Goal: Check status: Check status

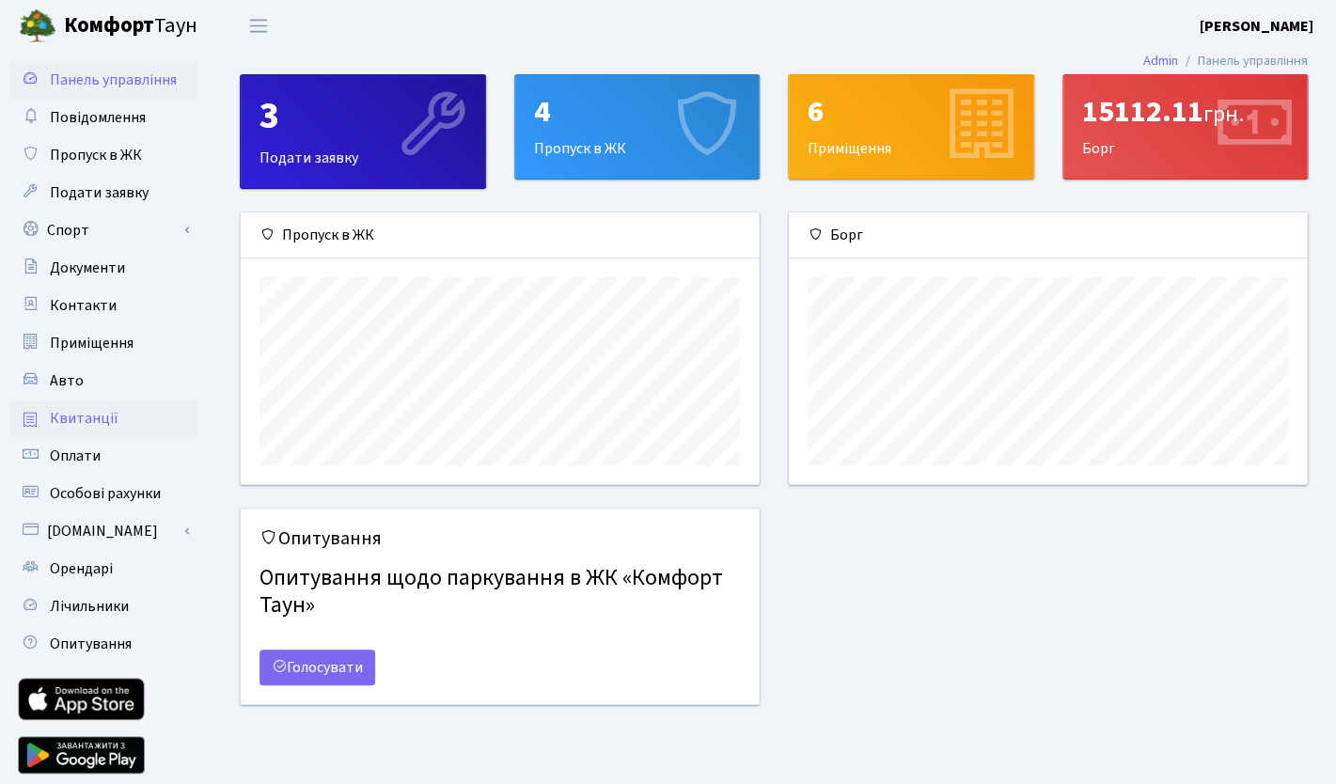
scroll to position [272, 518]
click at [71, 413] on span "Квитанції" at bounding box center [84, 418] width 69 height 21
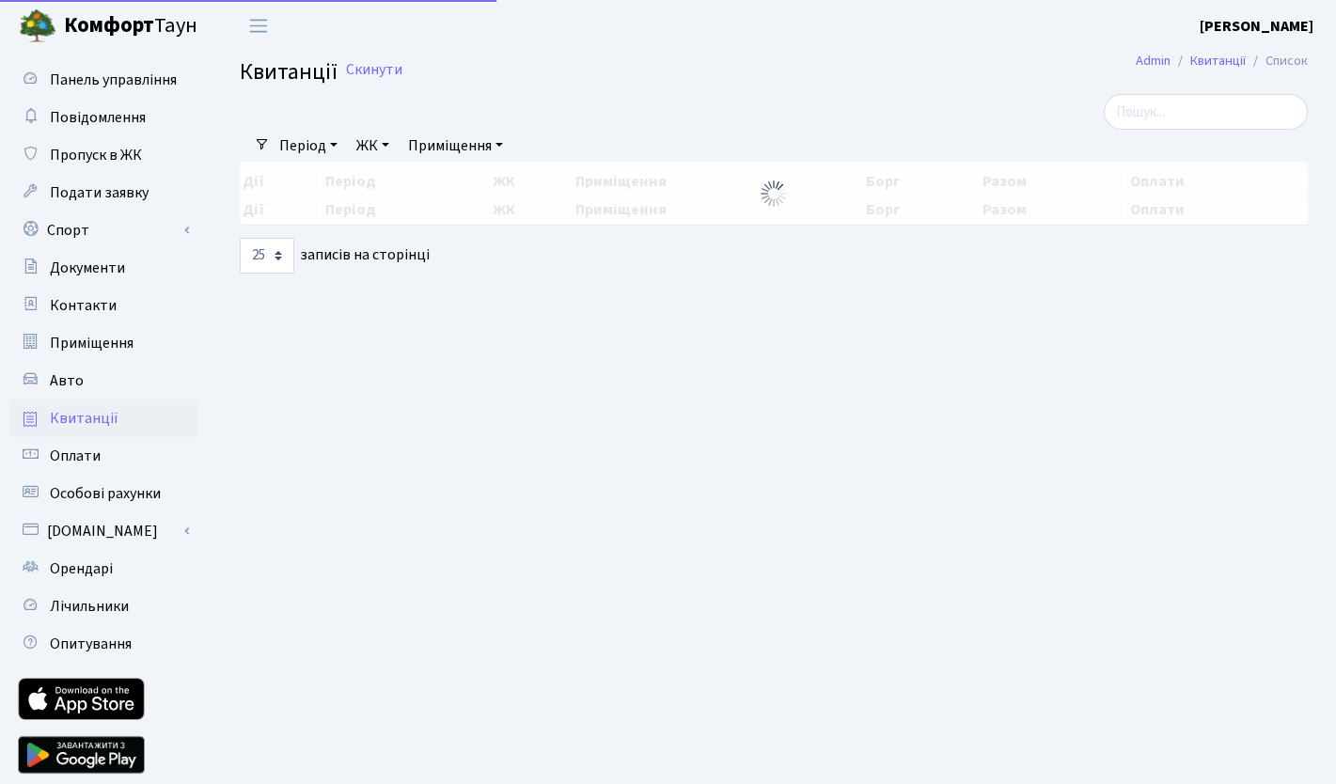
select select "25"
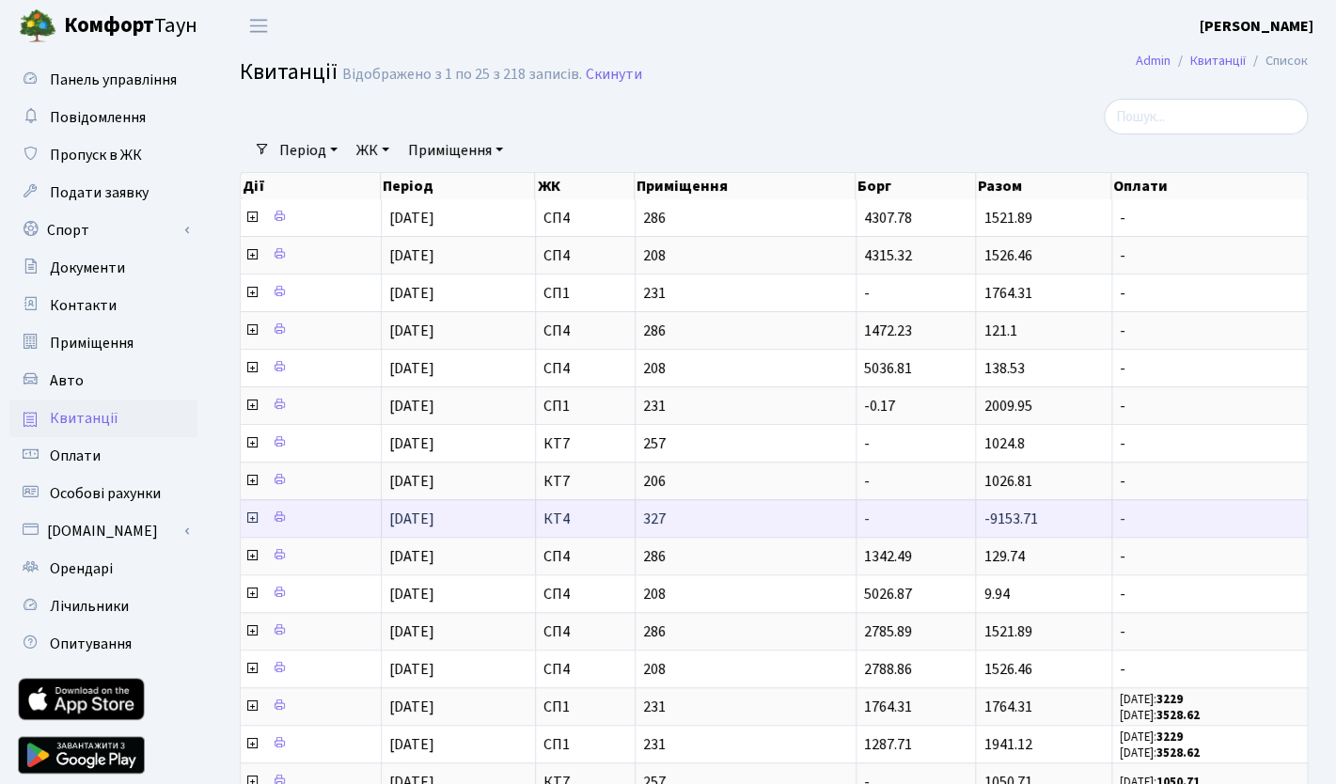
click at [253, 520] on icon at bounding box center [251, 518] width 15 height 15
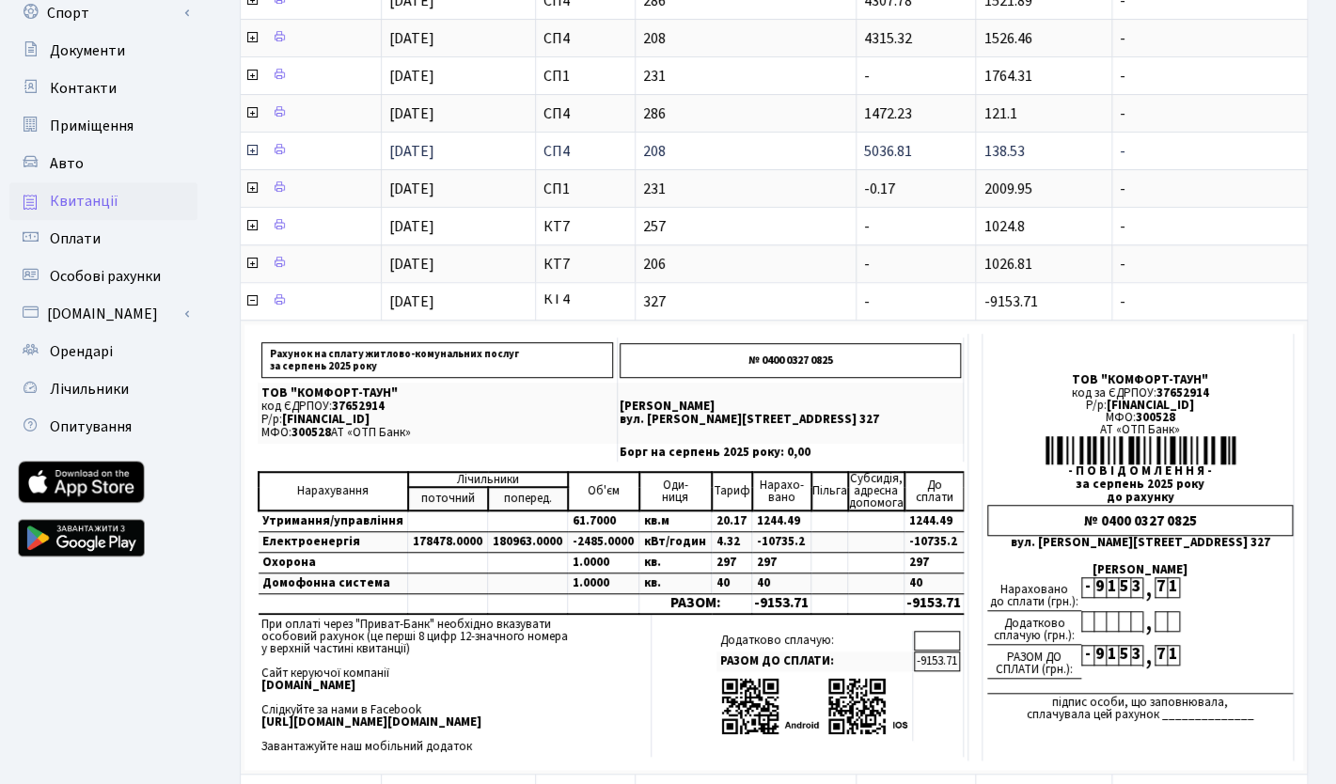
scroll to position [221, 0]
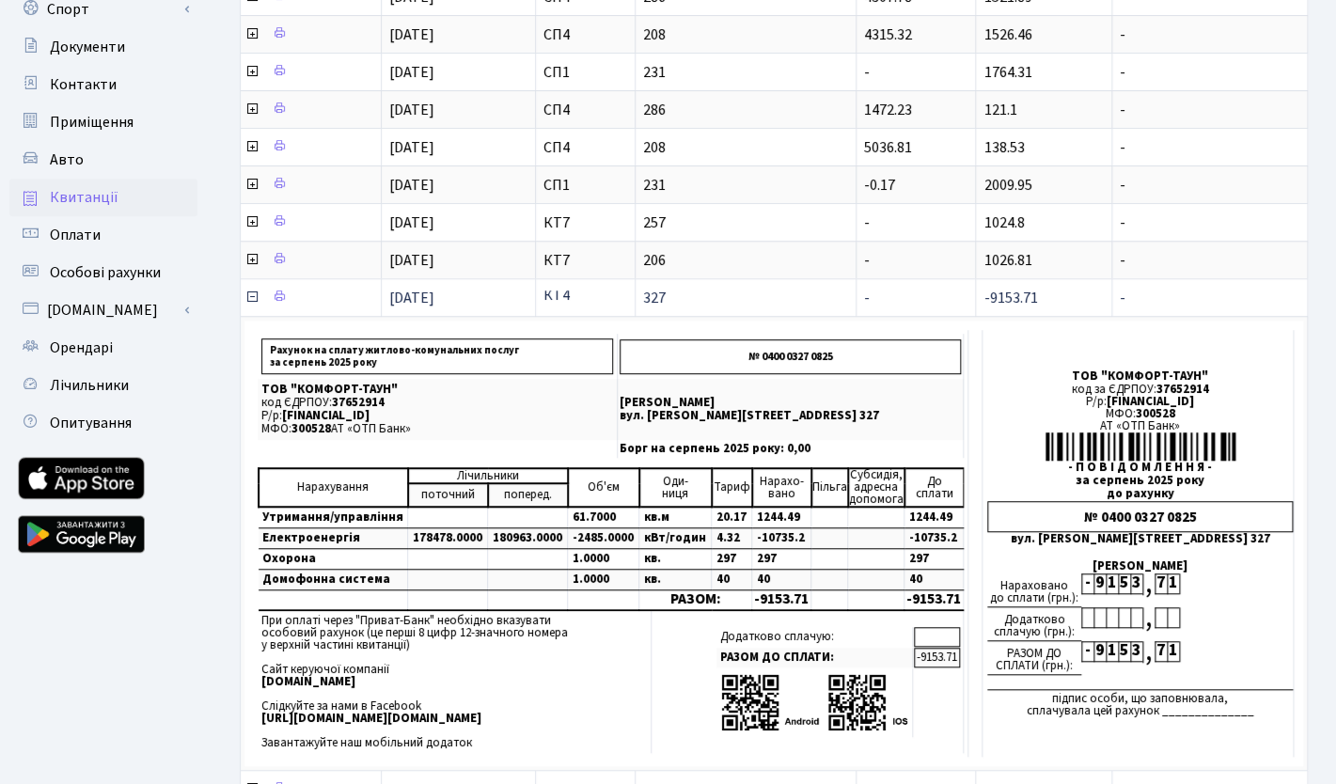
drag, startPoint x: 985, startPoint y: 305, endPoint x: 1042, endPoint y: 305, distance: 56.4
click at [1042, 305] on td "-9153.71" at bounding box center [1043, 297] width 135 height 38
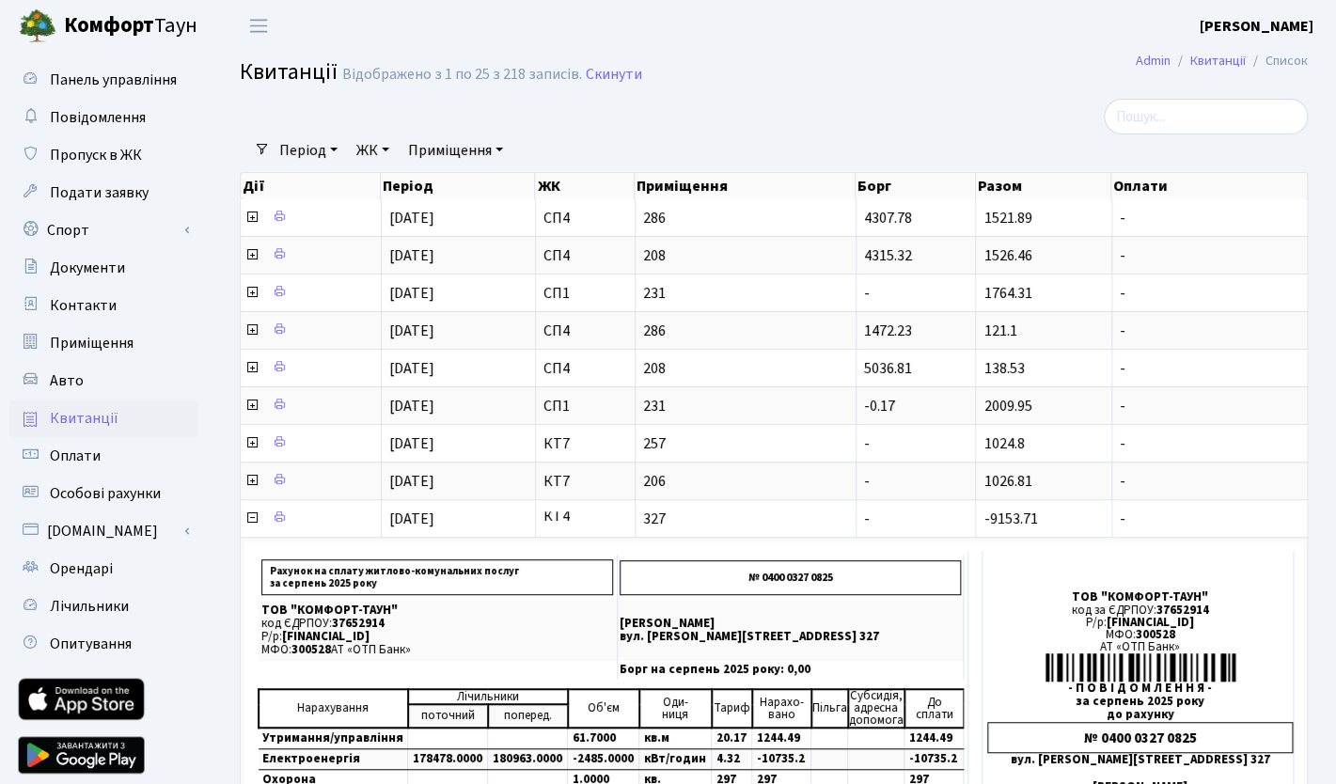
click at [899, 64] on h2 "Квитанції Відображено з 1 по 25 з 218 записів. Скинути" at bounding box center [774, 75] width 1068 height 32
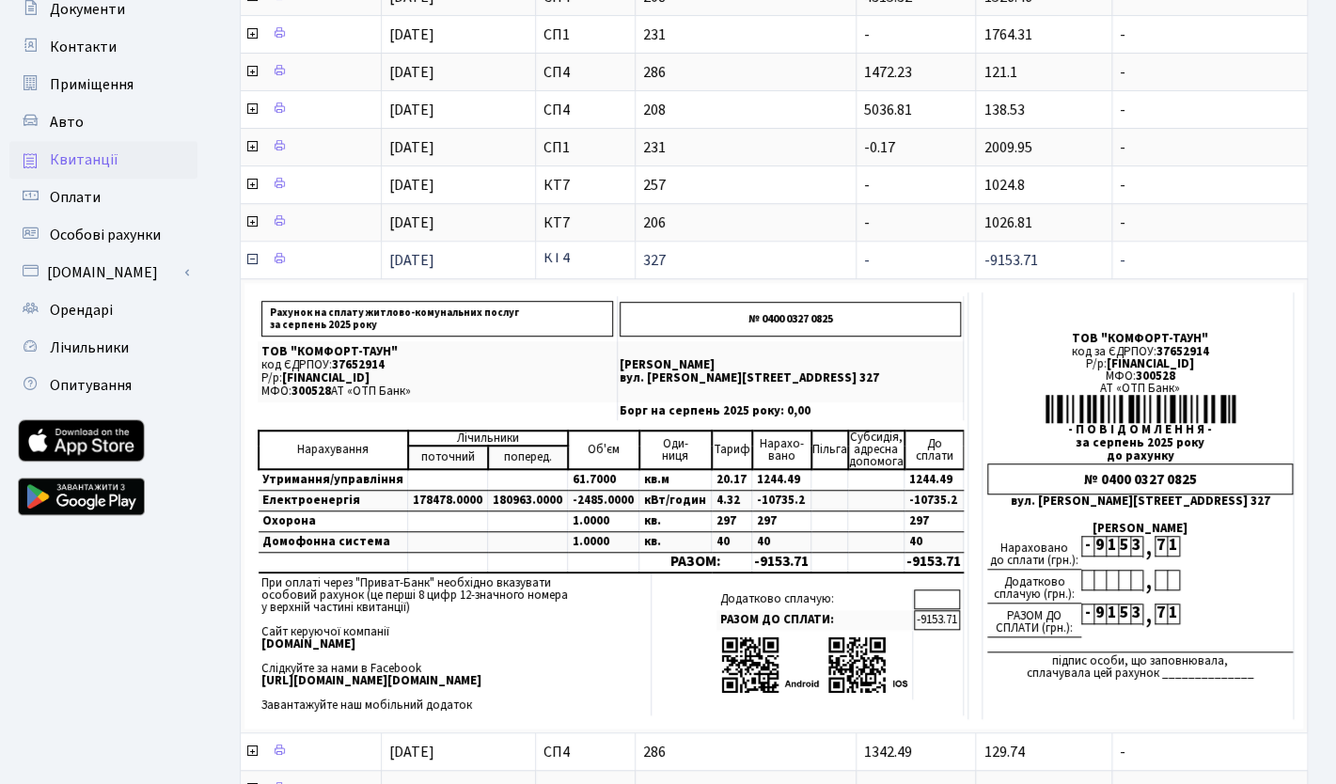
click at [255, 259] on icon at bounding box center [251, 259] width 15 height 15
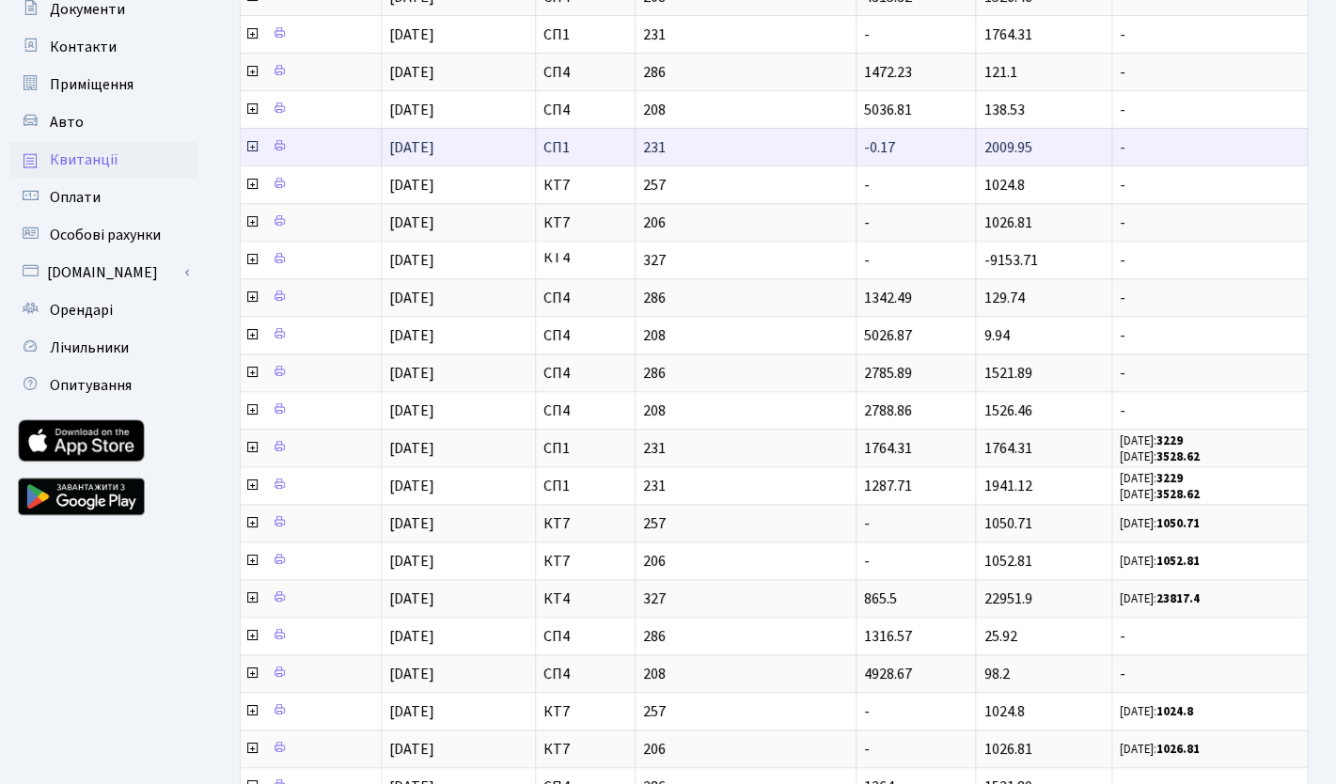
scroll to position [0, 0]
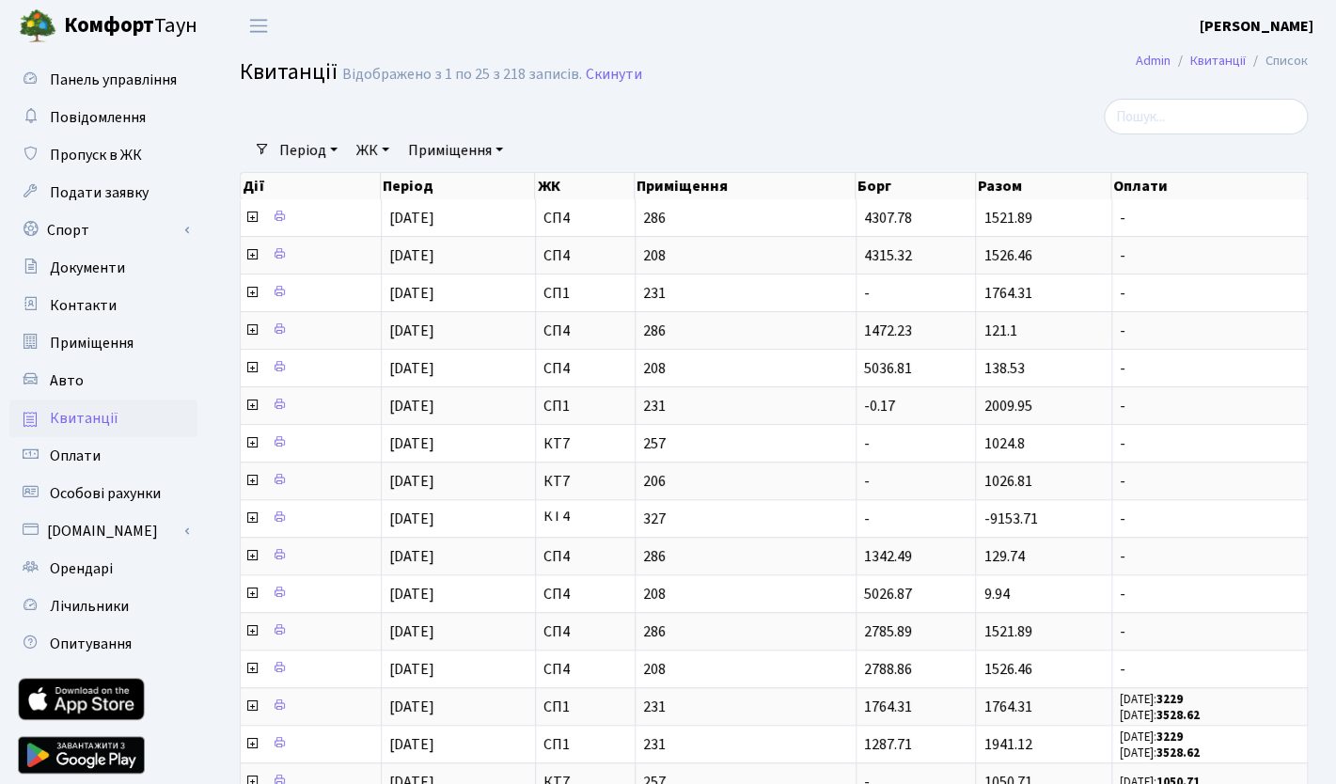
click at [918, 56] on main "Admin Квитанції Список Квитанції Відображено з 1 по 25 з 218 записів. Скинути Ф…" at bounding box center [774, 636] width 1124 height 1168
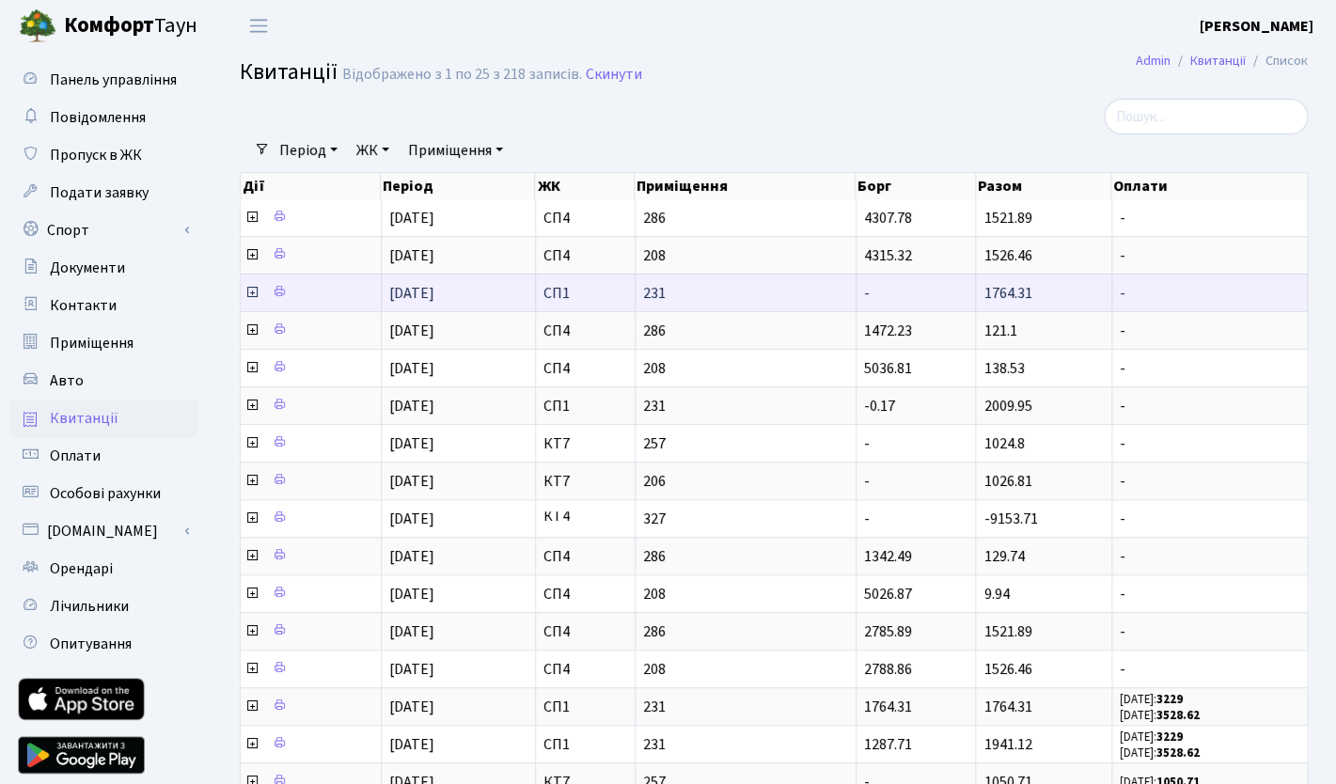
scroll to position [3, 0]
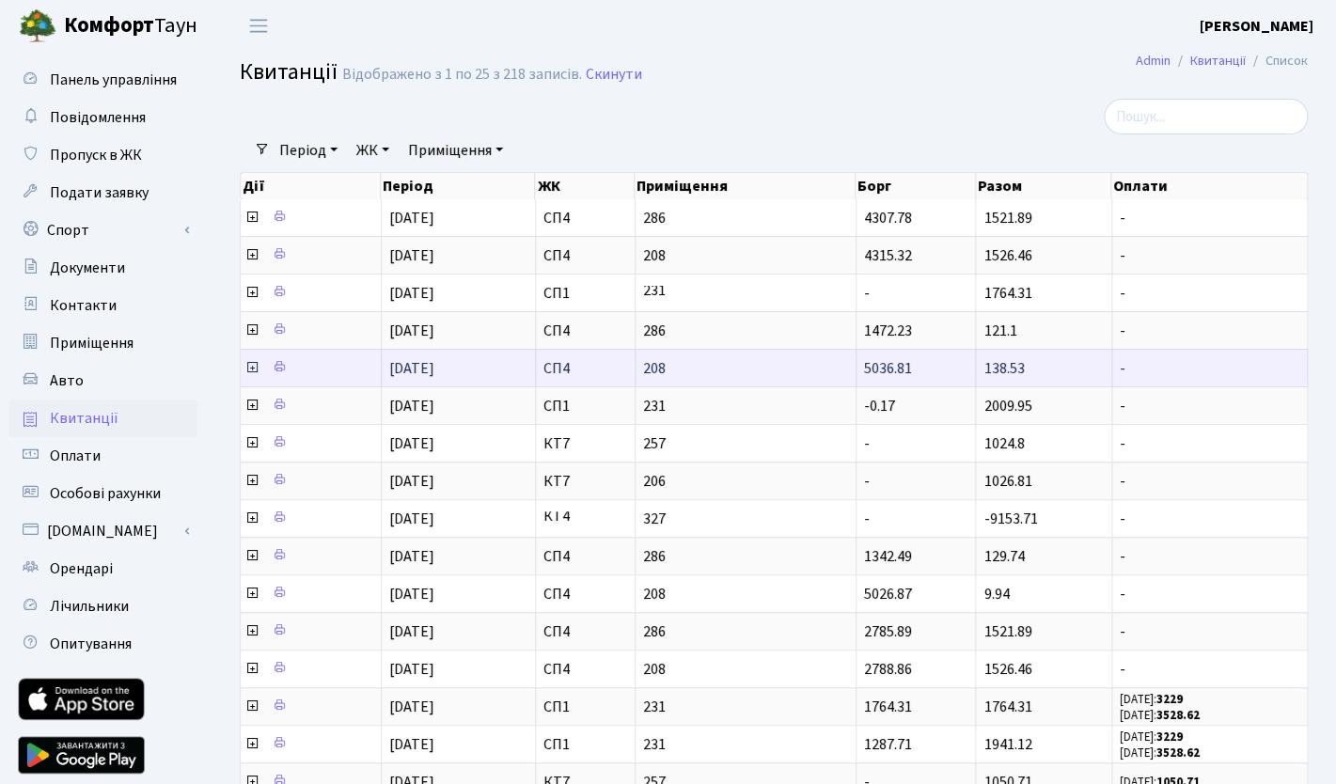
click at [249, 368] on icon at bounding box center [251, 367] width 15 height 15
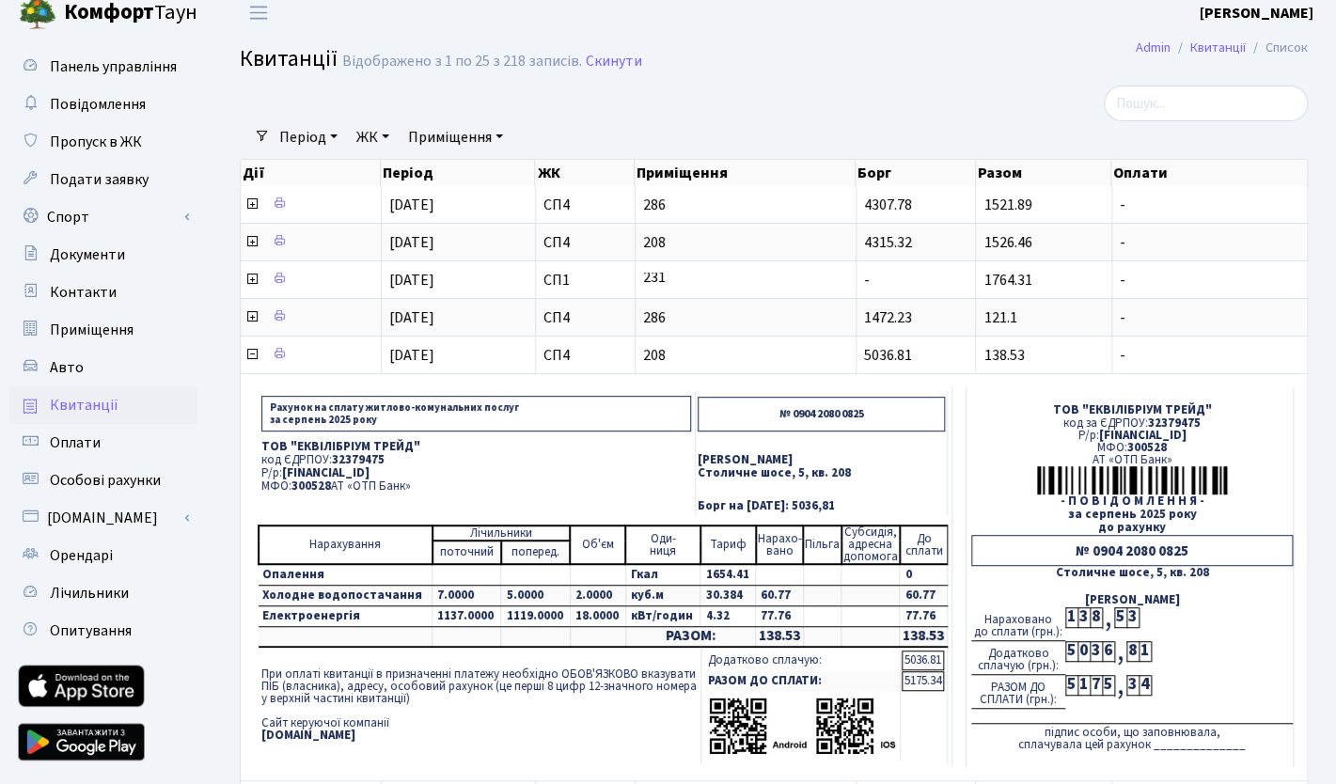
scroll to position [11, 0]
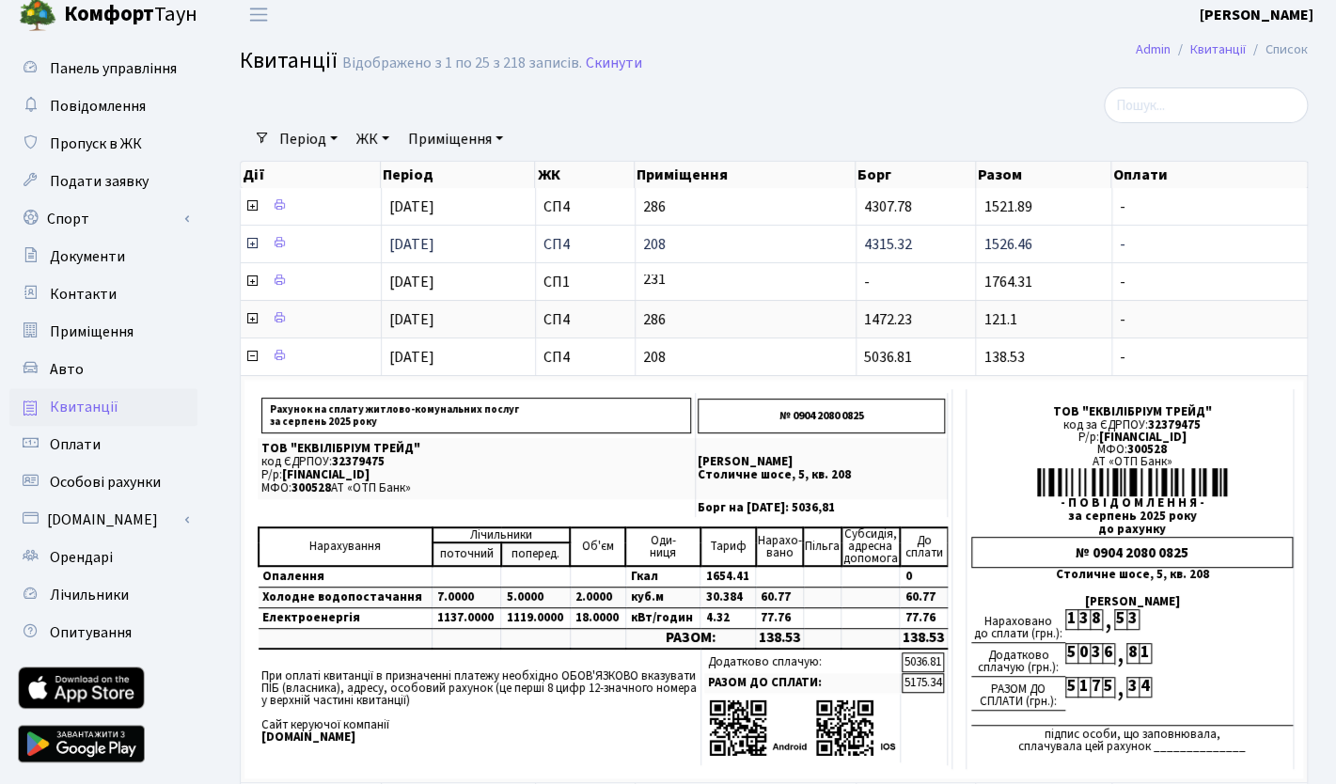
click at [252, 245] on icon at bounding box center [251, 243] width 15 height 15
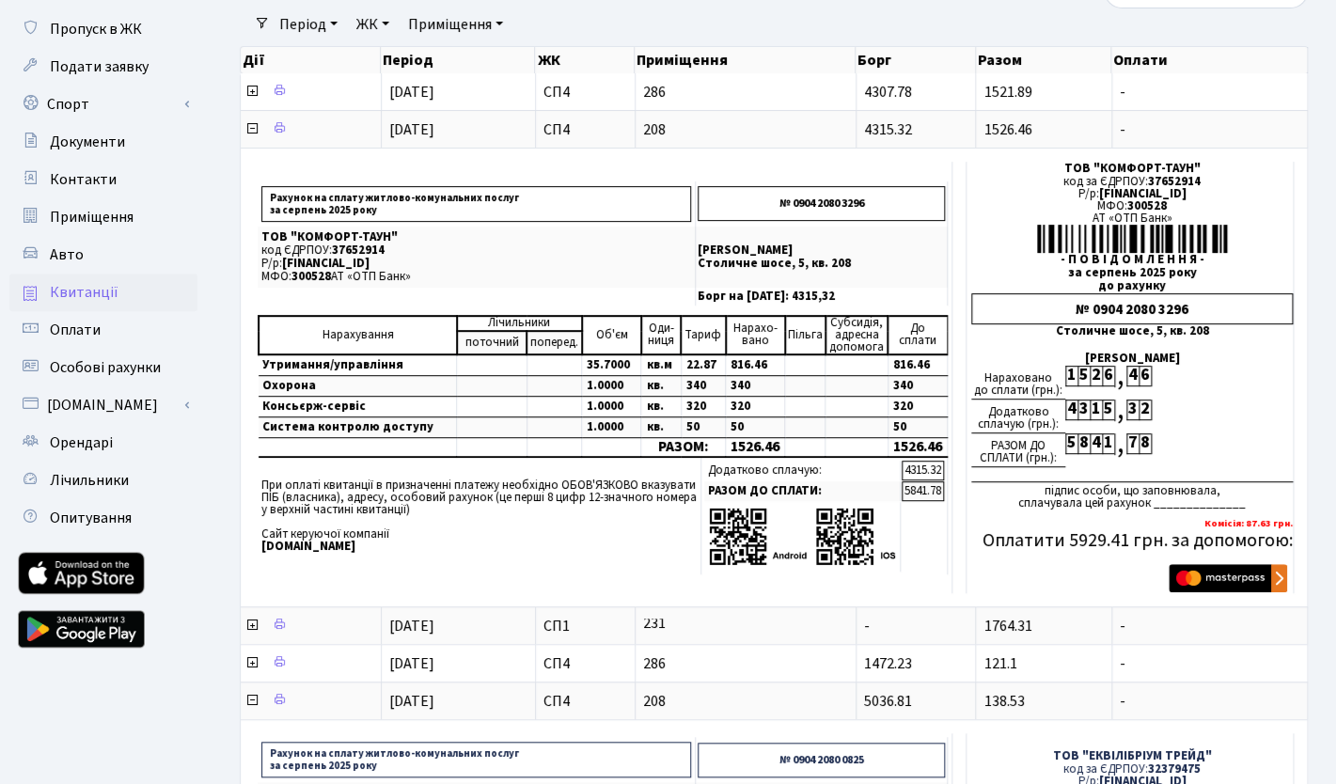
scroll to position [122, 0]
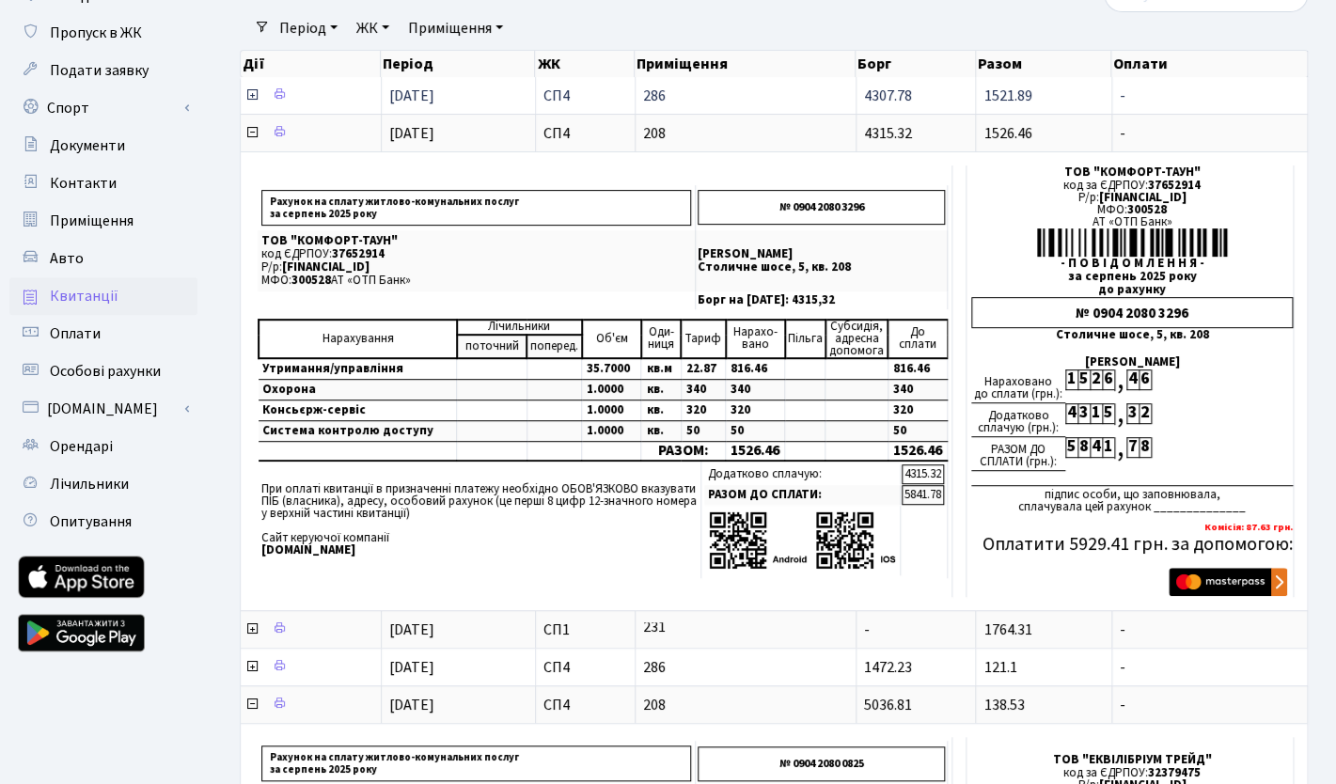
click at [251, 96] on icon at bounding box center [251, 94] width 15 height 15
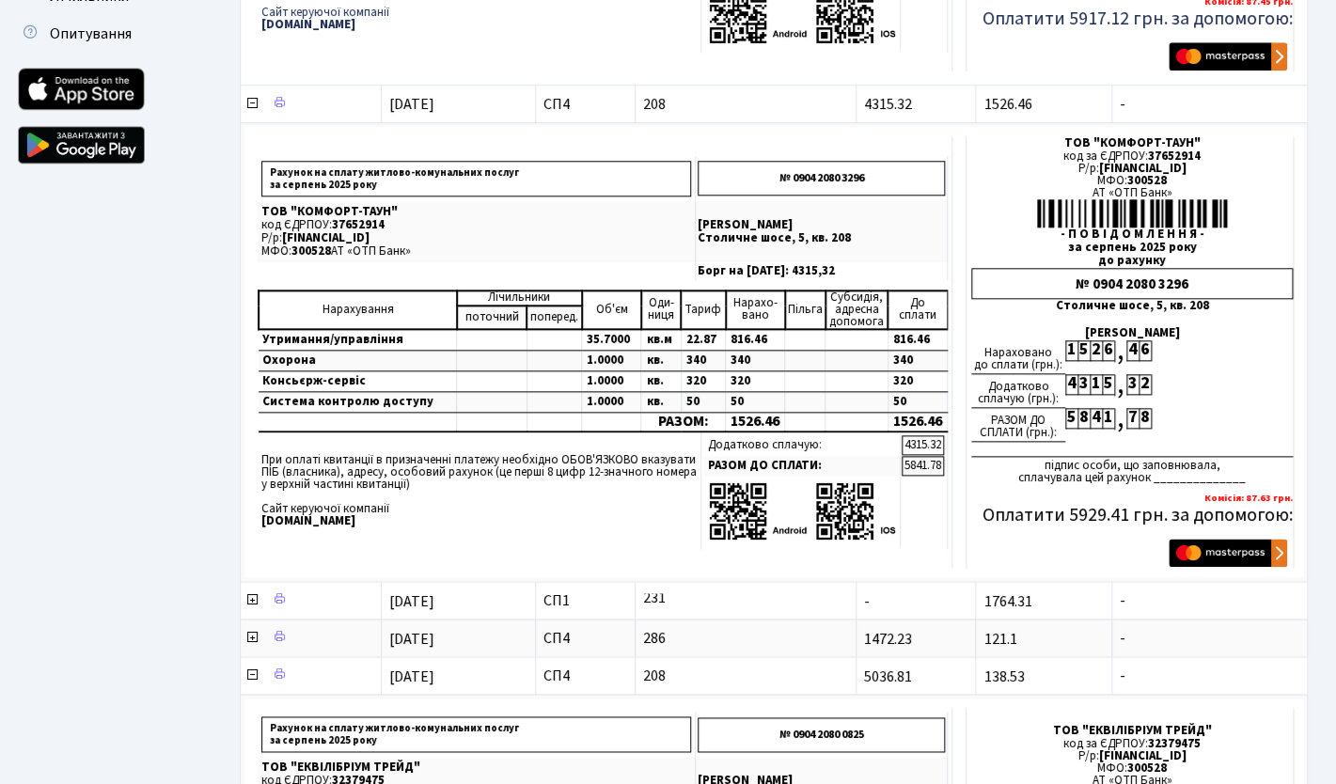
scroll to position [0, 0]
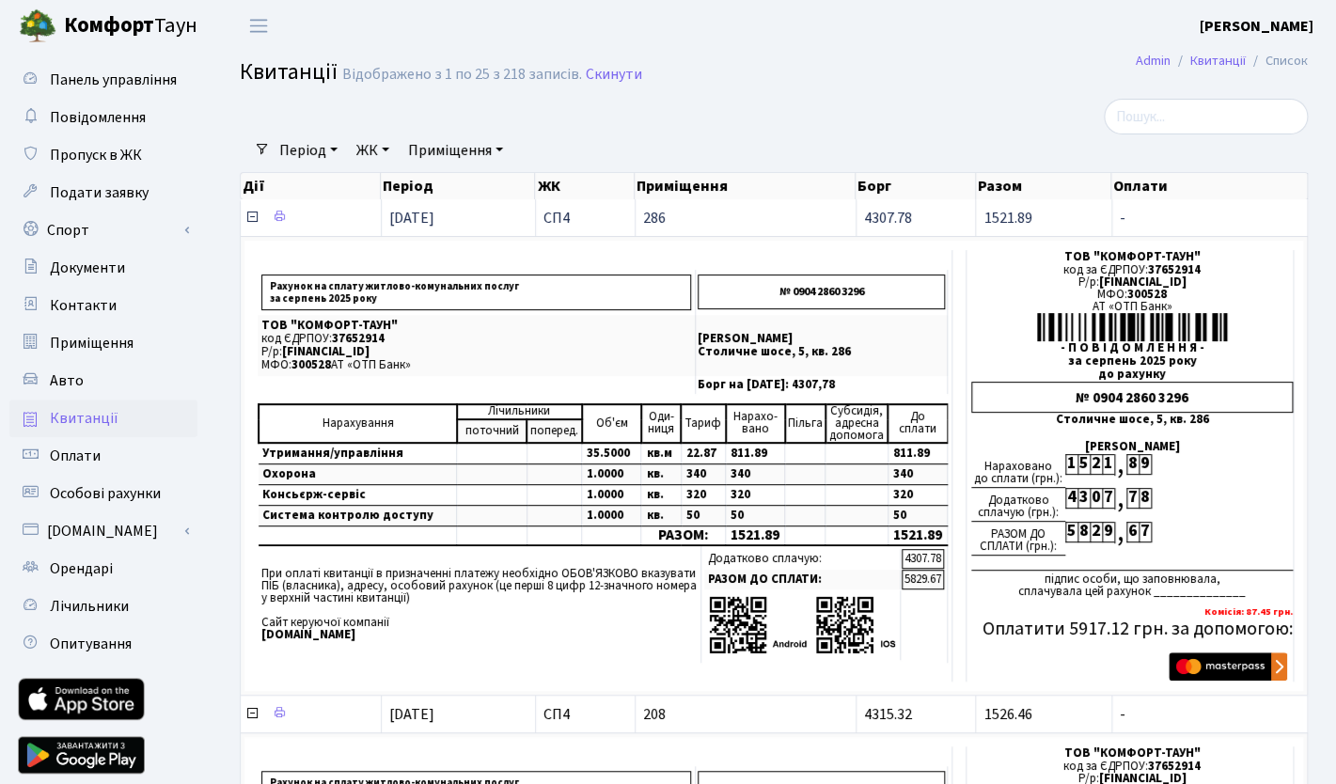
click at [250, 218] on icon at bounding box center [251, 217] width 15 height 15
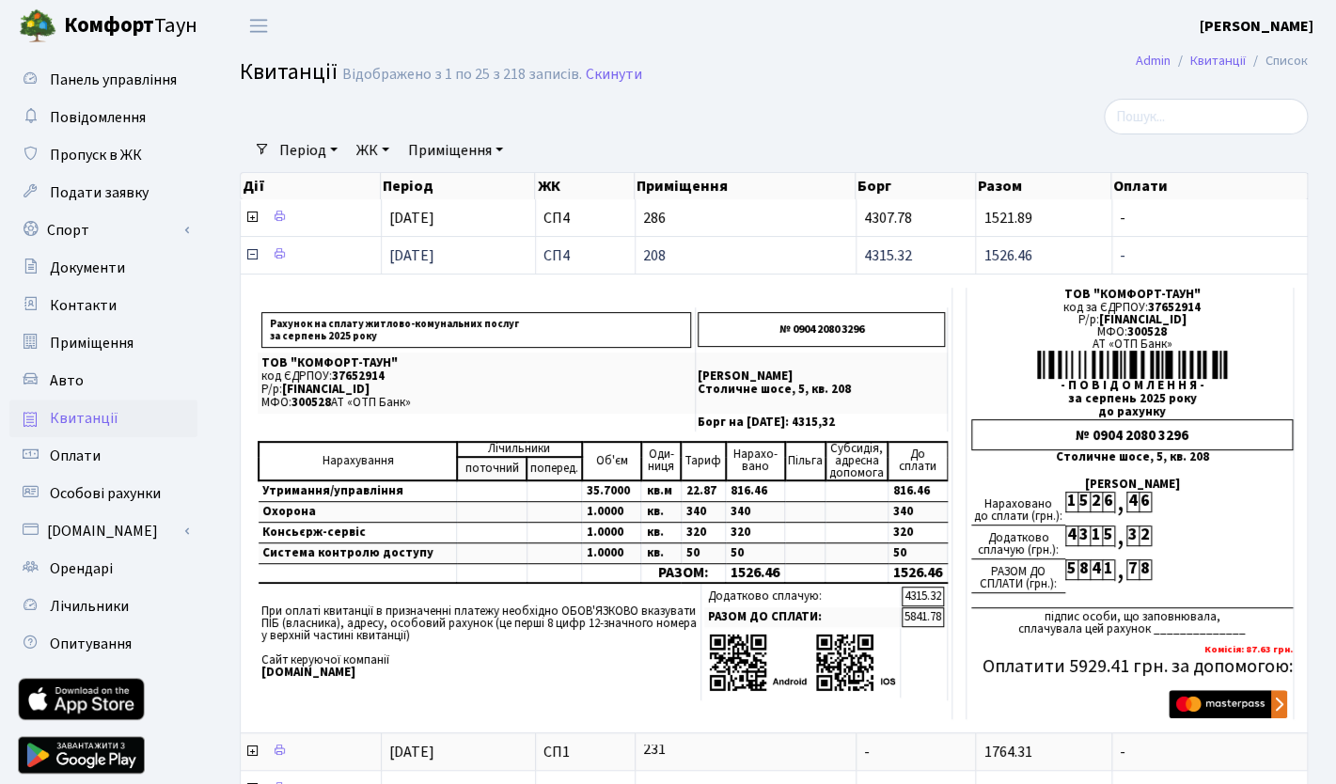
click at [251, 257] on icon at bounding box center [251, 254] width 15 height 15
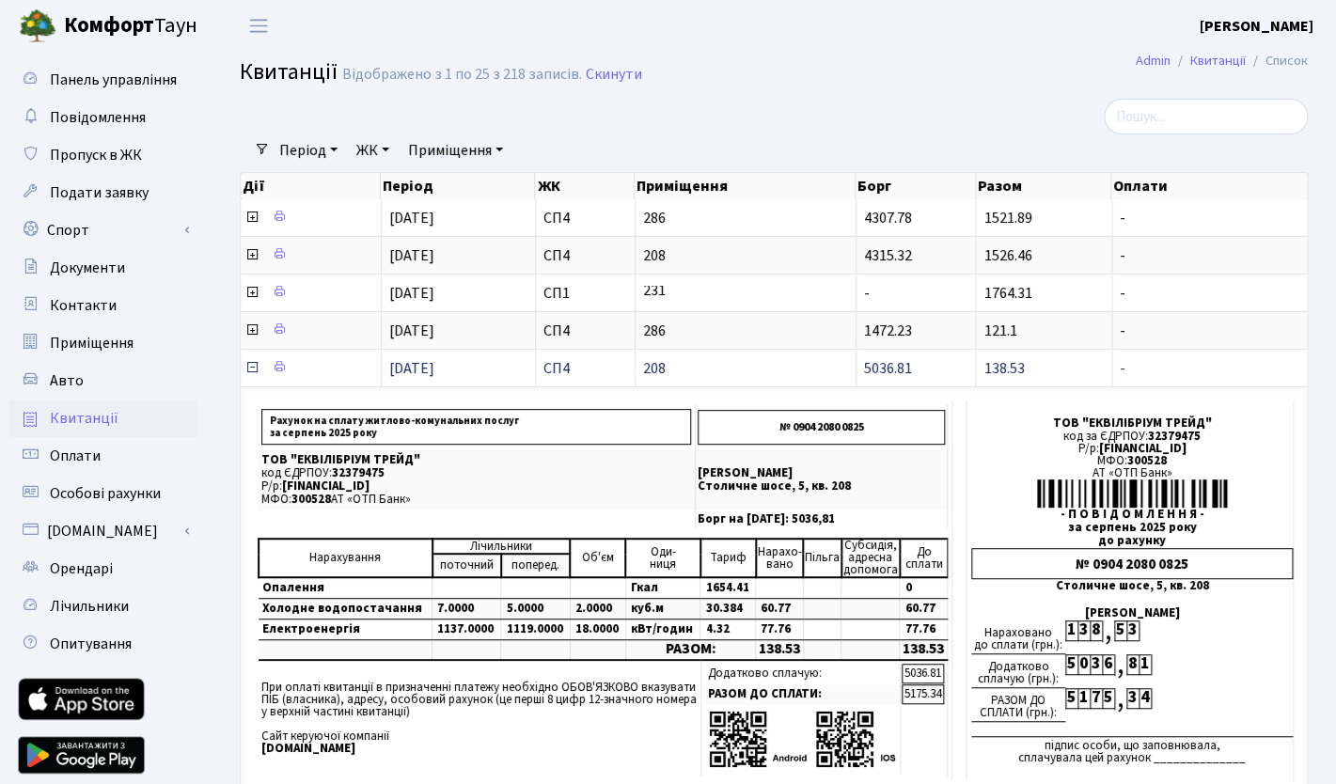
click at [248, 371] on icon at bounding box center [251, 367] width 15 height 15
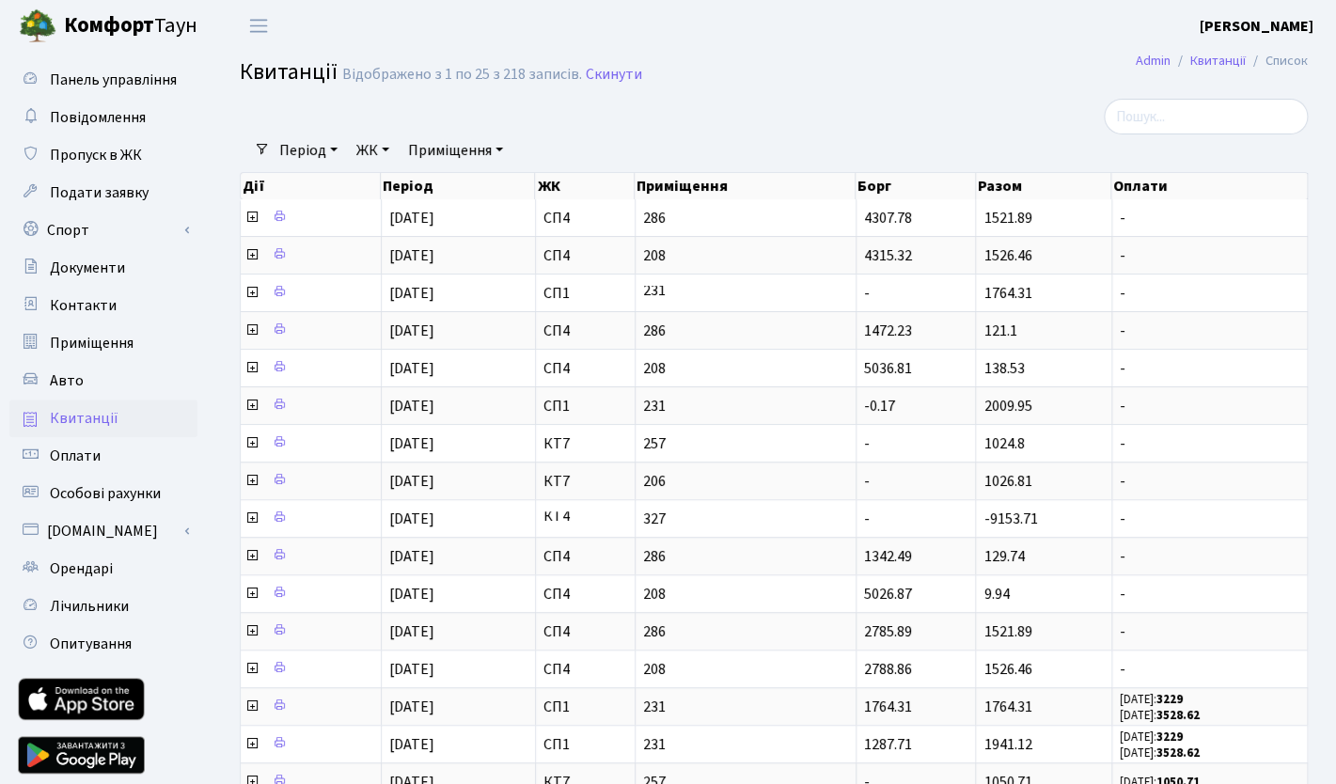
click at [818, 104] on div at bounding box center [591, 117] width 730 height 36
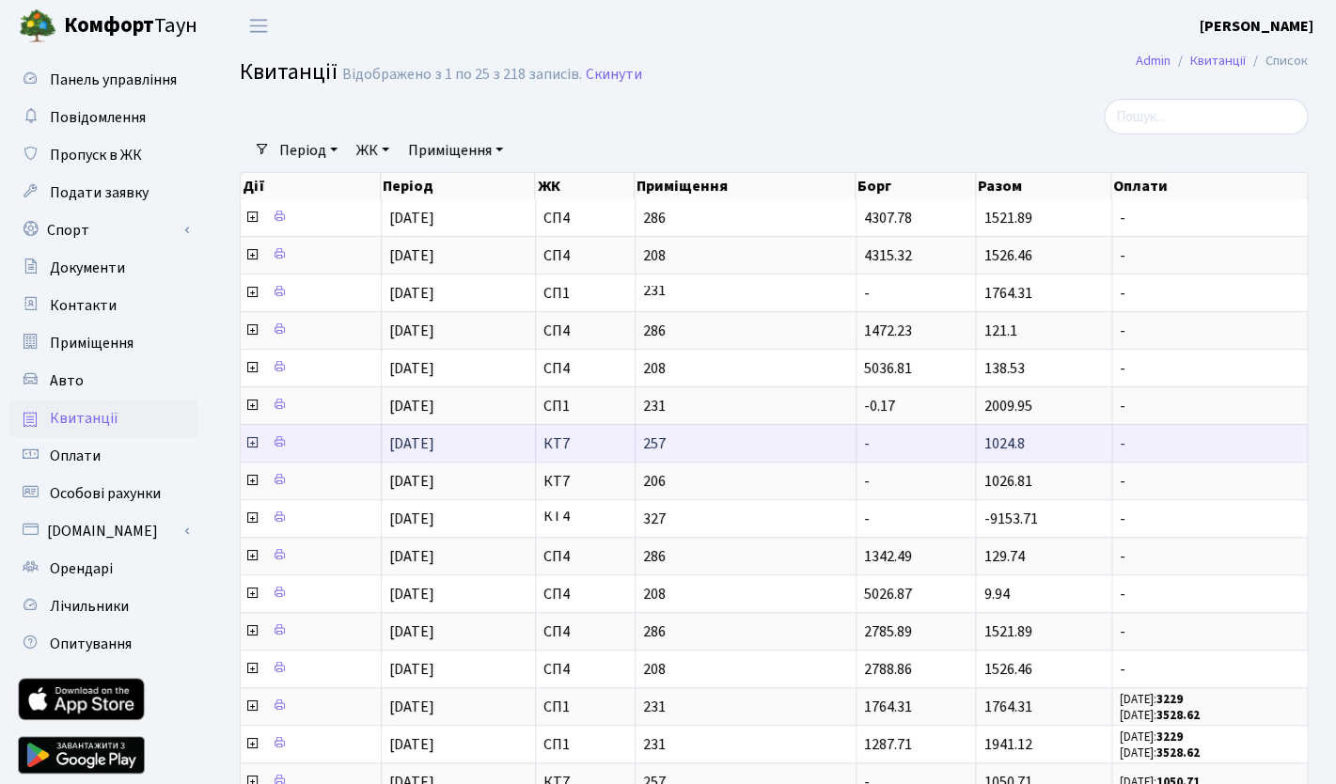
click at [678, 437] on span "257" at bounding box center [745, 443] width 205 height 15
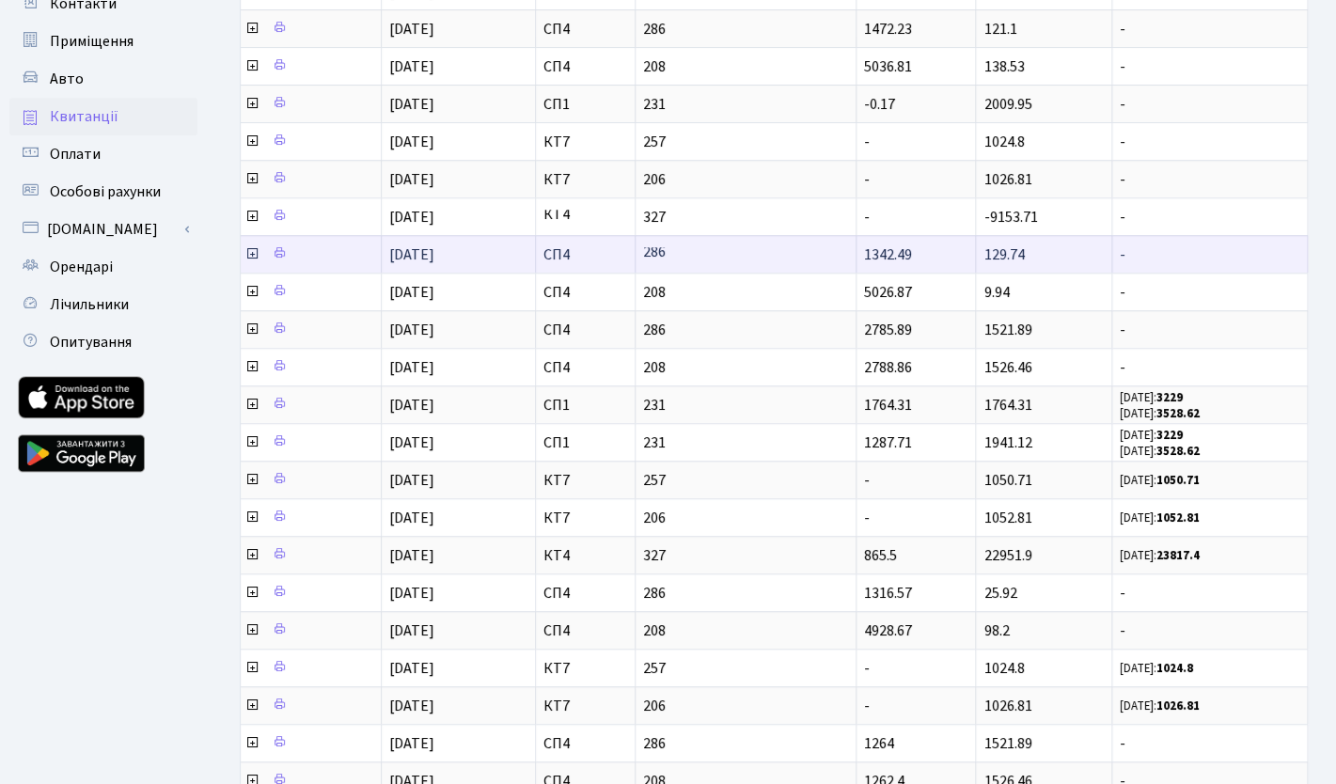
scroll to position [304, 0]
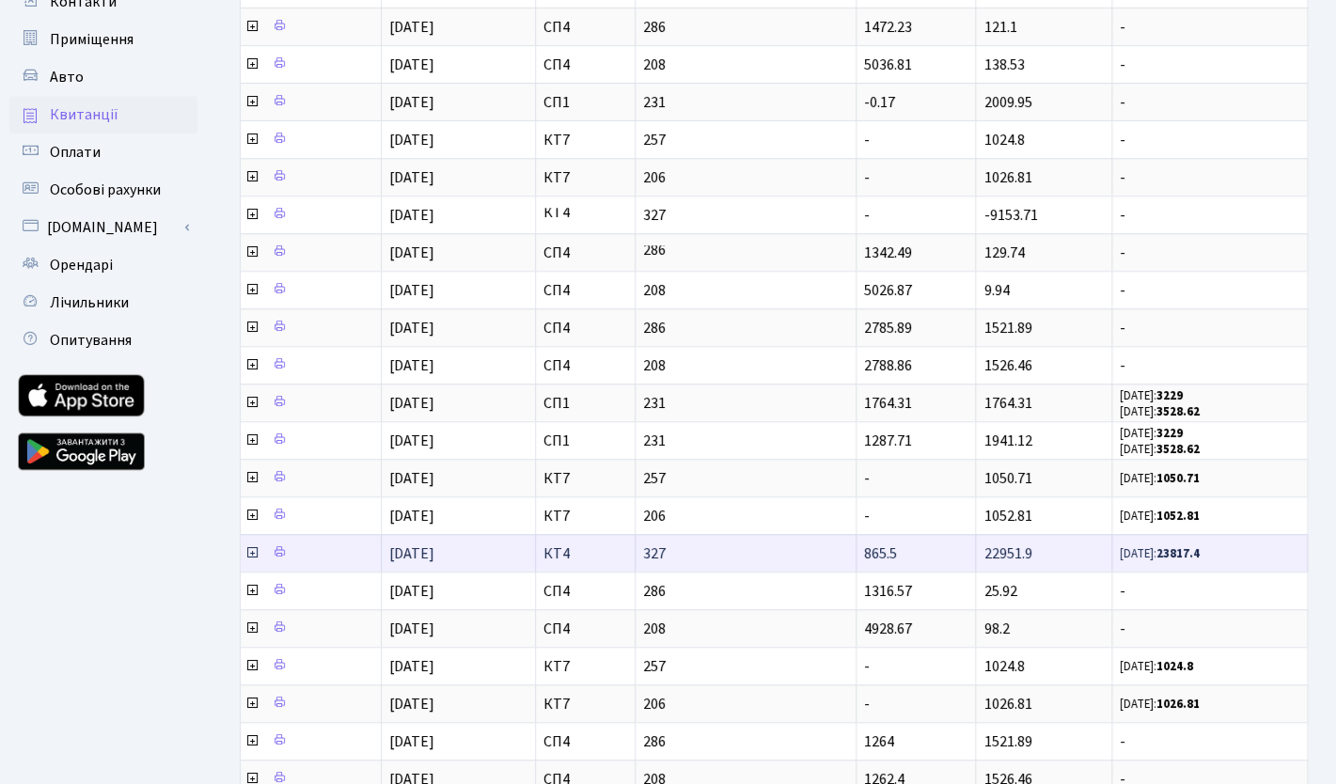
click at [252, 554] on icon at bounding box center [251, 552] width 15 height 15
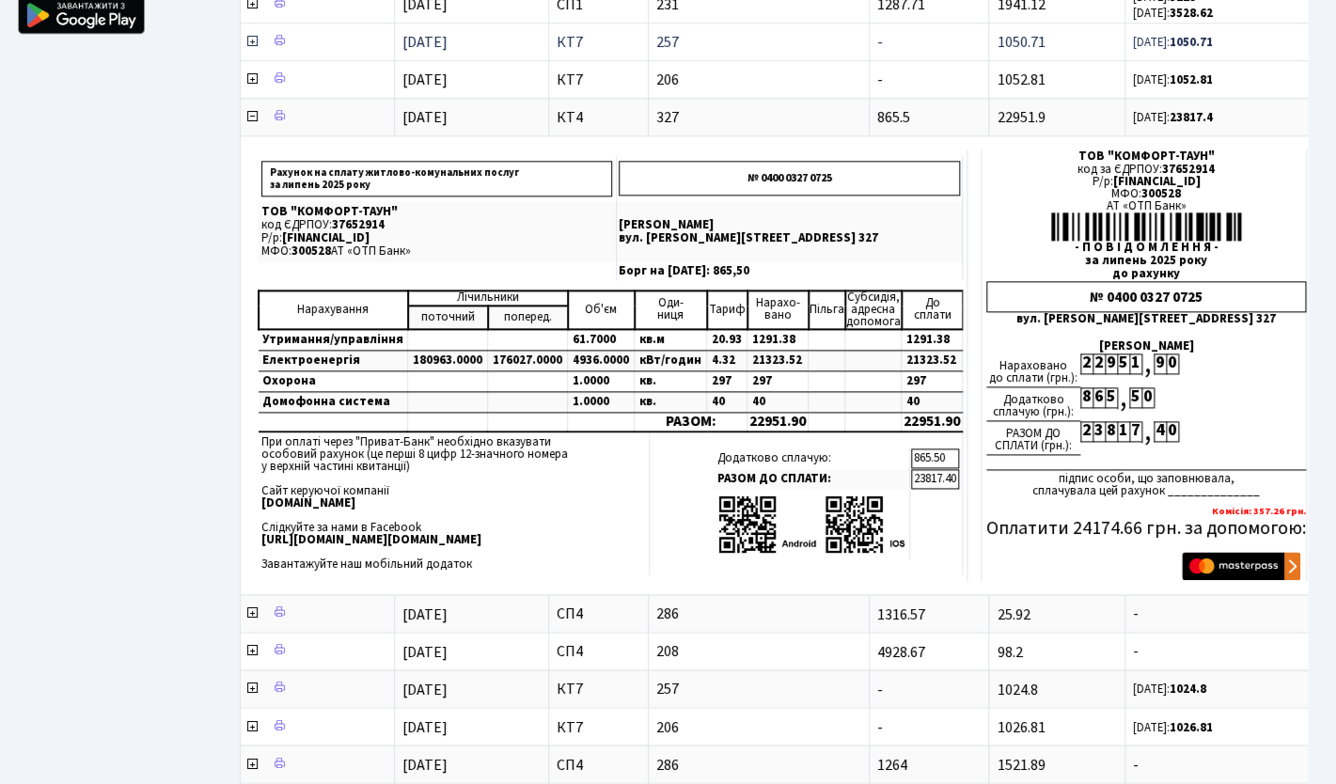
scroll to position [739, 0]
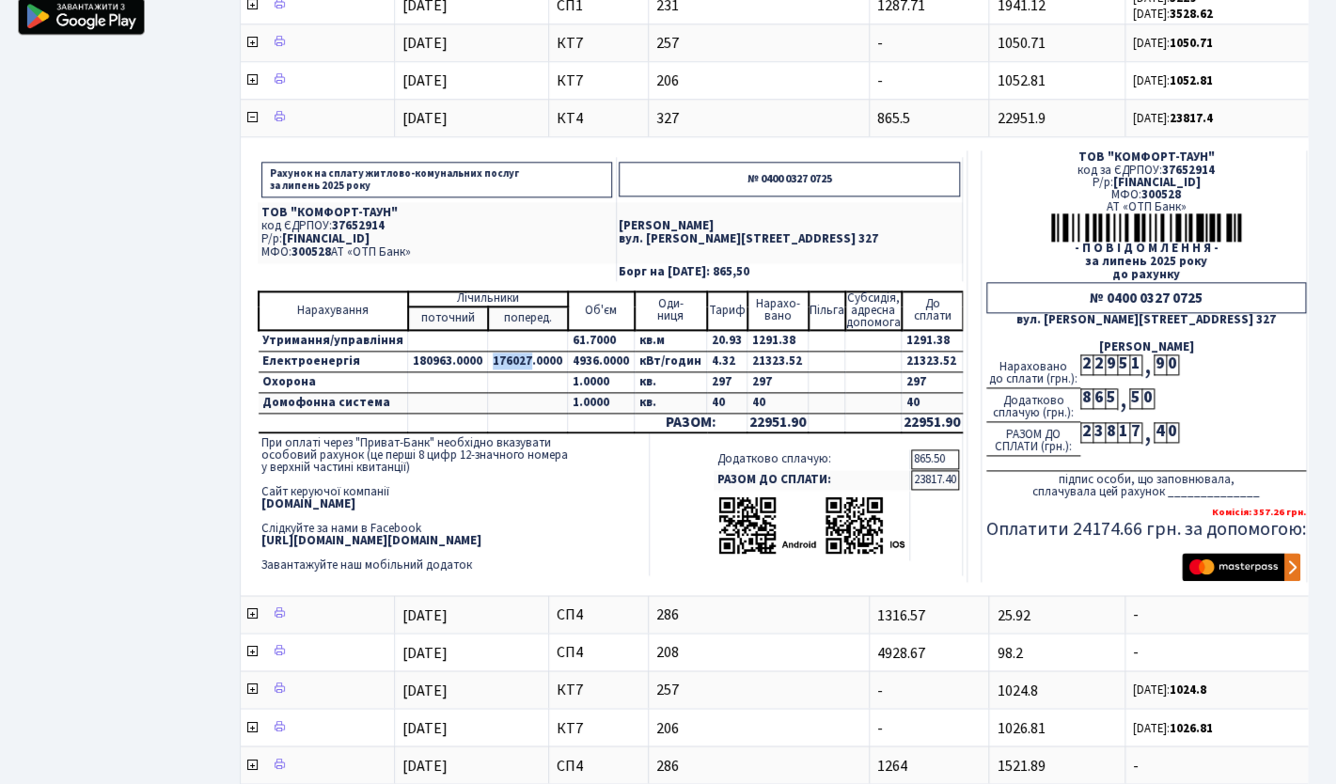
drag, startPoint x: 520, startPoint y: 364, endPoint x: 483, endPoint y: 364, distance: 36.7
click at [488, 364] on td "176027.0000" at bounding box center [528, 361] width 80 height 21
drag, startPoint x: 443, startPoint y: 362, endPoint x: 403, endPoint y: 361, distance: 39.5
click at [408, 361] on td "180963.0000" at bounding box center [448, 361] width 80 height 21
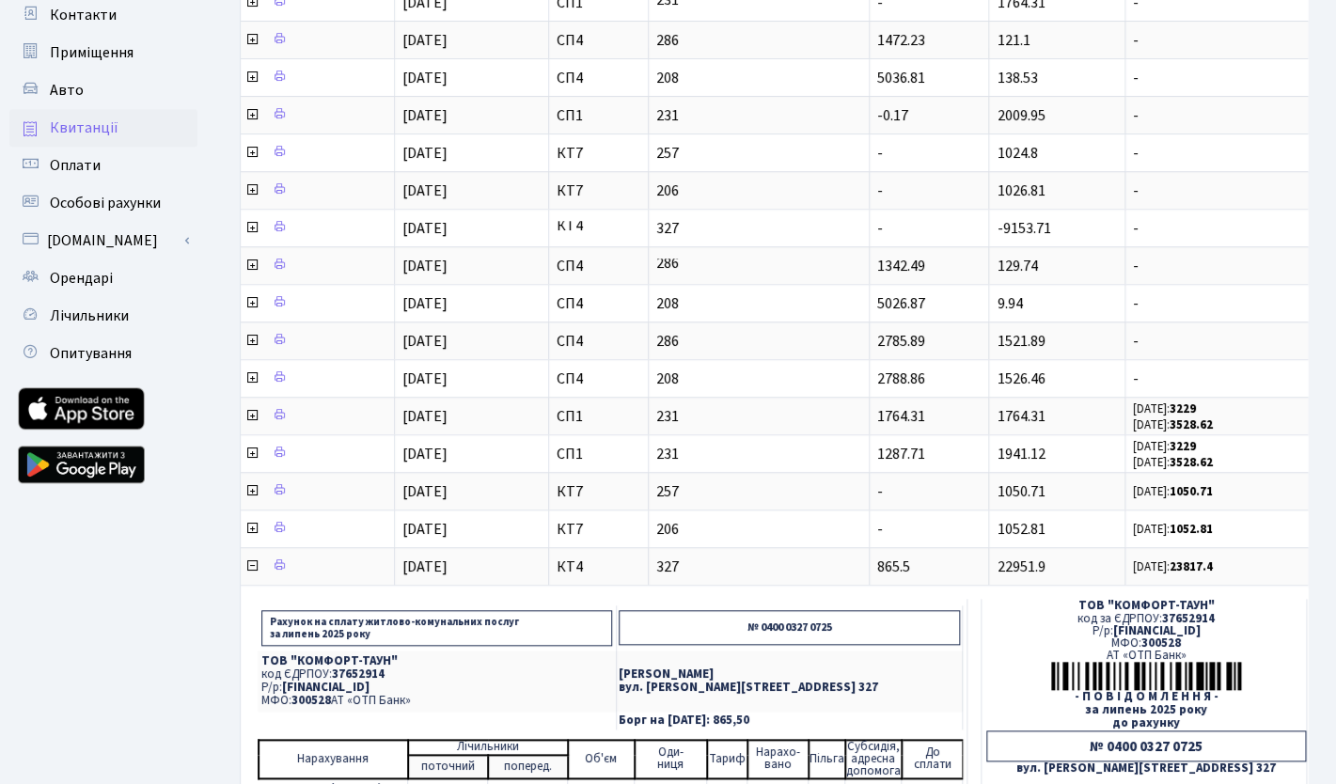
scroll to position [287, 0]
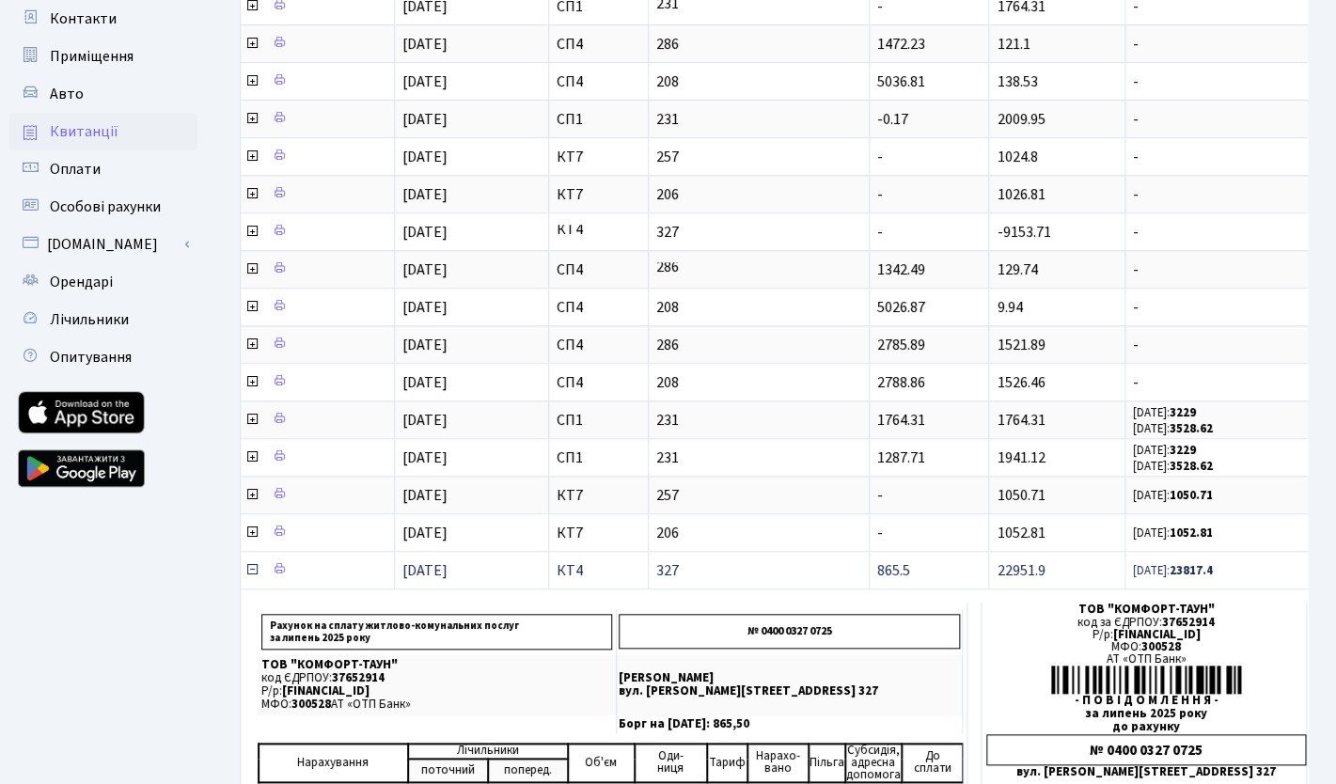
click at [252, 567] on icon at bounding box center [251, 569] width 15 height 15
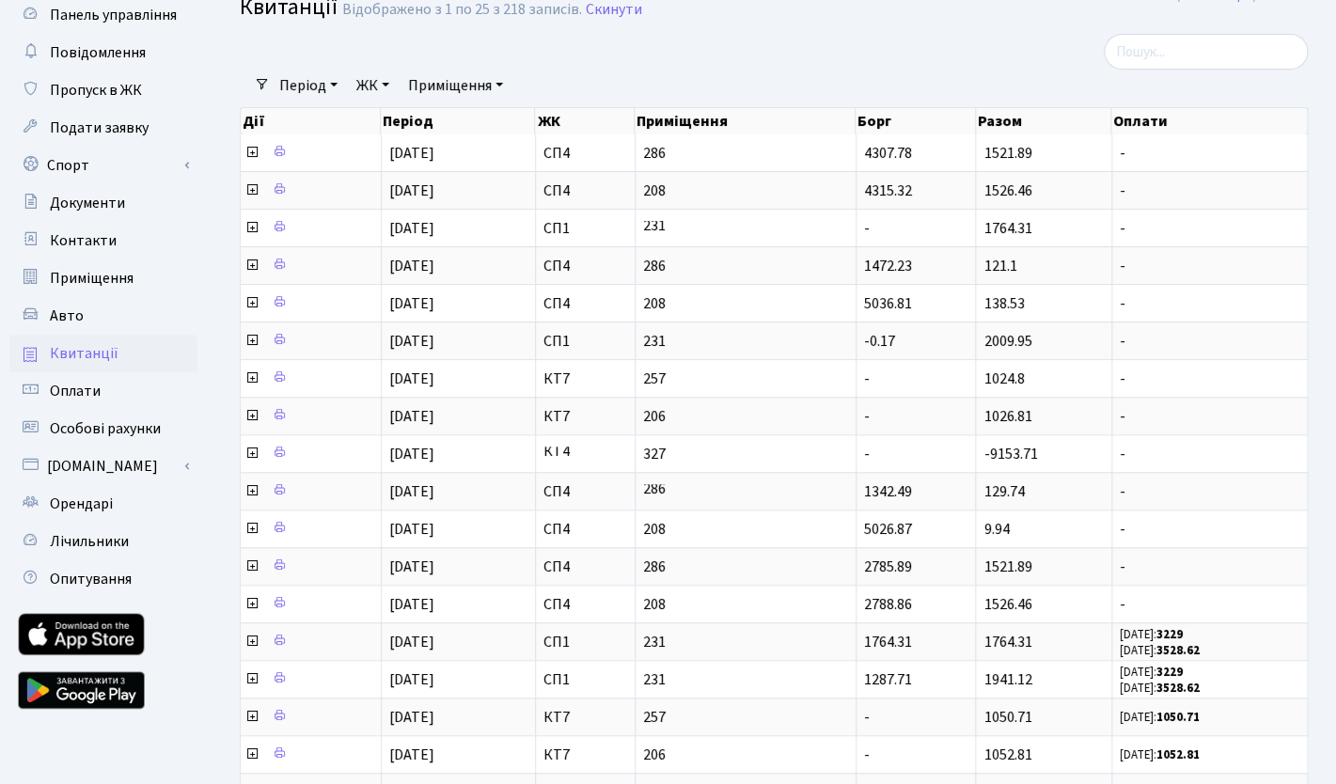
scroll to position [63, 0]
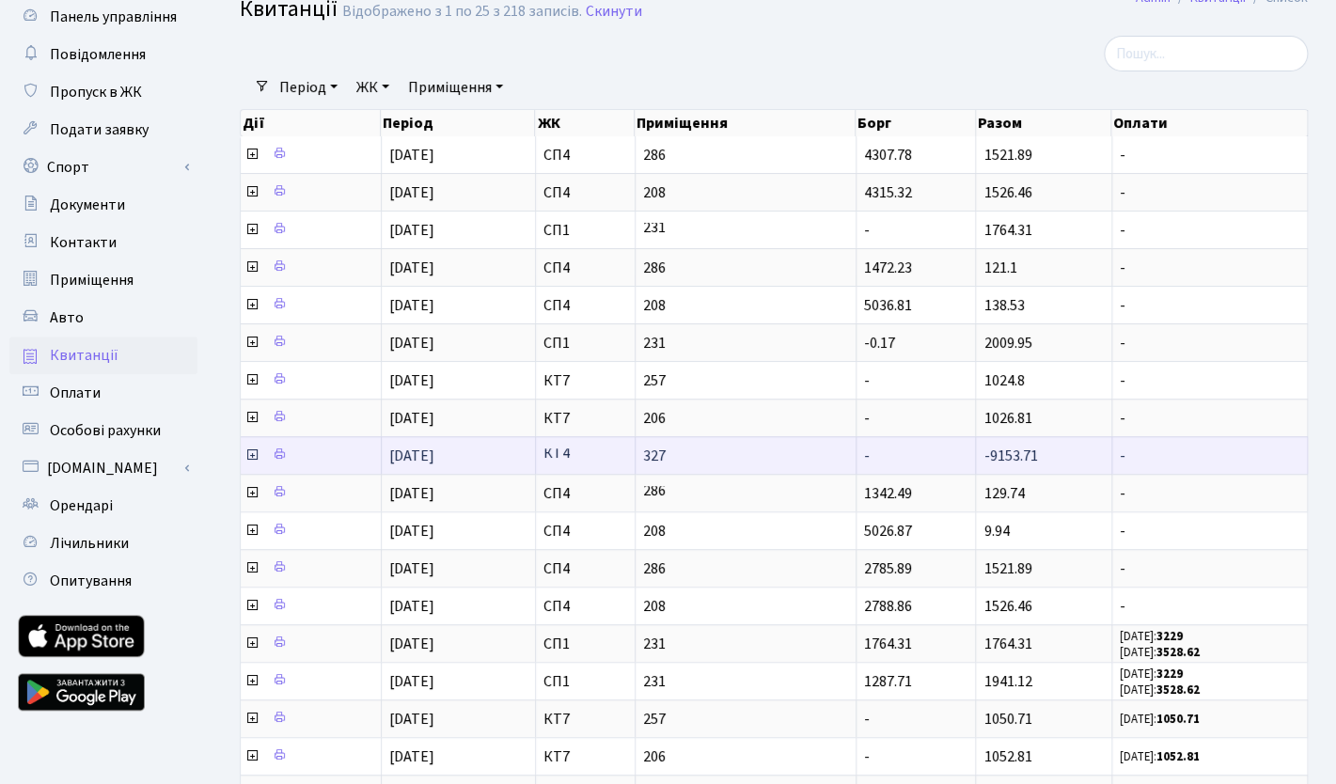
click at [252, 455] on icon at bounding box center [251, 455] width 15 height 15
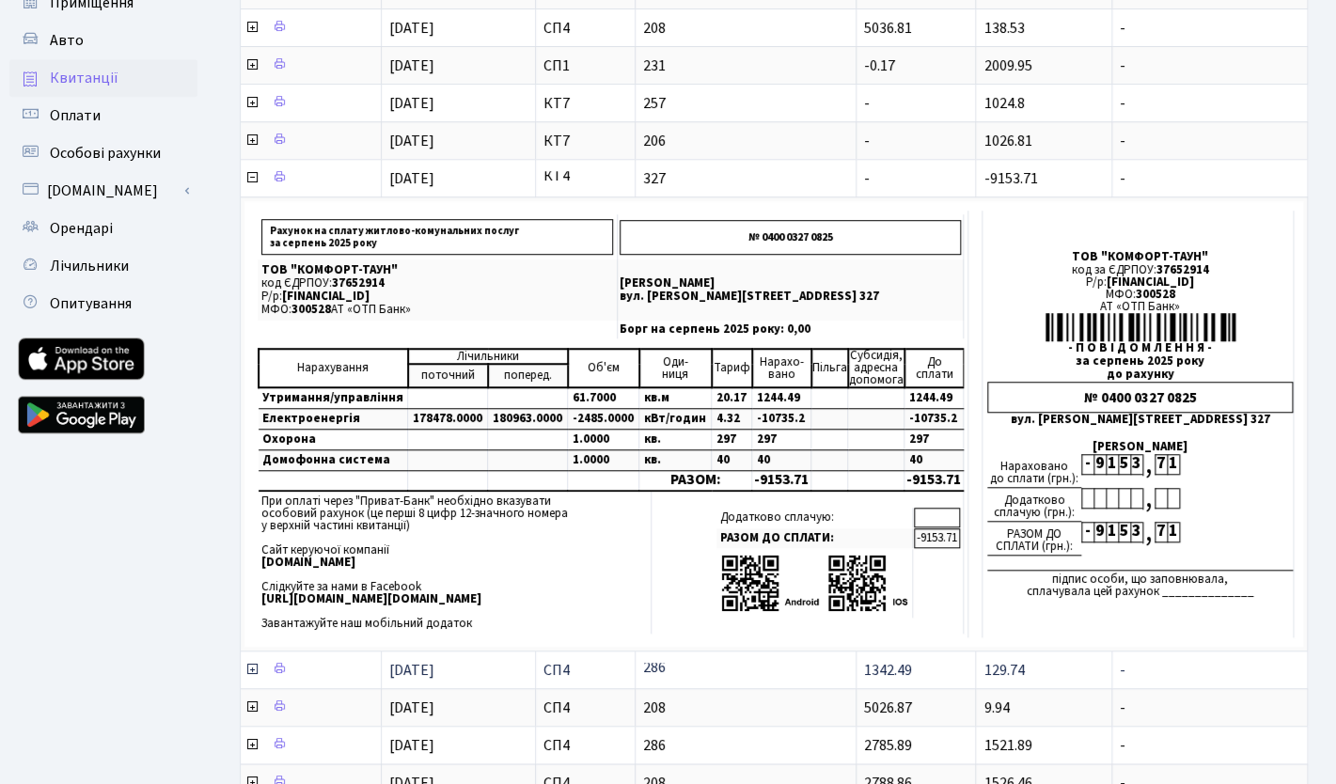
scroll to position [341, 0]
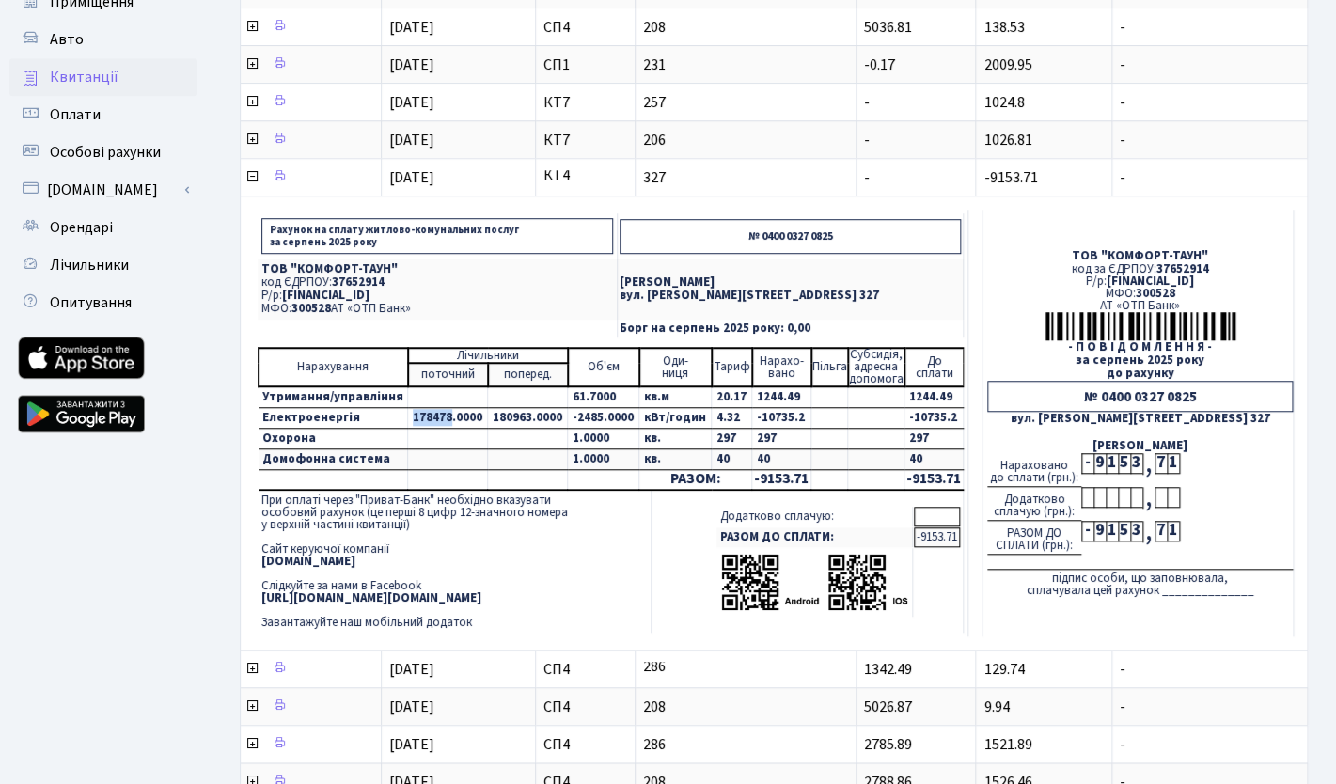
drag, startPoint x: 444, startPoint y: 420, endPoint x: 376, endPoint y: 420, distance: 67.7
click at [376, 420] on tr "Електроенергія 178478.0000 180963.0000 -2485.0000 кВт/годин 4.32 -10735.2 -1073…" at bounding box center [611, 418] width 705 height 21
drag, startPoint x: 551, startPoint y: 417, endPoint x: 484, endPoint y: 417, distance: 66.8
click at [488, 417] on td "180963.0000" at bounding box center [528, 418] width 80 height 21
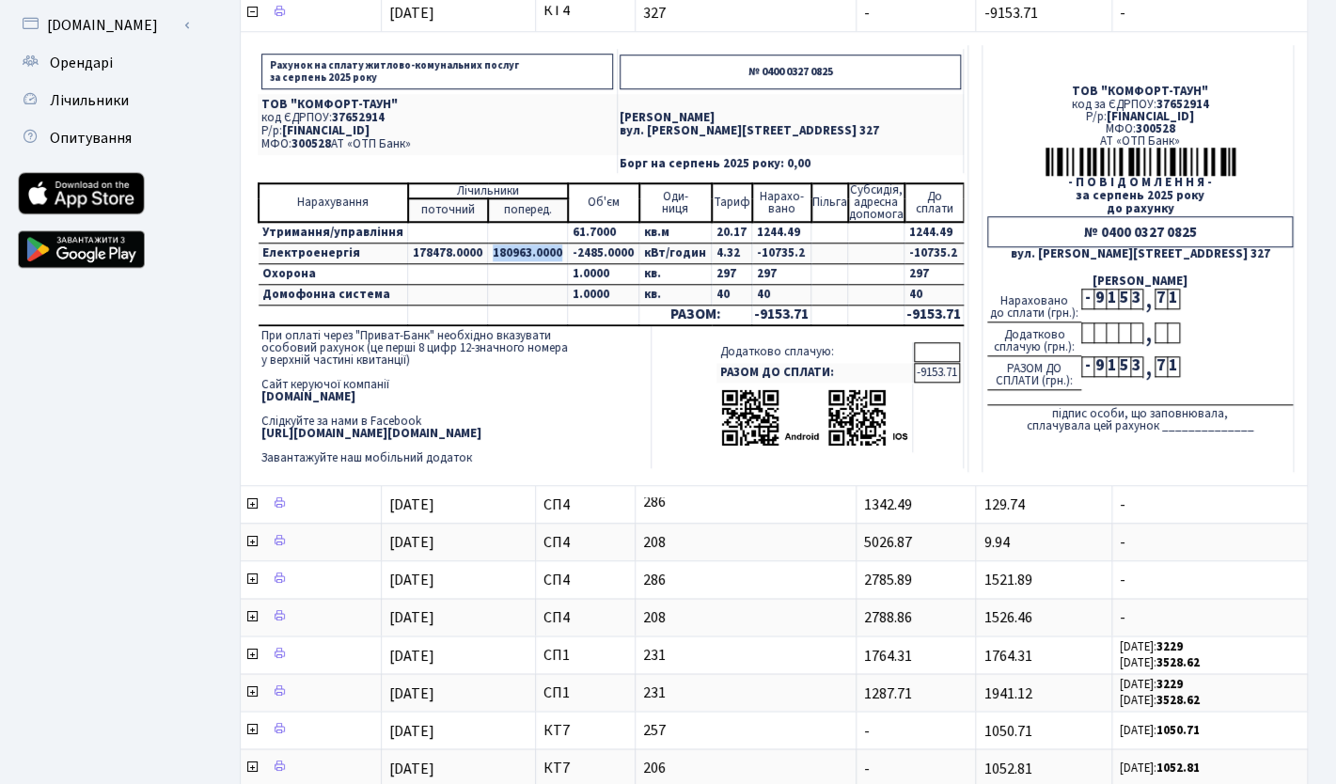
scroll to position [507, 0]
click at [608, 394] on td "При оплаті через "Приват-Банк" необхідно вказувати особовий рахунок (це перші 8…" at bounding box center [454, 396] width 393 height 142
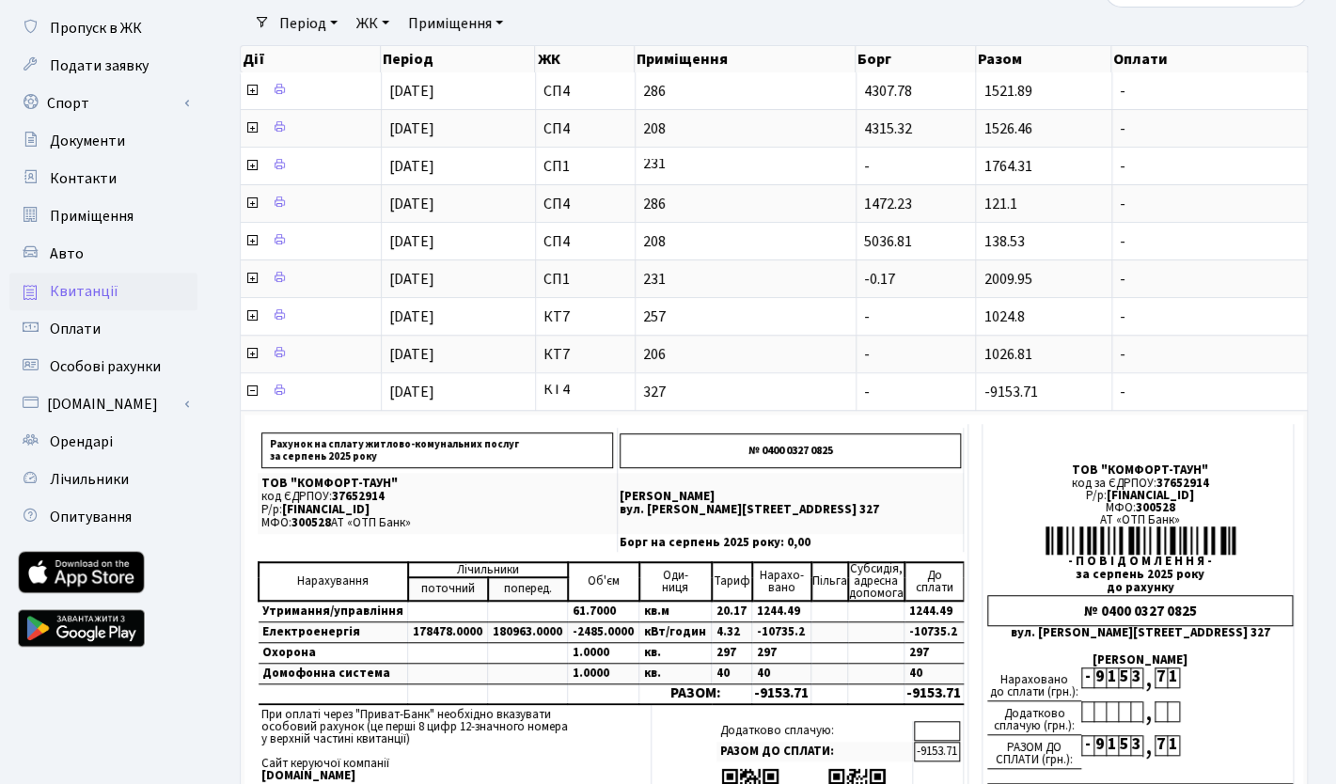
scroll to position [38, 0]
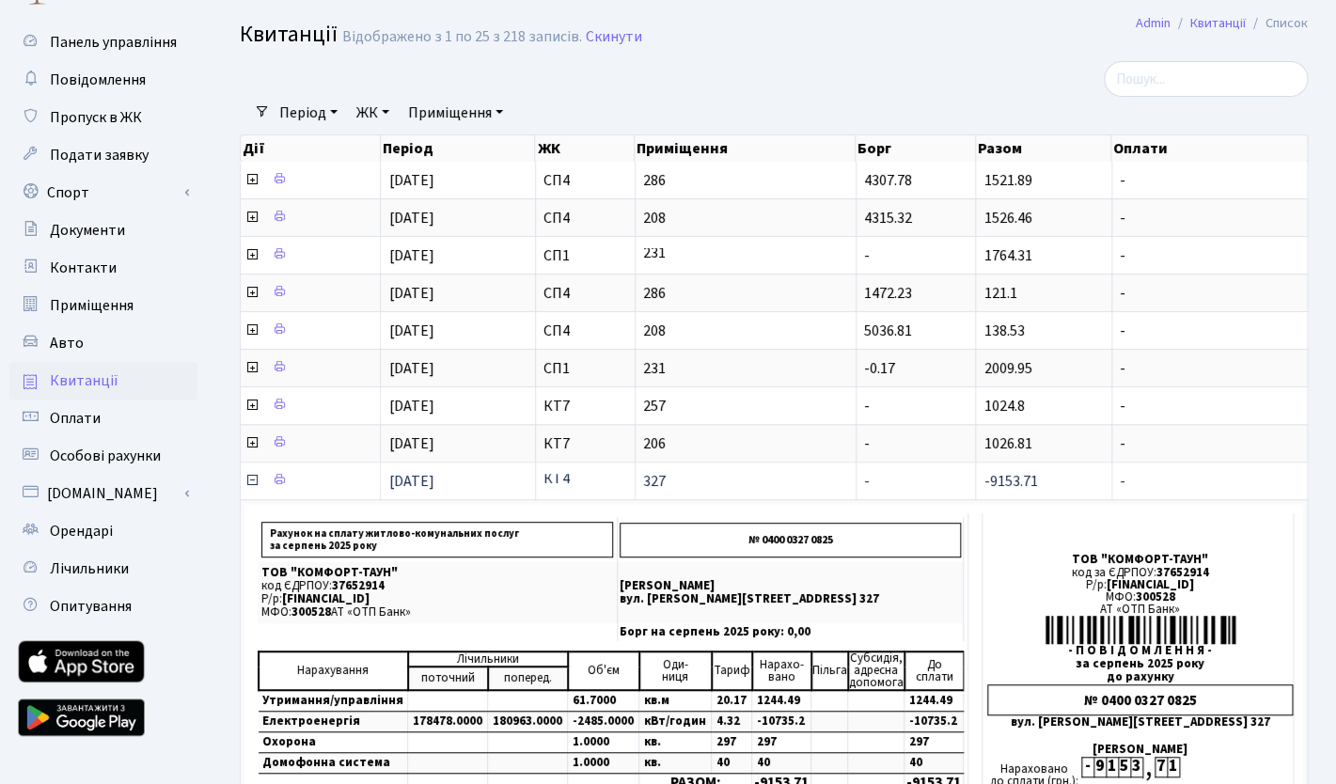
click at [251, 479] on icon at bounding box center [251, 480] width 15 height 15
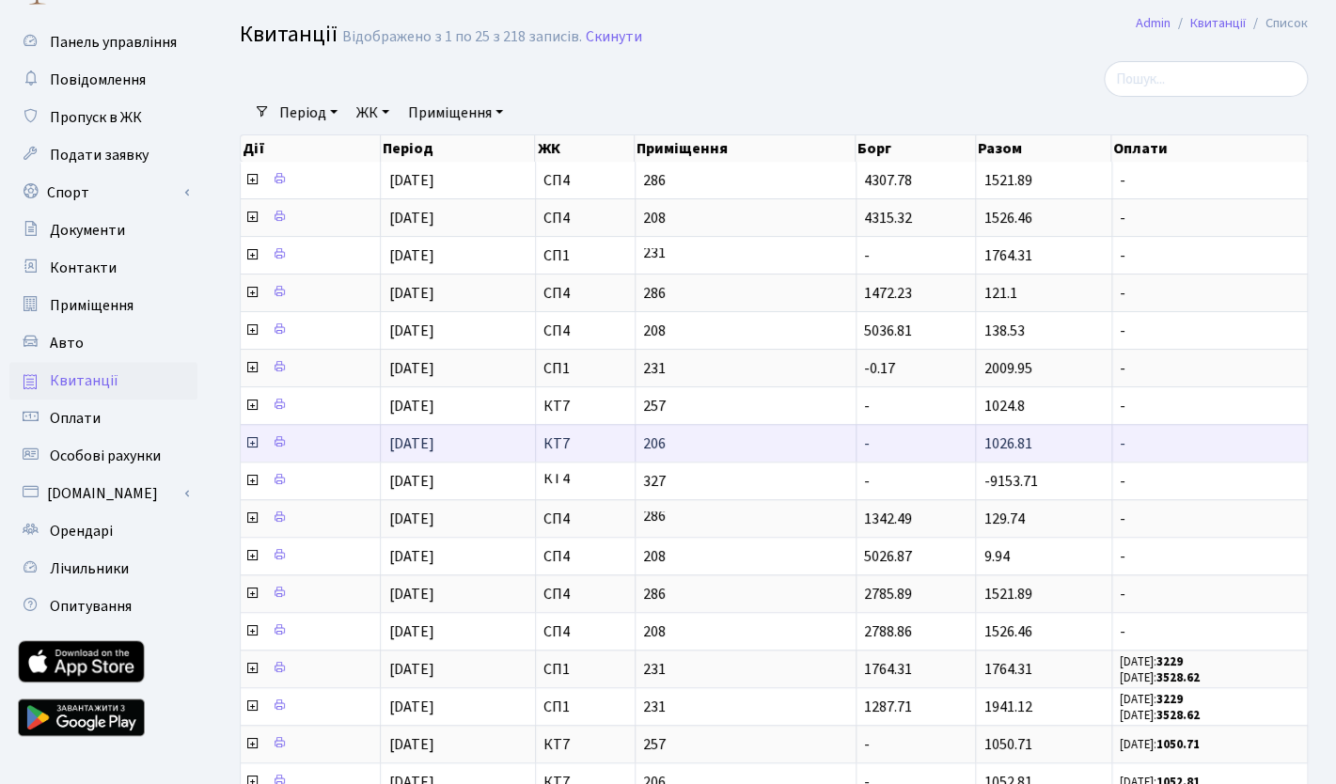
click at [253, 444] on icon at bounding box center [251, 442] width 15 height 15
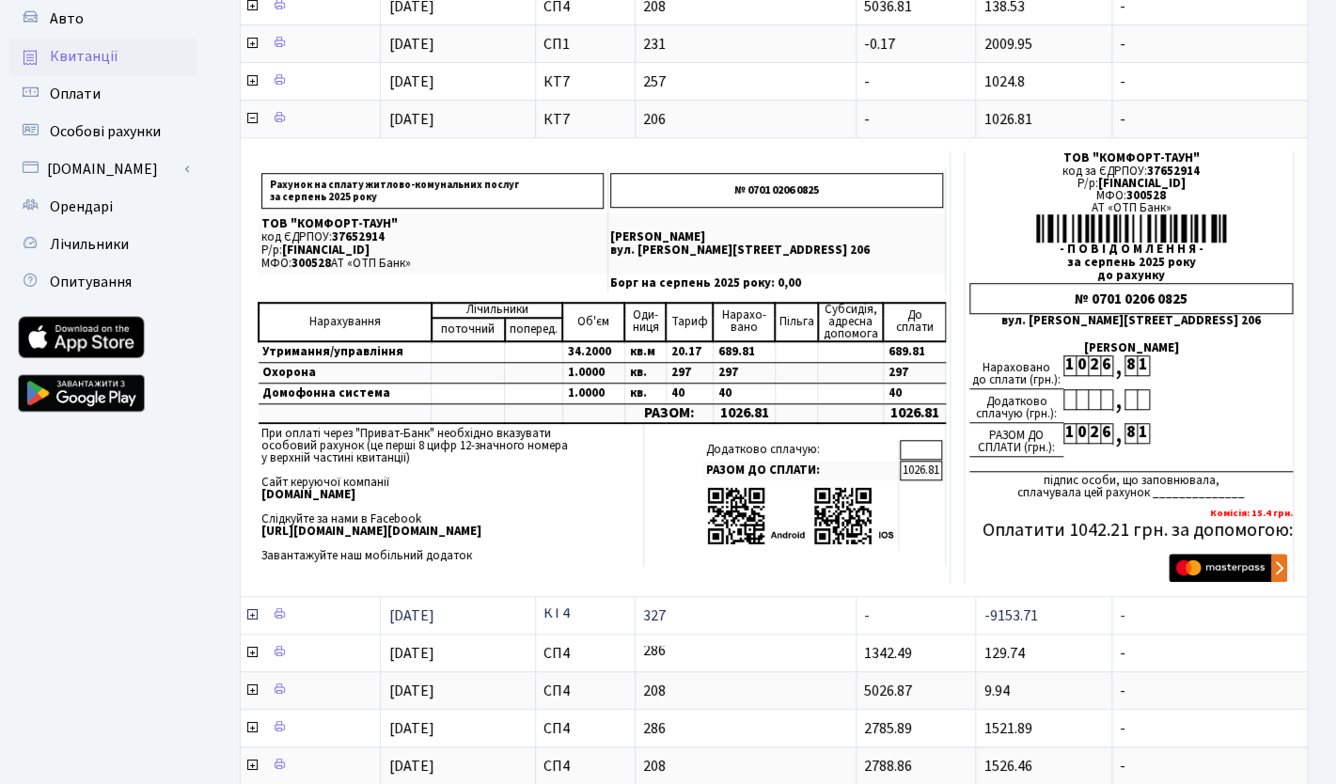
scroll to position [363, 0]
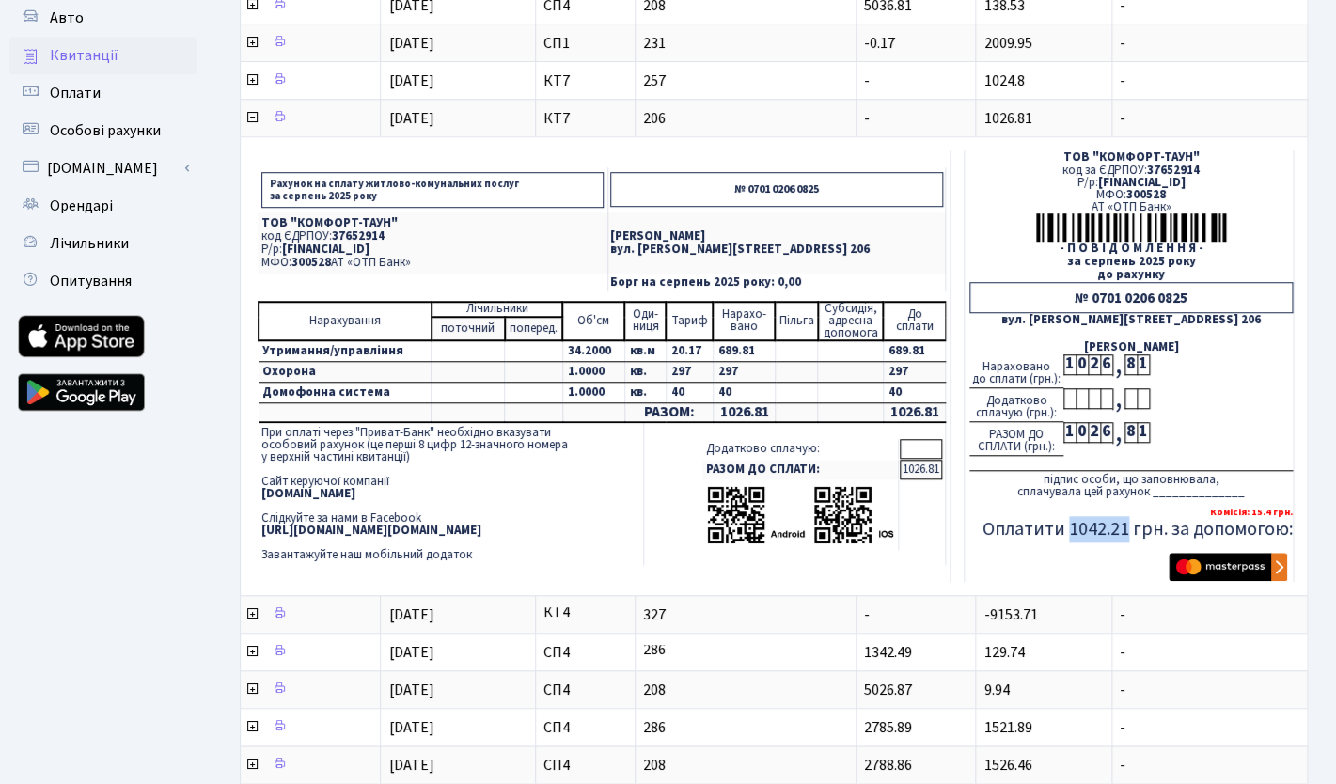
drag, startPoint x: 1129, startPoint y: 531, endPoint x: 1071, endPoint y: 531, distance: 58.3
click at [1071, 531] on h5 "Оплатити 1042.21 грн. за допомогою:" at bounding box center [1130, 529] width 323 height 23
copy h5 "1042.21"
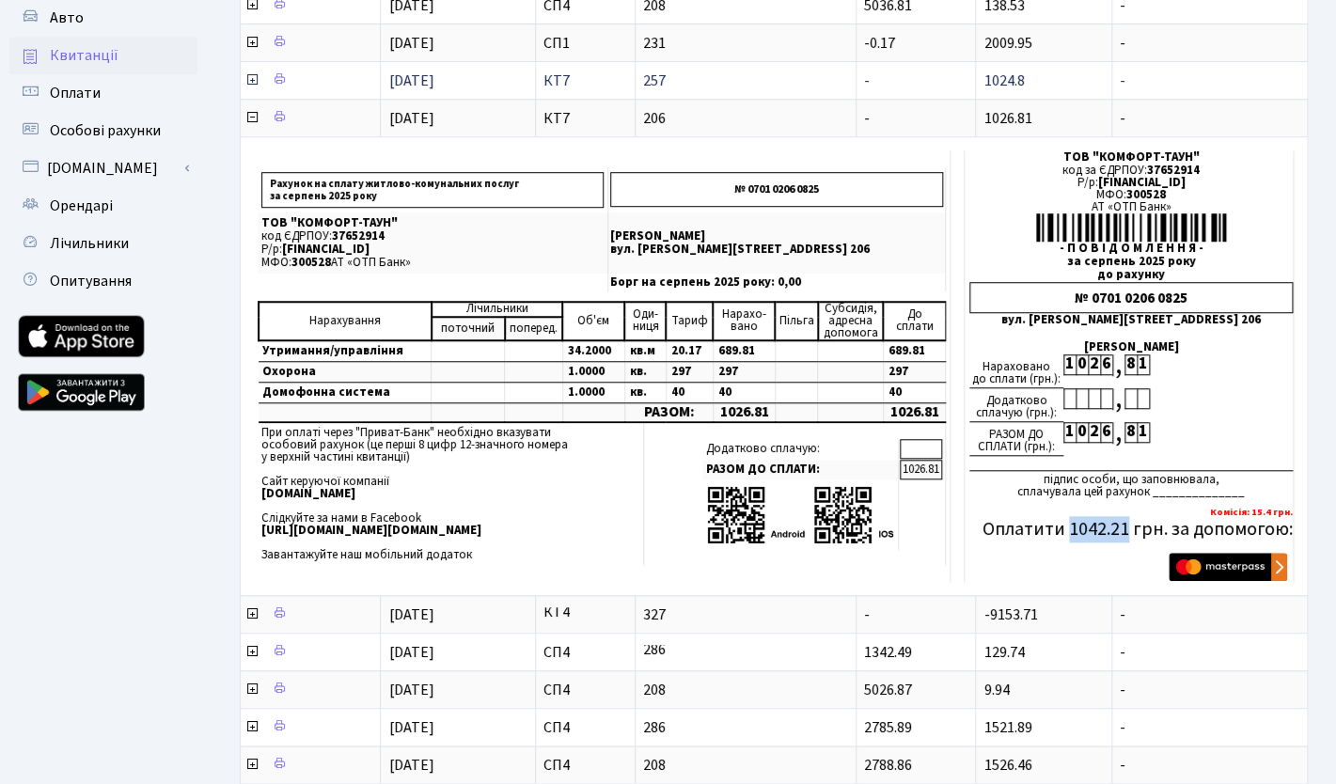
click at [255, 79] on icon at bounding box center [251, 79] width 15 height 15
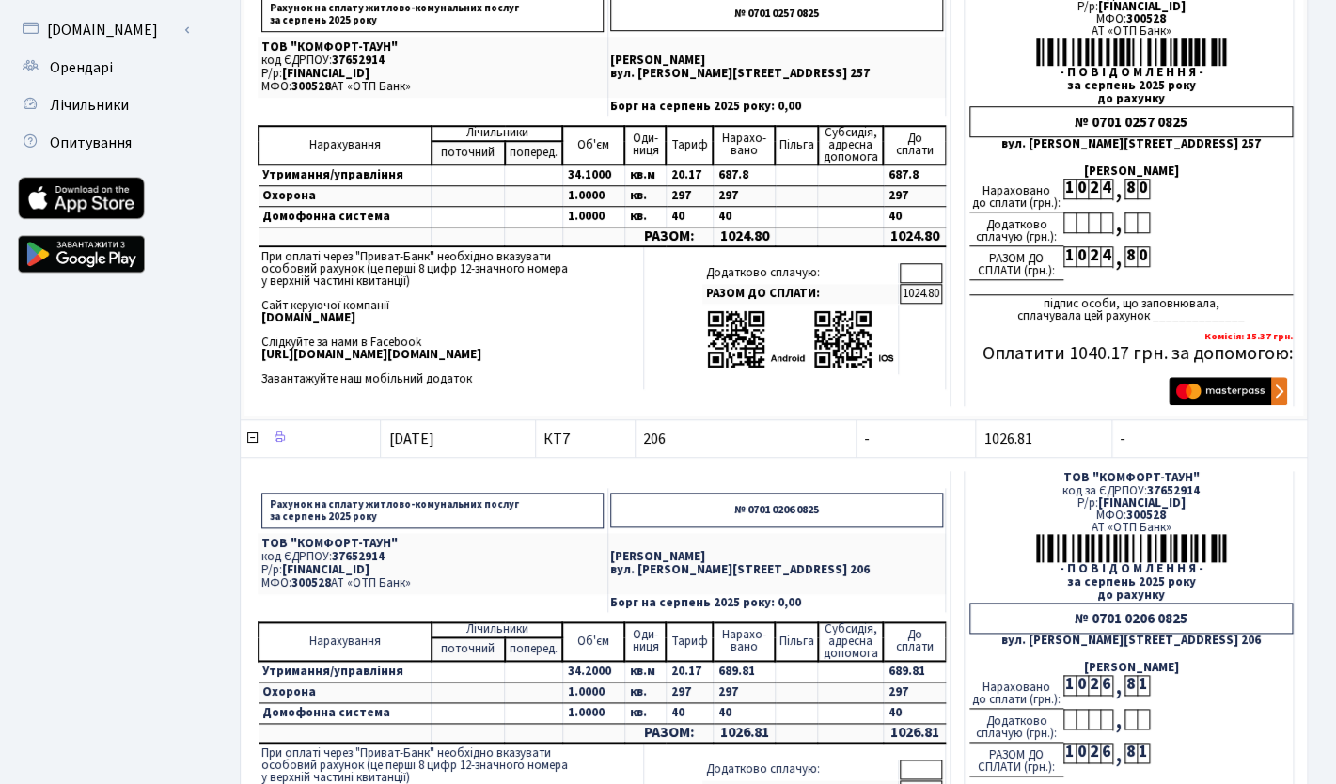
scroll to position [504, 0]
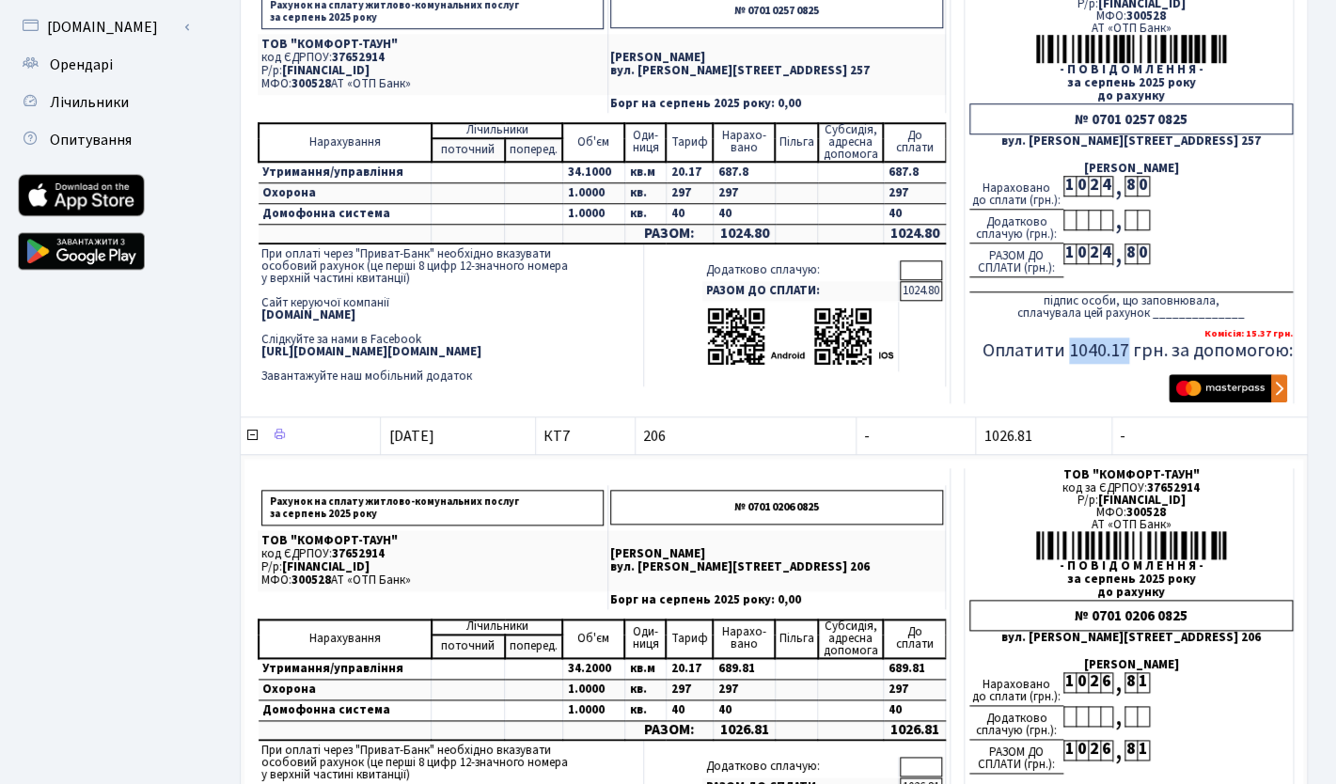
drag, startPoint x: 1132, startPoint y: 353, endPoint x: 1072, endPoint y: 353, distance: 60.2
click at [1072, 353] on h5 "Оплатити 1040.17 грн. за допомогою:" at bounding box center [1130, 350] width 323 height 23
copy h5 "1040.17"
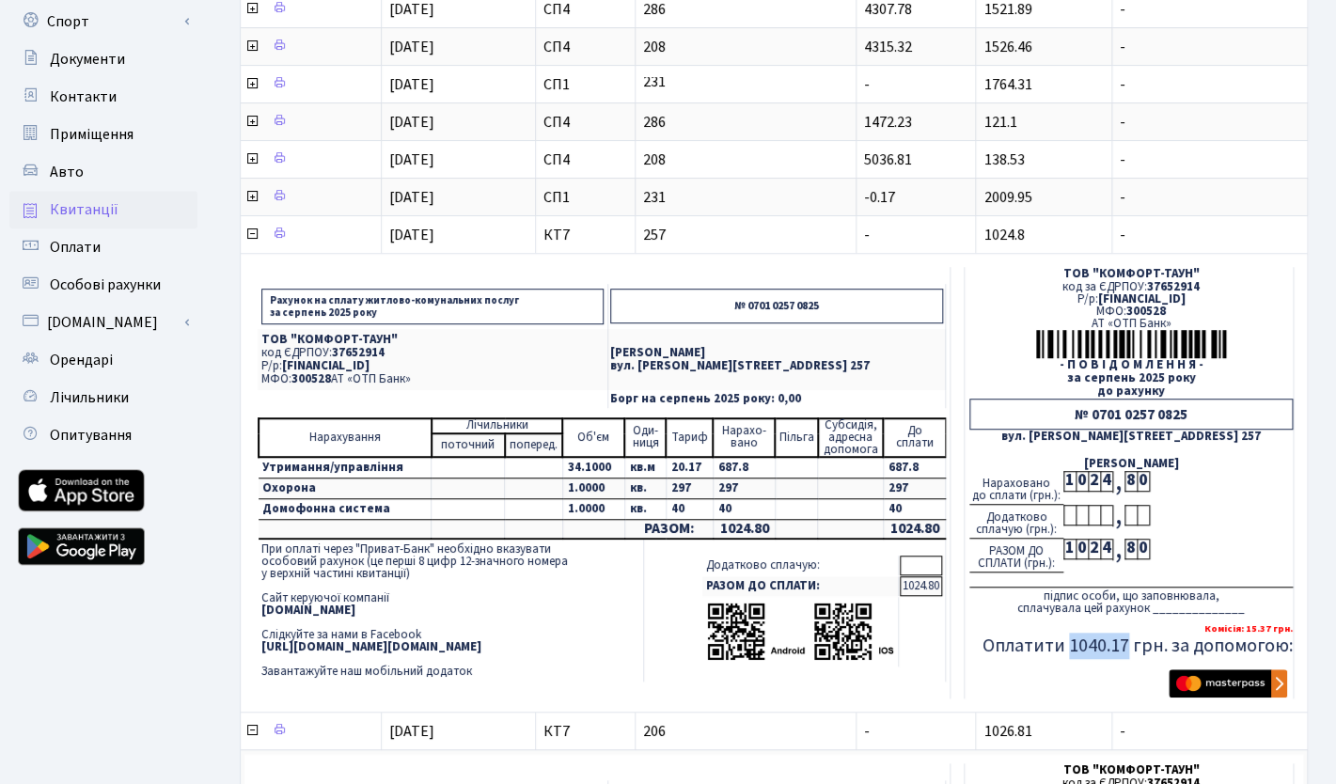
scroll to position [0, 0]
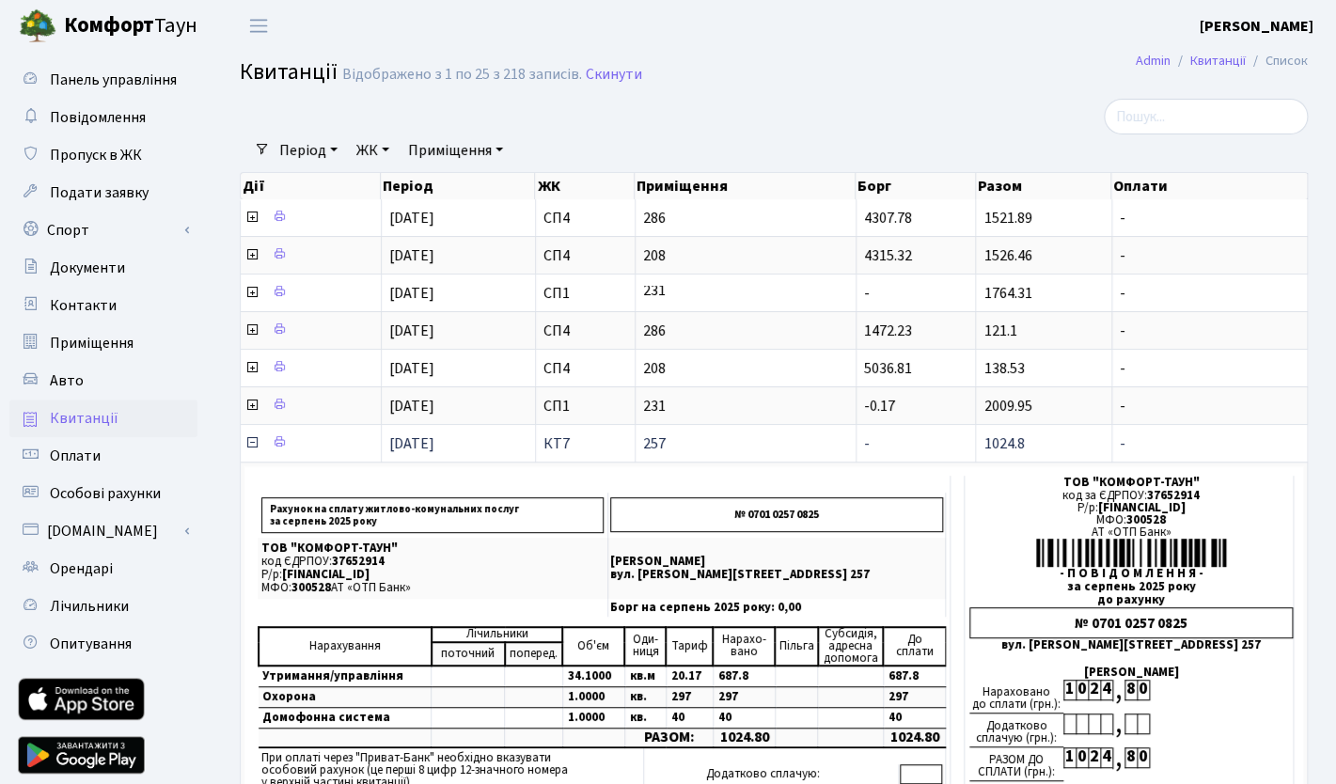
click at [250, 442] on icon at bounding box center [251, 442] width 15 height 15
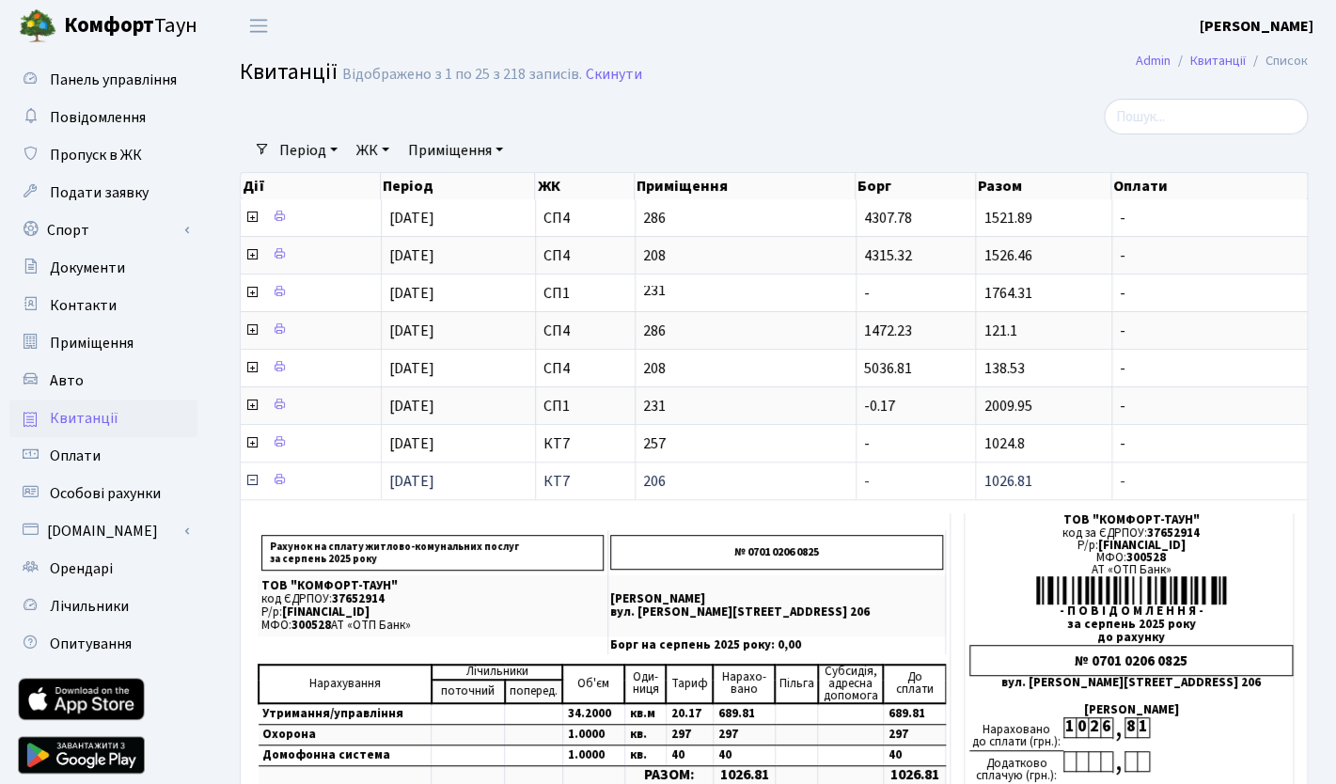
click at [250, 480] on icon at bounding box center [251, 480] width 15 height 15
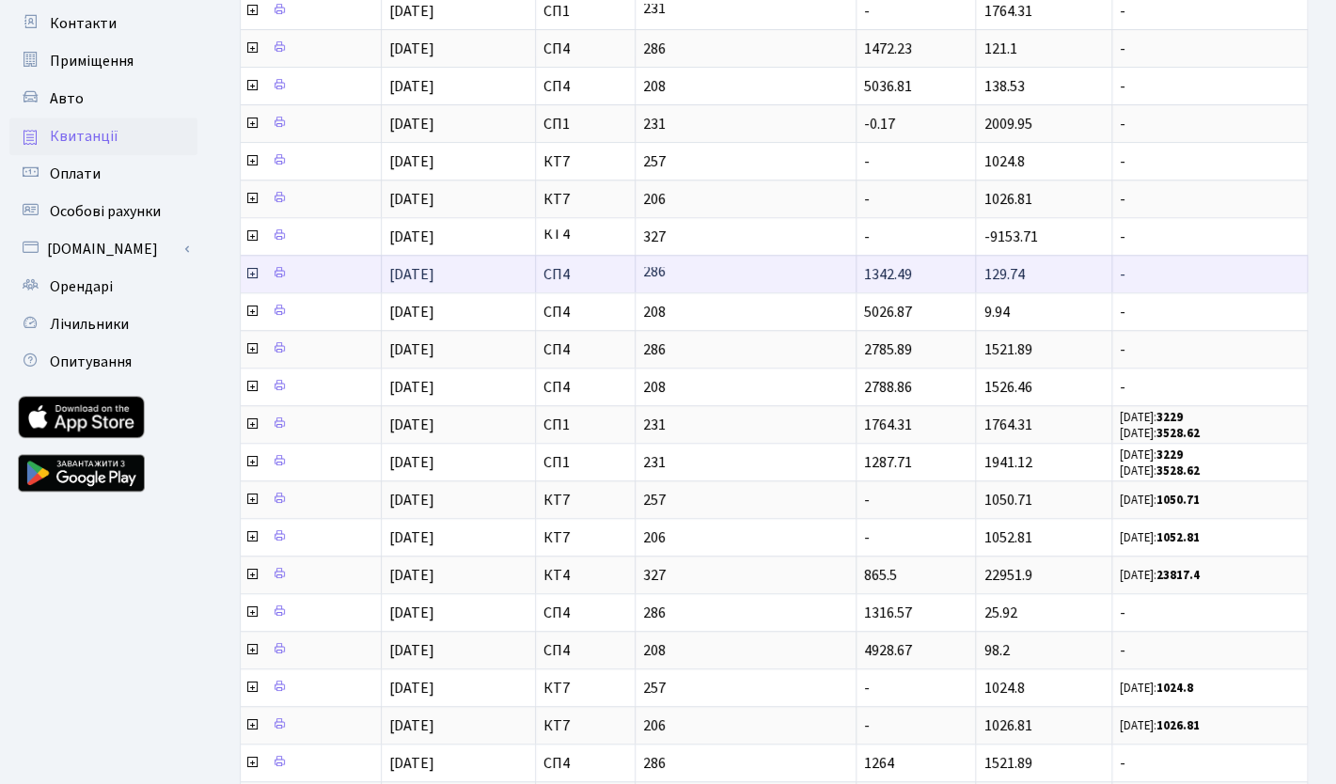
scroll to position [284, 0]
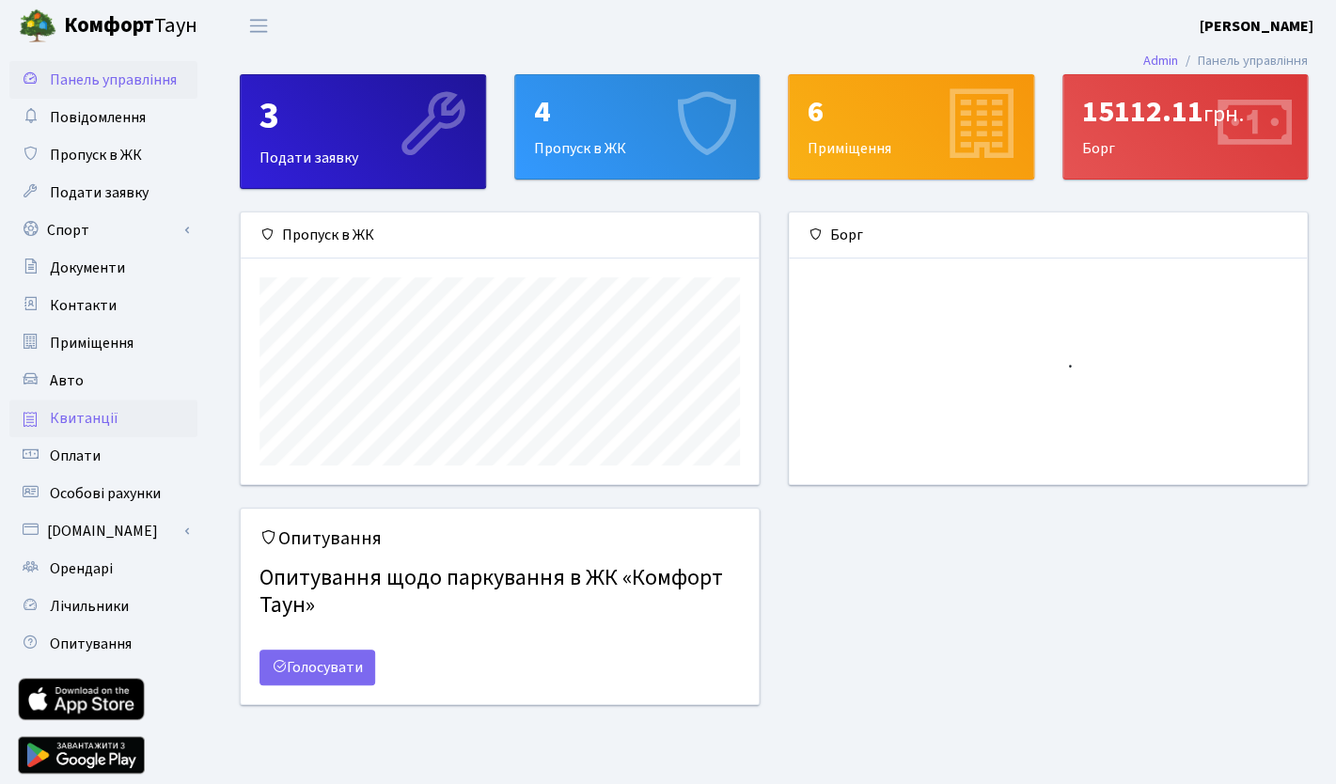
scroll to position [272, 517]
click at [73, 432] on link "Квитанції" at bounding box center [103, 419] width 188 height 38
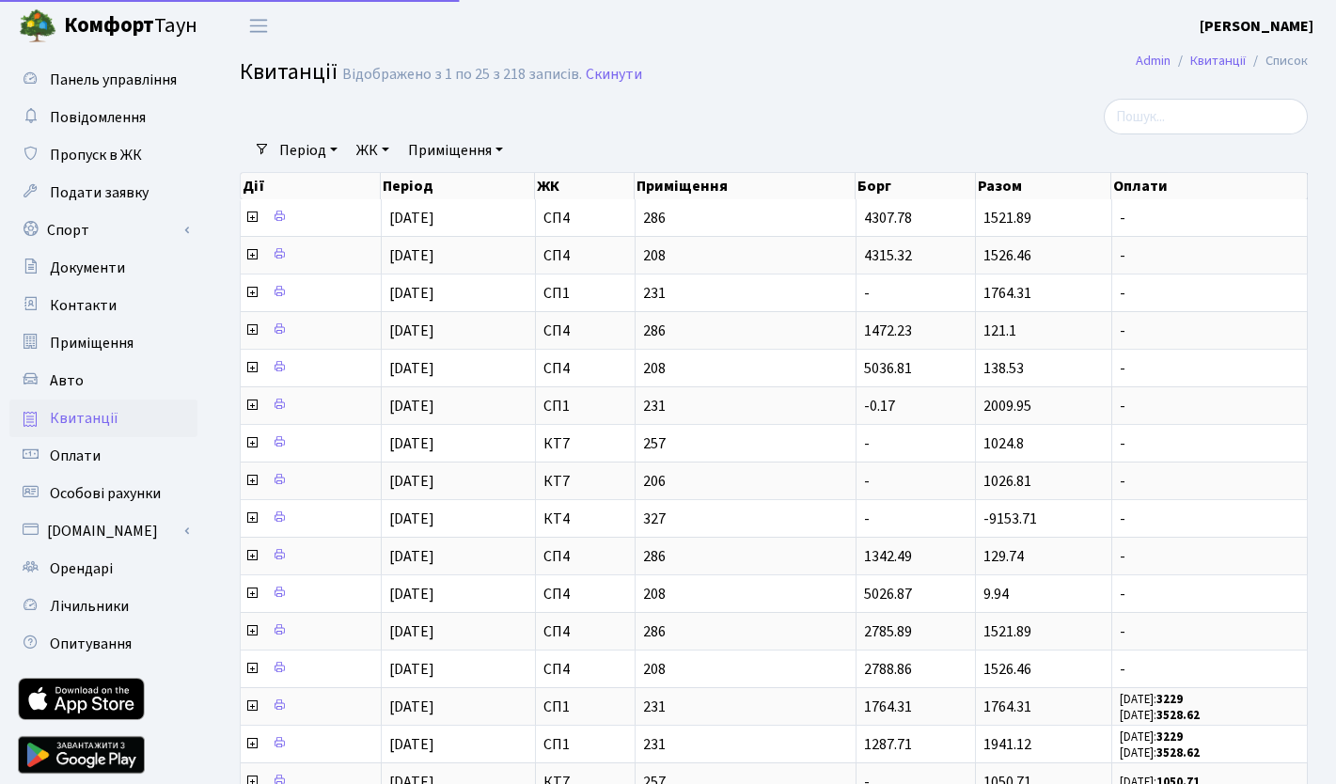
select select "25"
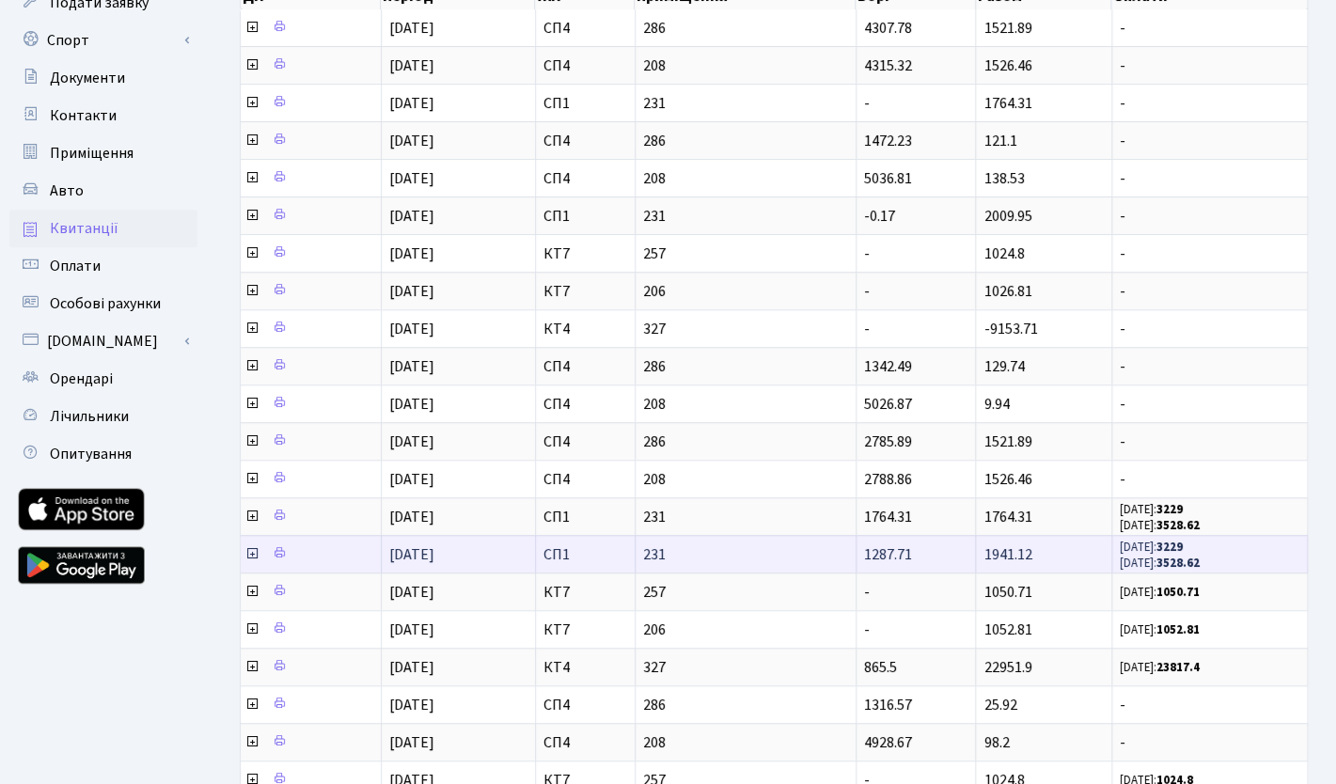
scroll to position [242, 0]
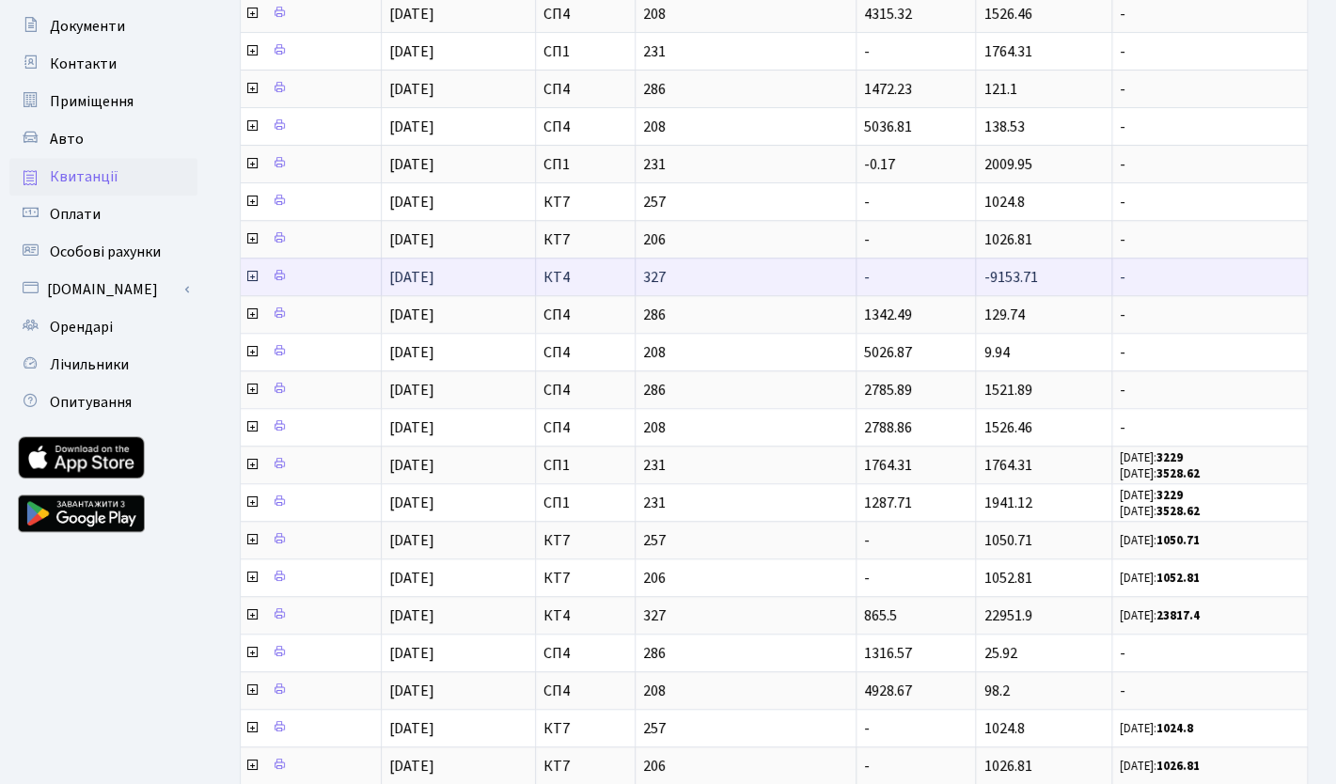
click at [250, 274] on icon at bounding box center [251, 276] width 15 height 15
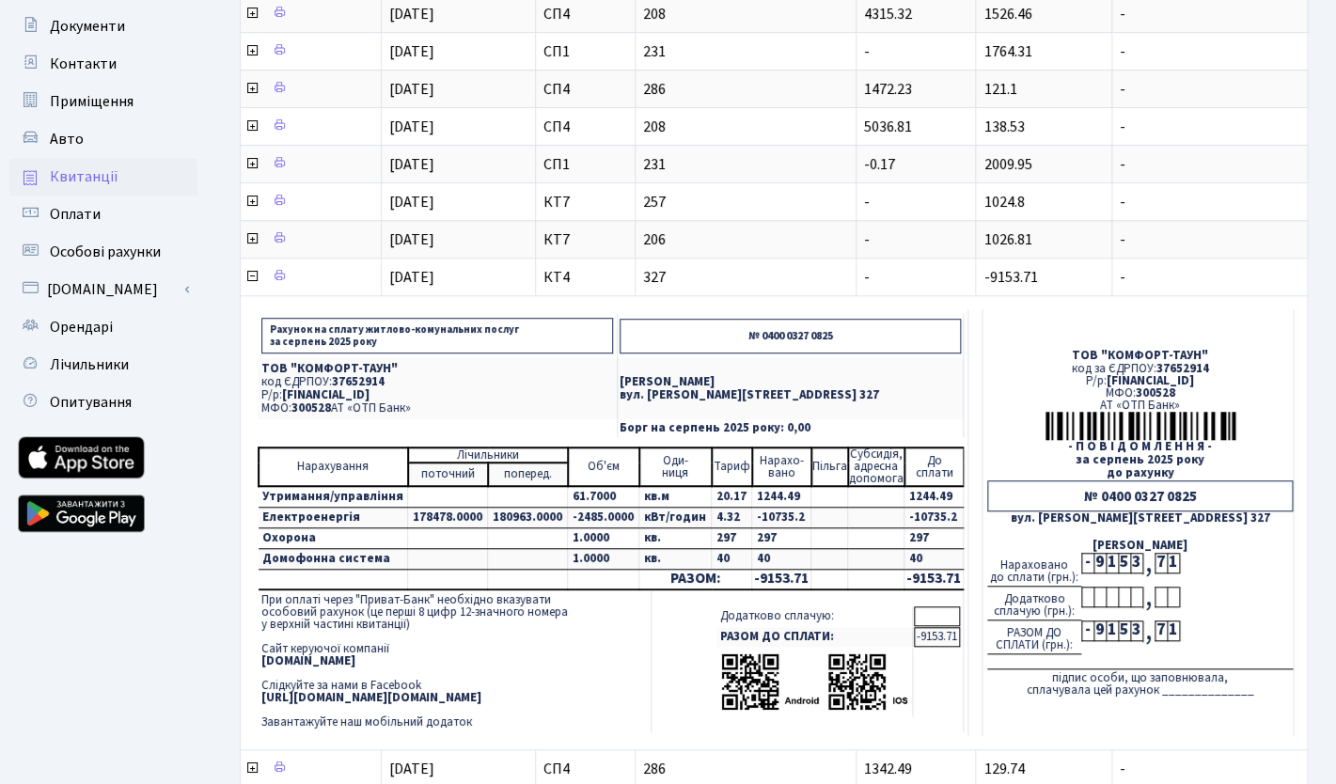
scroll to position [362, 0]
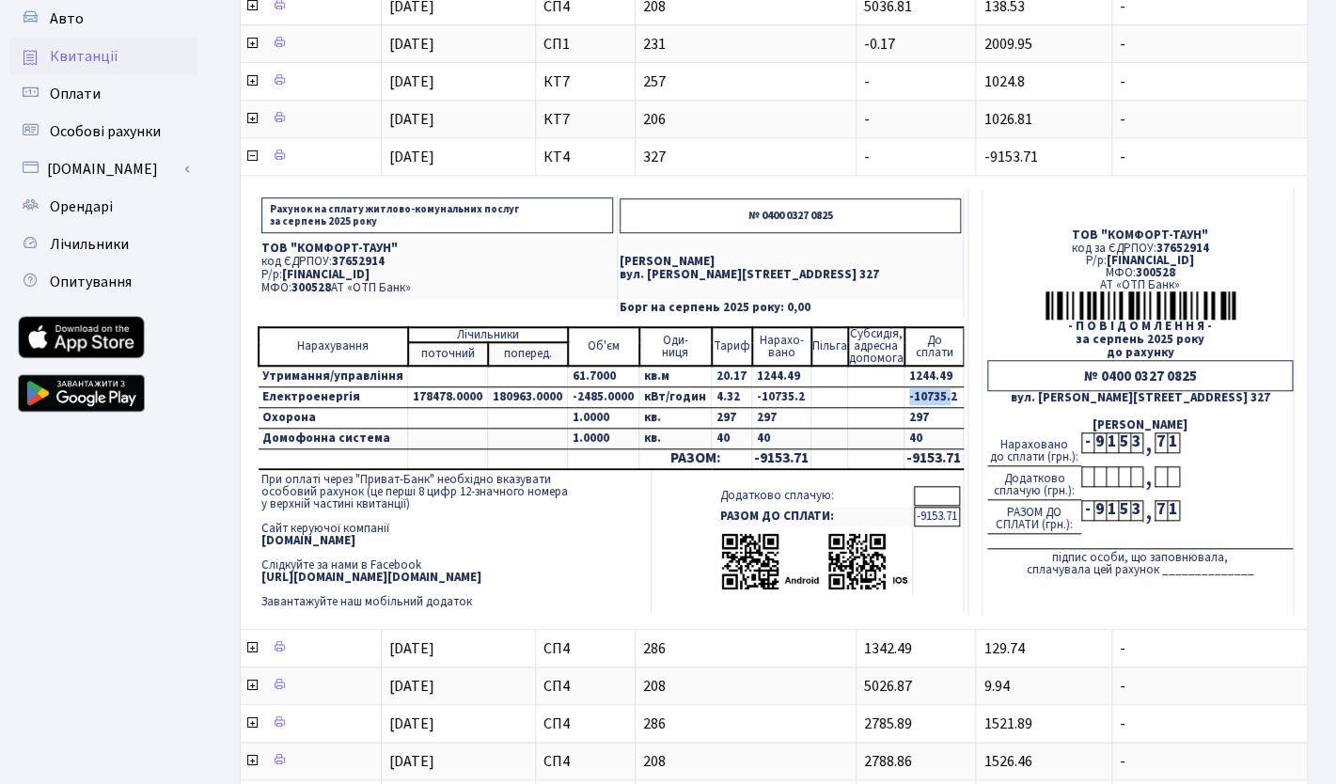
drag, startPoint x: 932, startPoint y: 395, endPoint x: 886, endPoint y: 395, distance: 46.1
click at [904, 395] on td "-10735.2" at bounding box center [933, 397] width 59 height 21
click at [904, 375] on td "1244.49" at bounding box center [933, 377] width 59 height 22
drag, startPoint x: 937, startPoint y: 398, endPoint x: 877, endPoint y: 398, distance: 60.2
click at [877, 398] on tr "Електроенергія 178478.0000 180963.0000 -2485.0000 кВт/годин 4.32 -10735.2 -1073…" at bounding box center [611, 397] width 705 height 21
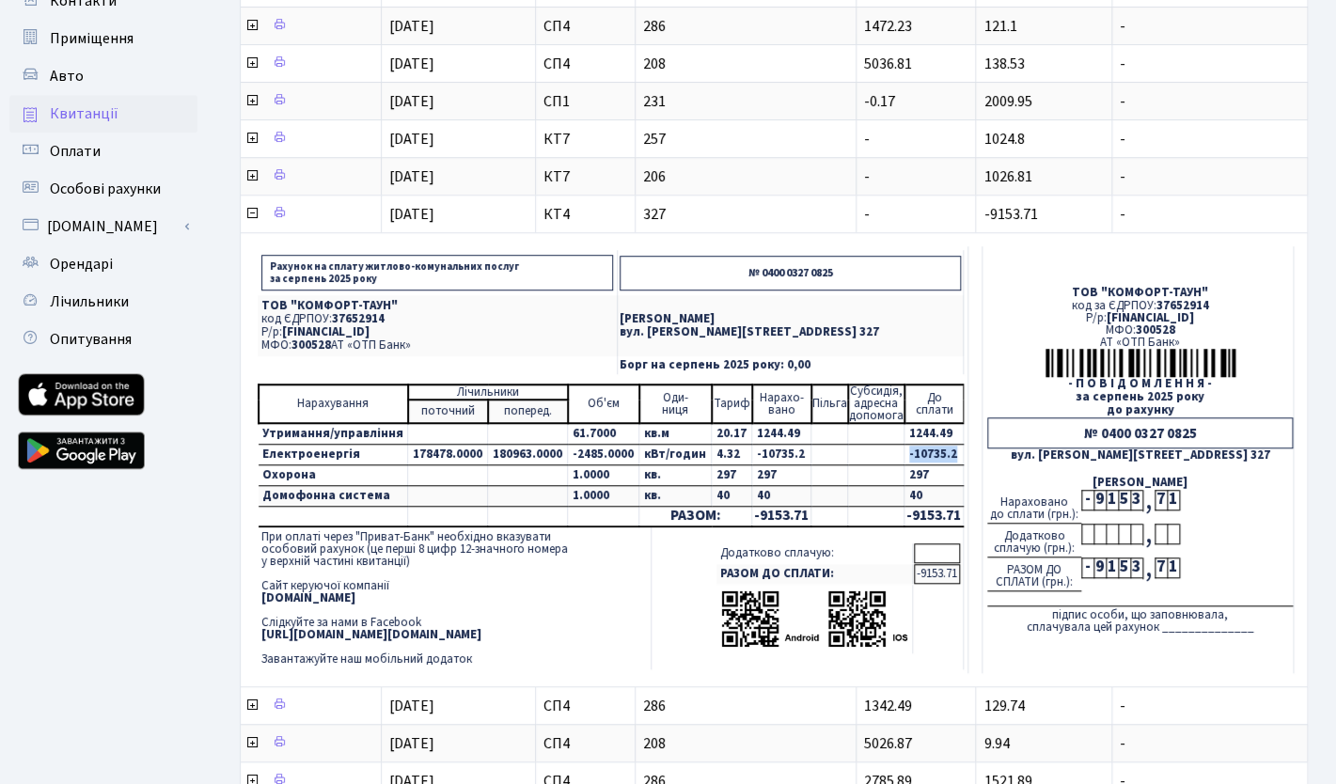
scroll to position [304, 0]
click at [507, 455] on td "180963.0000" at bounding box center [528, 456] width 80 height 21
click at [933, 445] on td "1244.49" at bounding box center [933, 435] width 59 height 22
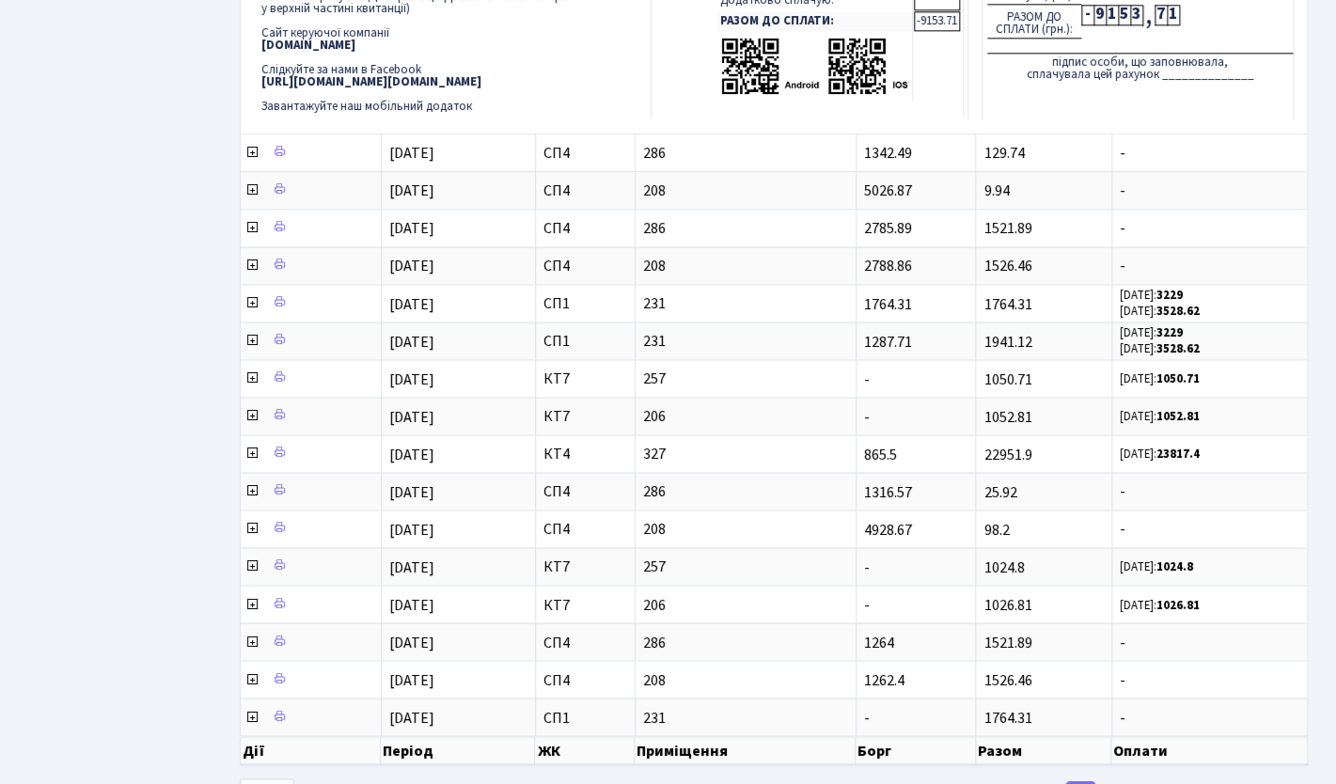
scroll to position [936, 0]
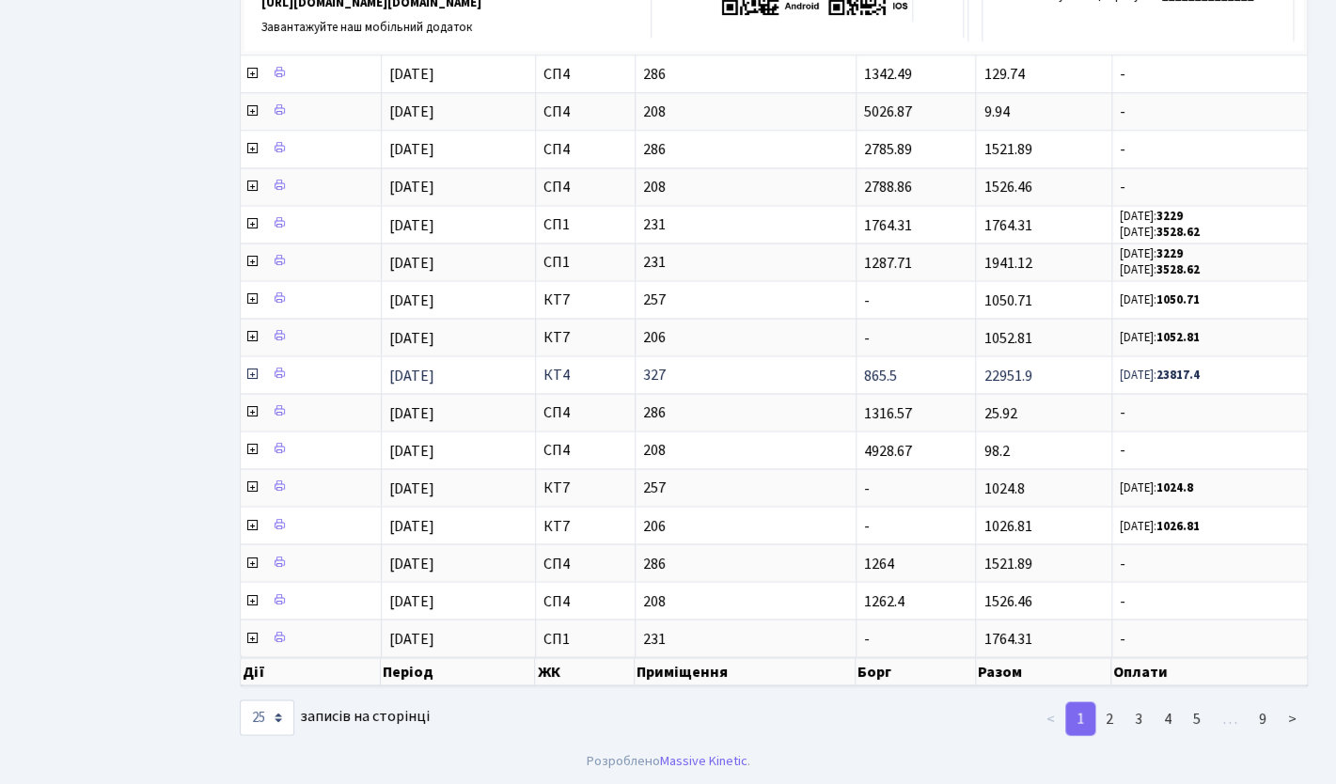
click at [250, 375] on icon at bounding box center [251, 374] width 15 height 15
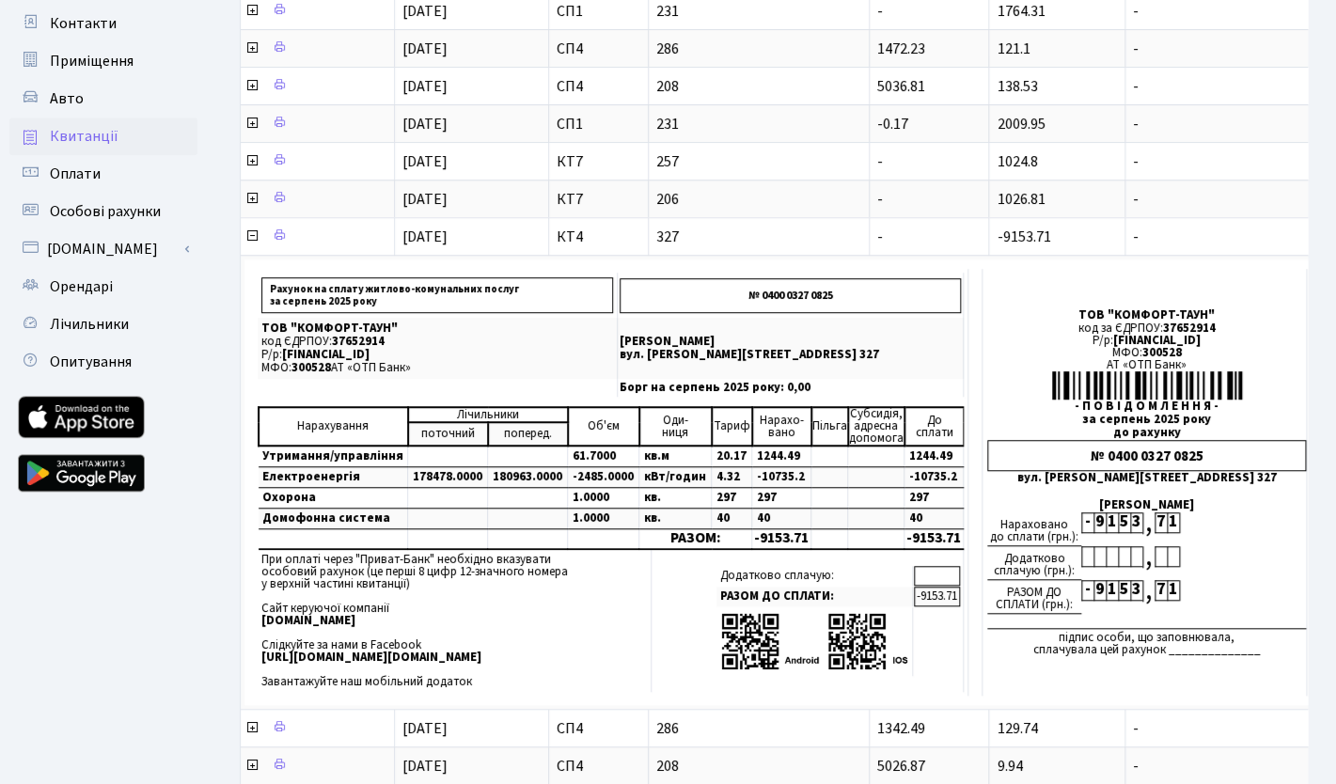
scroll to position [407, 0]
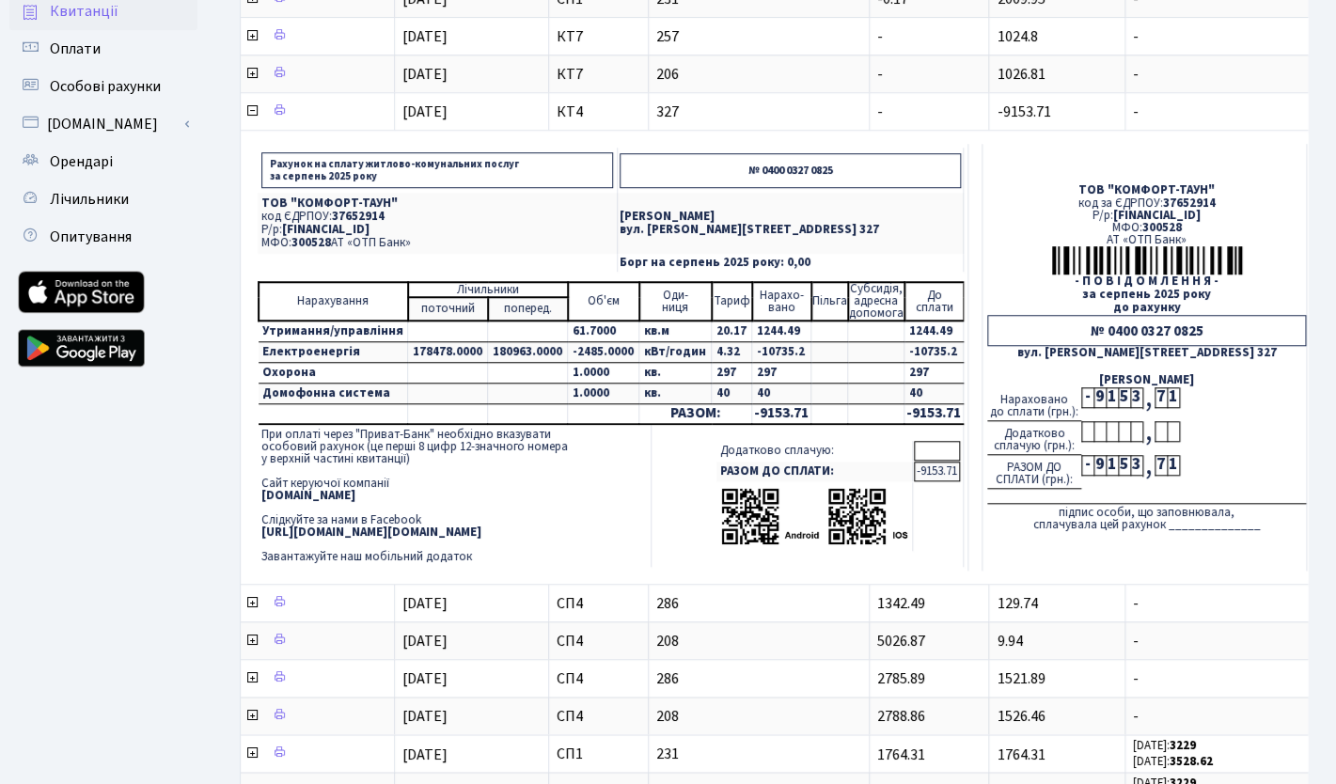
click at [968, 165] on td at bounding box center [975, 357] width 14 height 427
click at [906, 137] on div "Рахунок на сплату житлово-комунальних послуг за серпень 2025 року № 0400 0327 0…" at bounding box center [780, 357] width 1072 height 446
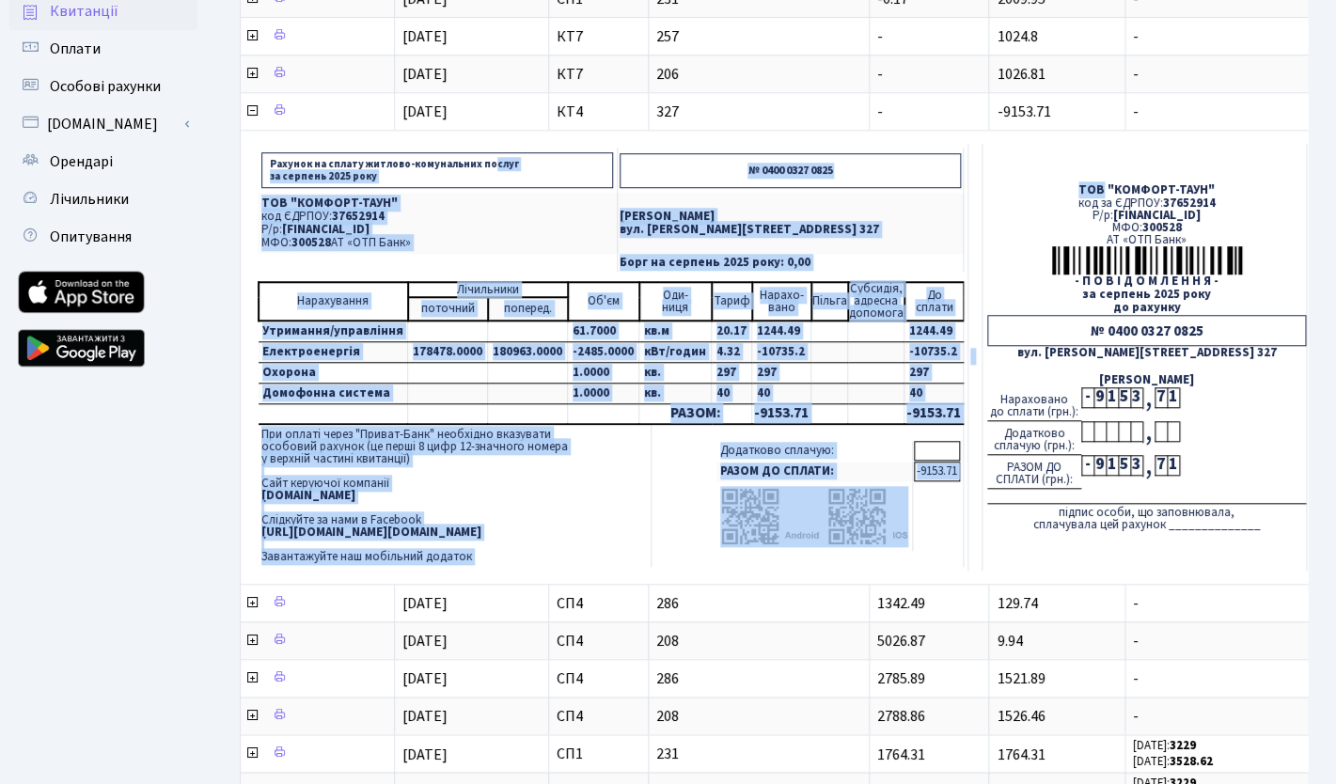
drag, startPoint x: 906, startPoint y: 138, endPoint x: 963, endPoint y: 181, distance: 70.5
click at [963, 181] on div "Рахунок на сплату житлово-комунальних послуг за серпень 2025 року № 0400 0327 0…" at bounding box center [780, 357] width 1072 height 446
click at [950, 201] on td "Рахунок на сплату житлово-комунальних послуг за серпень 2025 року № 0400 0327 0…" at bounding box center [611, 357] width 715 height 427
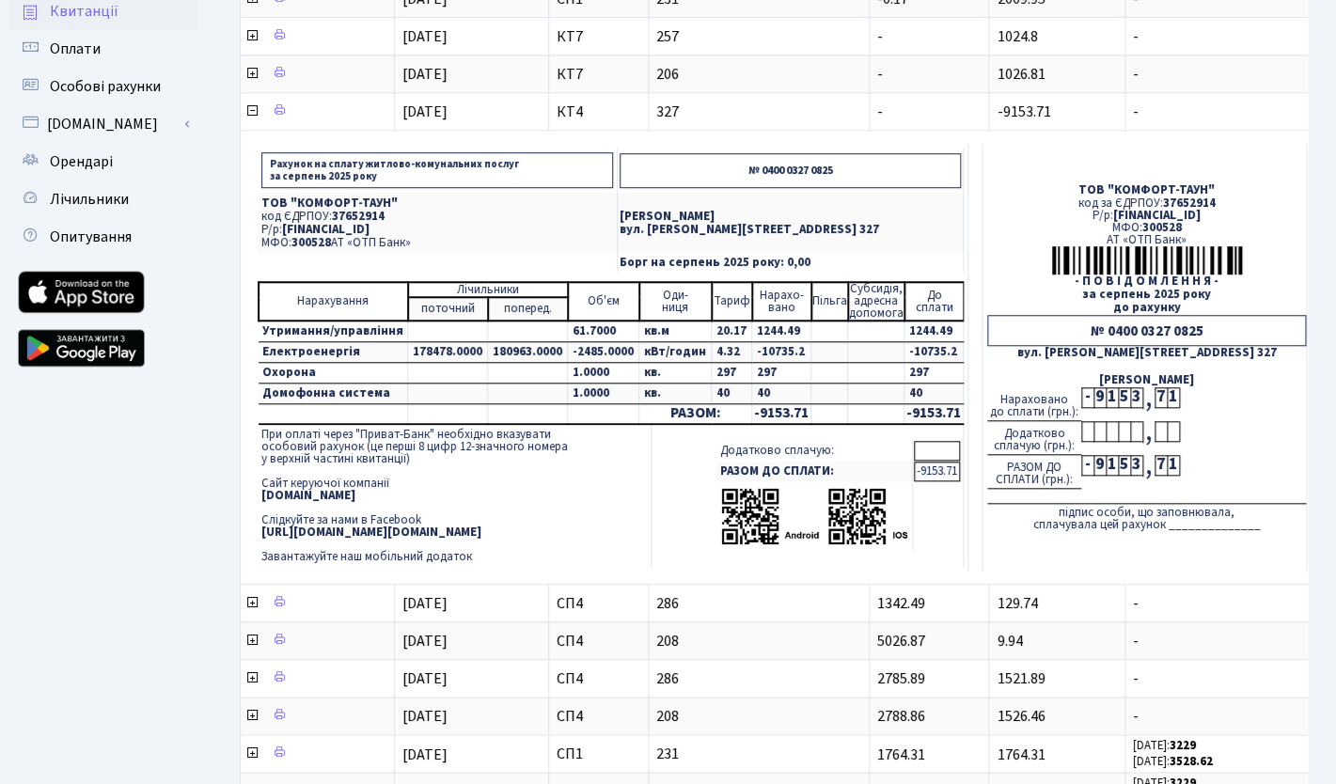
click at [945, 482] on td "Додатково сплачую: РАЗОМ ДО СПЛАТИ: -9153.71" at bounding box center [807, 496] width 312 height 142
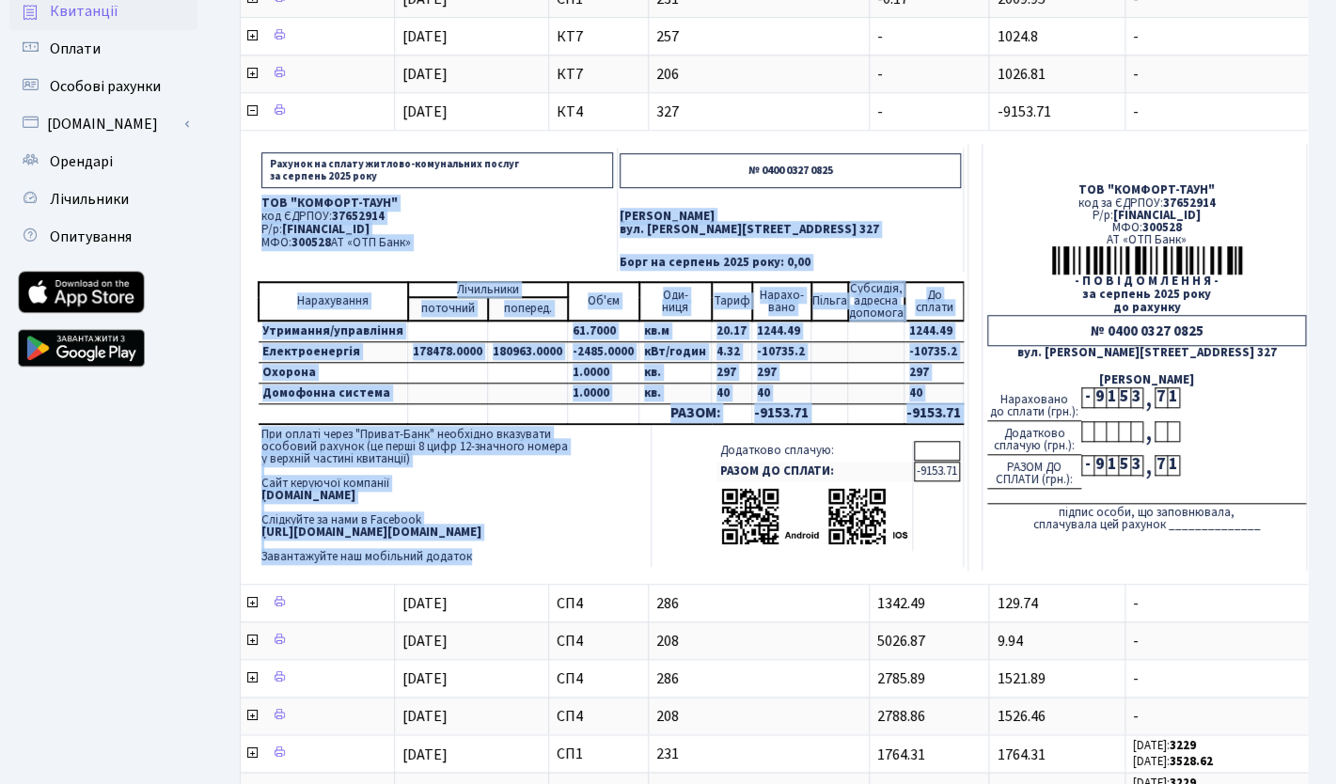
drag, startPoint x: 945, startPoint y: 482, endPoint x: 465, endPoint y: 196, distance: 558.7
click at [465, 196] on td "Рахунок на сплату житлово-комунальних послуг за серпень 2025 року № 0400 0327 0…" at bounding box center [611, 357] width 715 height 427
click at [518, 210] on p "ТОВ "КОМФОРТ-ТАУН"" at bounding box center [437, 203] width 352 height 12
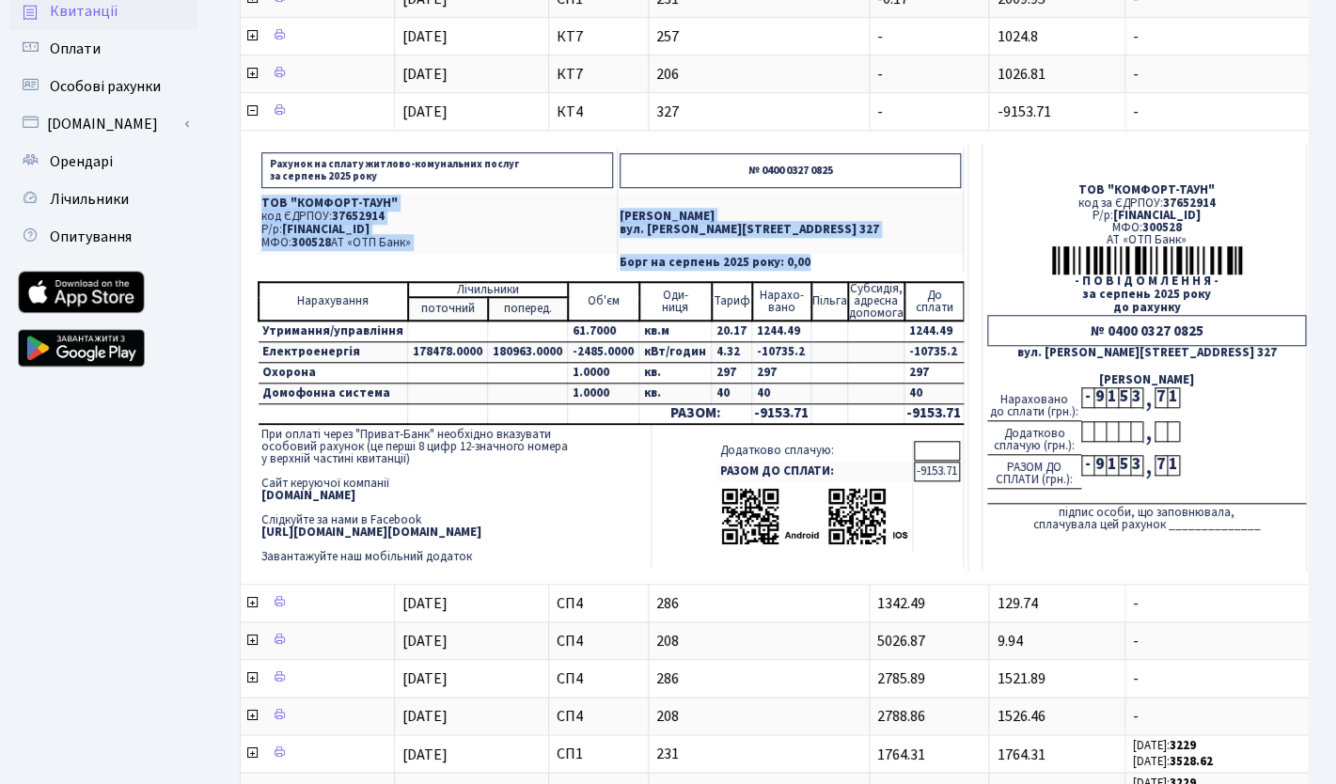
drag, startPoint x: 633, startPoint y: 196, endPoint x: 898, endPoint y: 274, distance: 276.4
click at [898, 274] on td "Рахунок на сплату житлово-комунальних послуг за серпень 2025 року № 0400 0327 0…" at bounding box center [611, 357] width 715 height 427
click at [982, 235] on td "ТОВ "КОМФОРТ-ТАУН" код за ЄДРПОУ: 37652914 Р/р: UA063005280000026000000026495 М…" at bounding box center [1144, 357] width 324 height 427
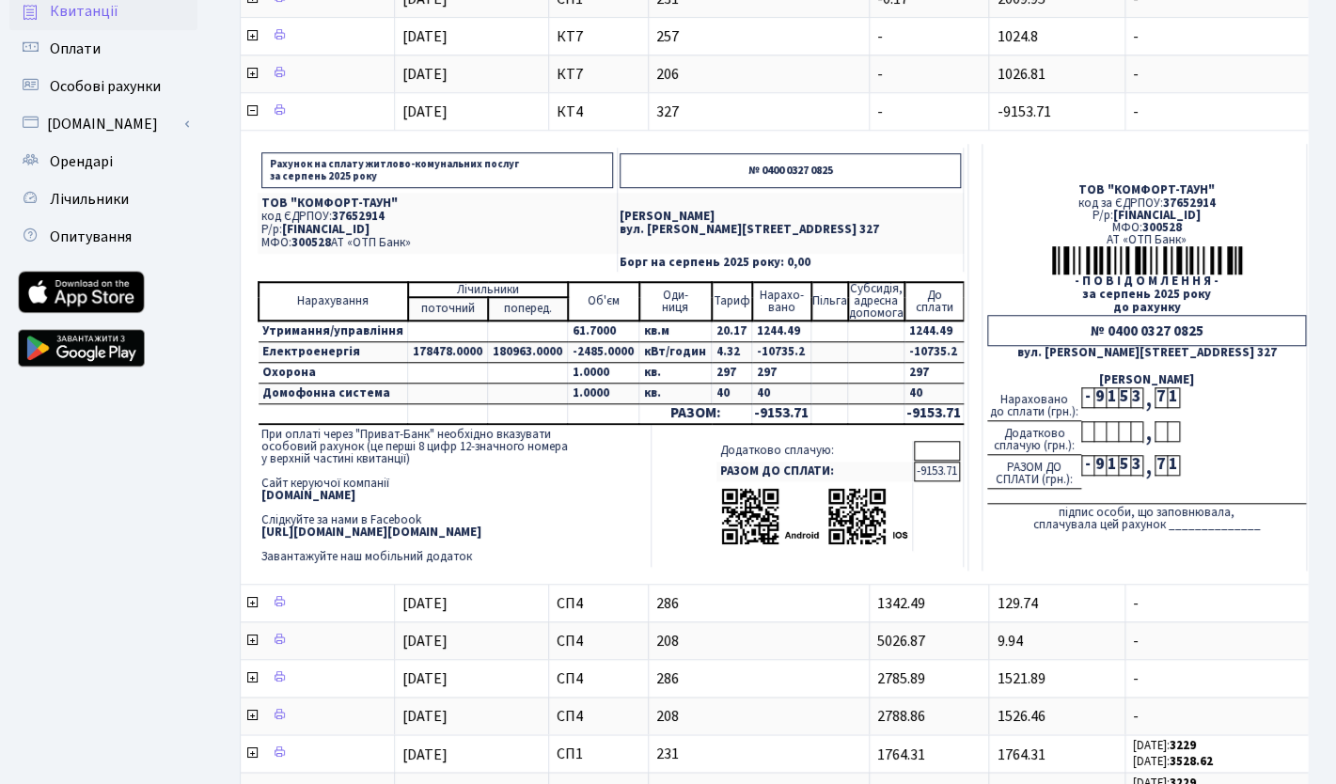
click at [968, 322] on td at bounding box center [975, 357] width 14 height 427
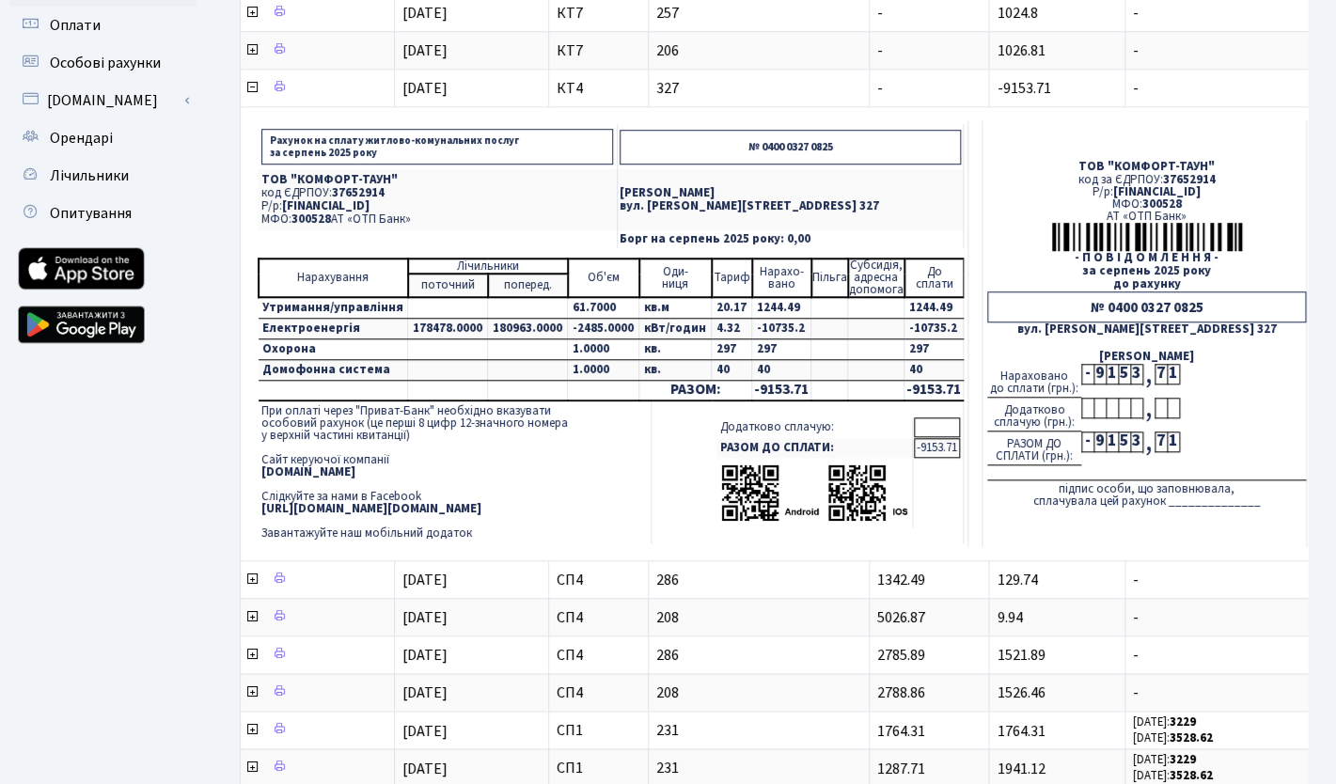
scroll to position [519, 0]
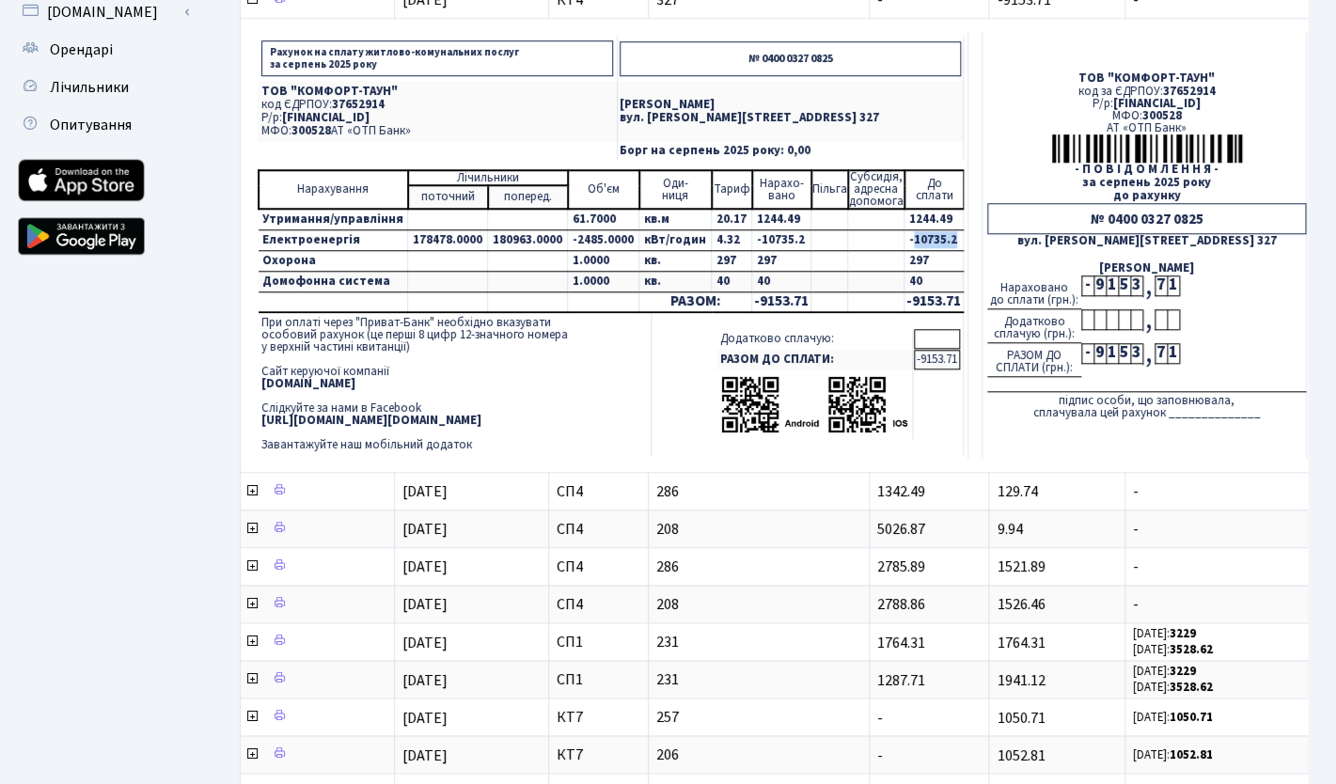
drag, startPoint x: 893, startPoint y: 243, endPoint x: 942, endPoint y: 243, distance: 48.9
click at [942, 243] on td "-10735.2" at bounding box center [933, 240] width 59 height 21
drag, startPoint x: 894, startPoint y: 306, endPoint x: 944, endPoint y: 301, distance: 50.0
click at [944, 301] on td "-9153.71" at bounding box center [933, 302] width 59 height 20
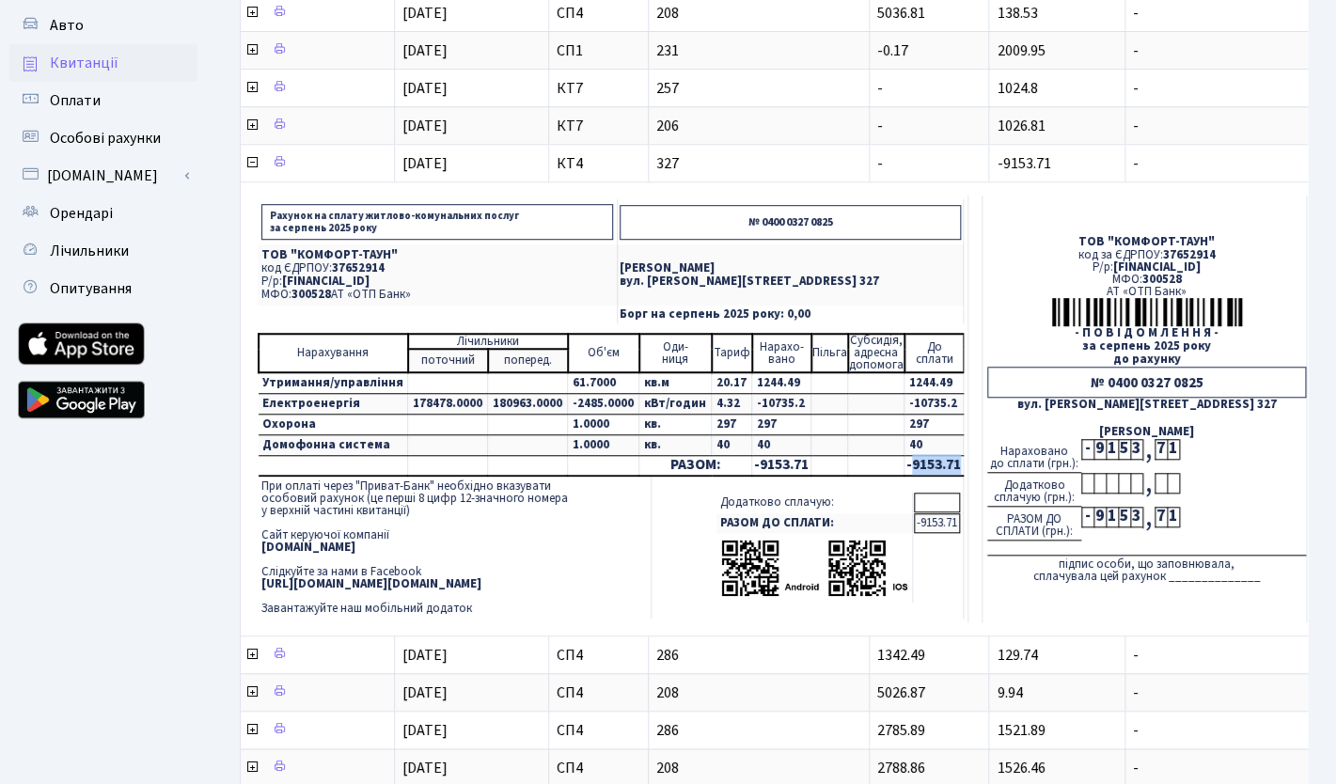
scroll to position [332, 0]
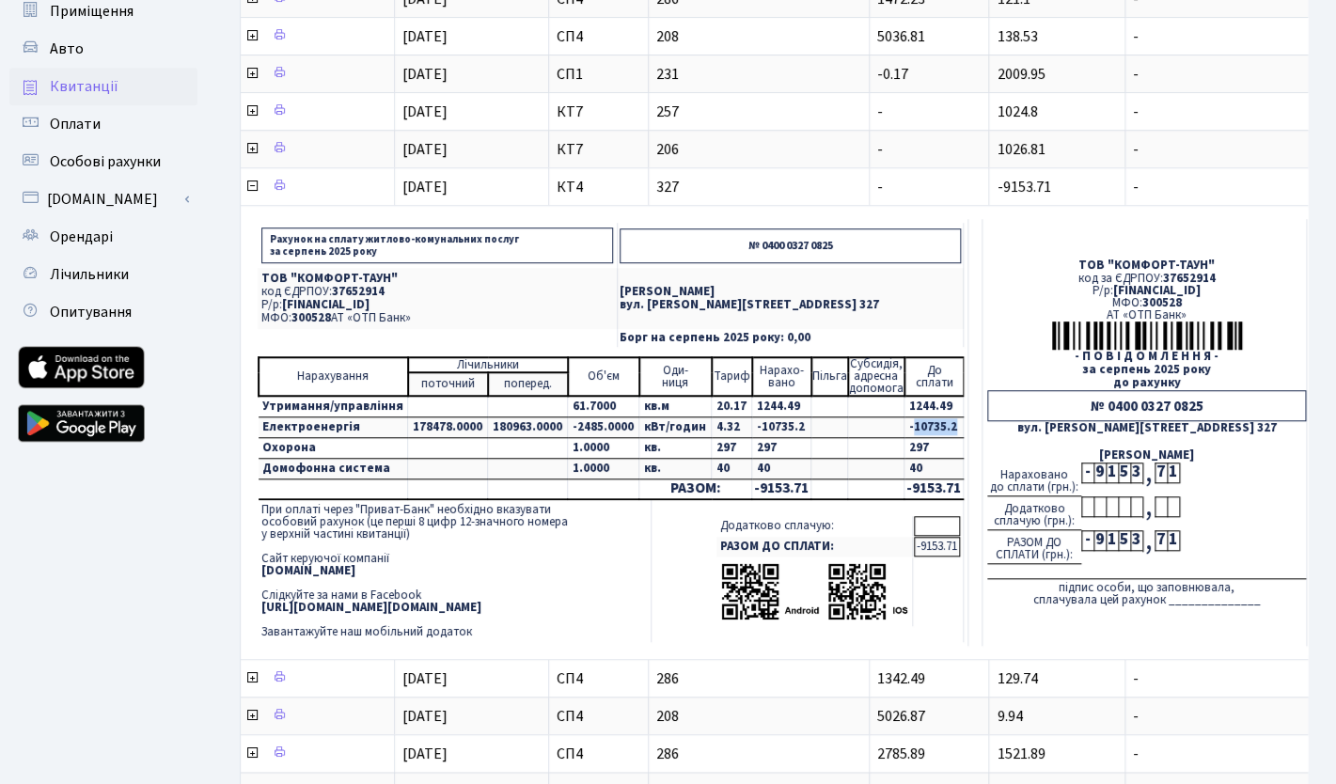
drag, startPoint x: 896, startPoint y: 425, endPoint x: 947, endPoint y: 425, distance: 50.8
click at [947, 425] on td "Рахунок на сплату житлово-комунальних послуг за серпень 2025 року № 0400 0327 0…" at bounding box center [611, 432] width 715 height 427
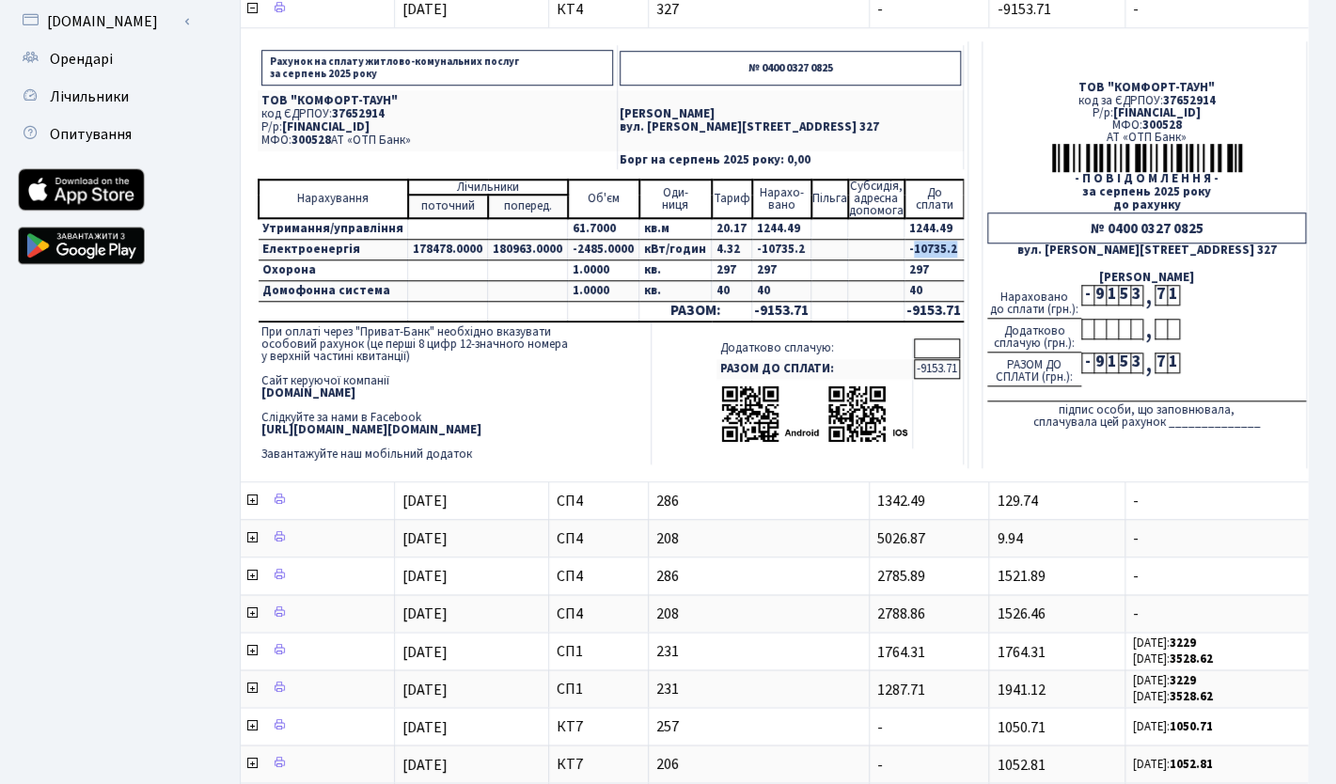
scroll to position [508, 0]
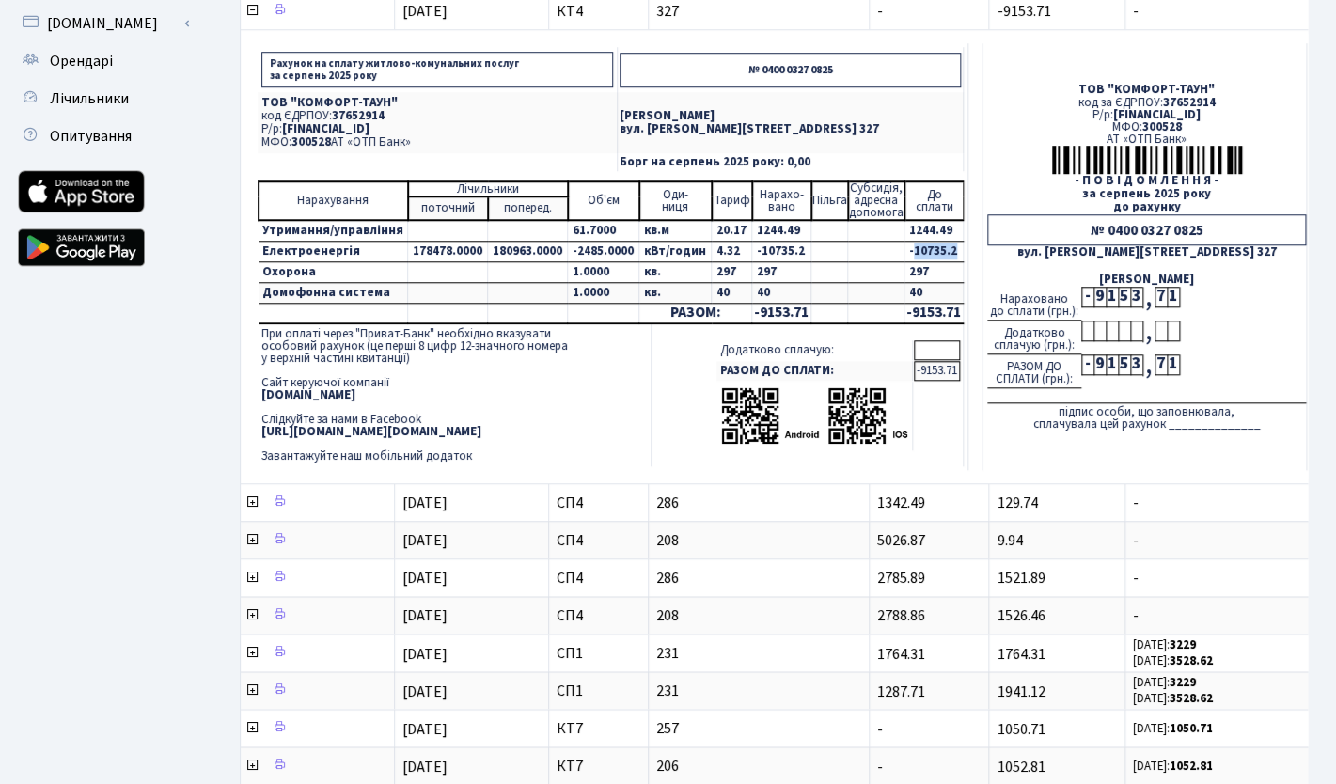
click at [908, 253] on td "-10735.2" at bounding box center [933, 252] width 59 height 21
drag, startPoint x: 895, startPoint y: 250, endPoint x: 937, endPoint y: 255, distance: 42.6
click at [937, 255] on td "-10735.2" at bounding box center [933, 252] width 59 height 21
drag, startPoint x: 1078, startPoint y: 300, endPoint x: 1161, endPoint y: 298, distance: 82.8
click at [1161, 298] on div "Нараховано до сплати (грн.): - 9 1 5 3 , 7 1" at bounding box center [1146, 304] width 319 height 34
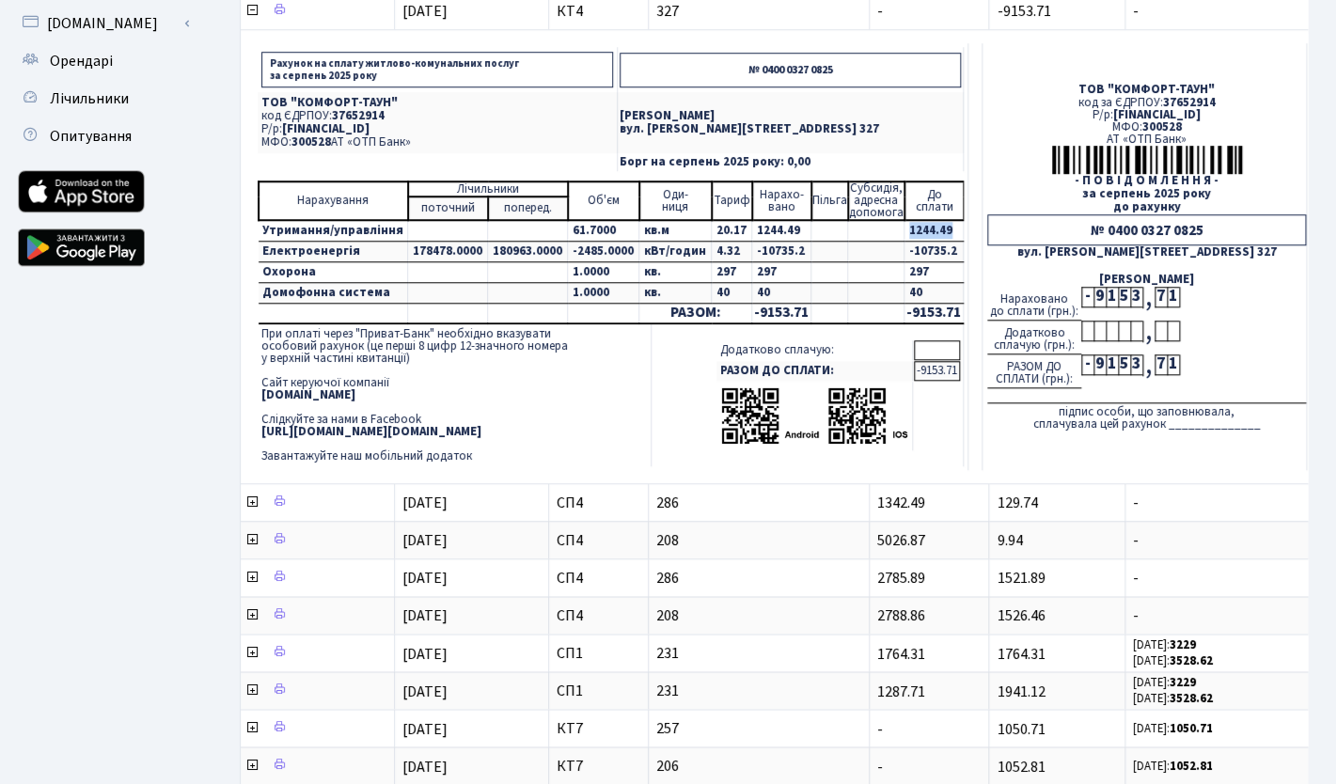
drag, startPoint x: 941, startPoint y: 231, endPoint x: 886, endPoint y: 228, distance: 55.6
click at [904, 228] on td "1244.49" at bounding box center [933, 231] width 59 height 22
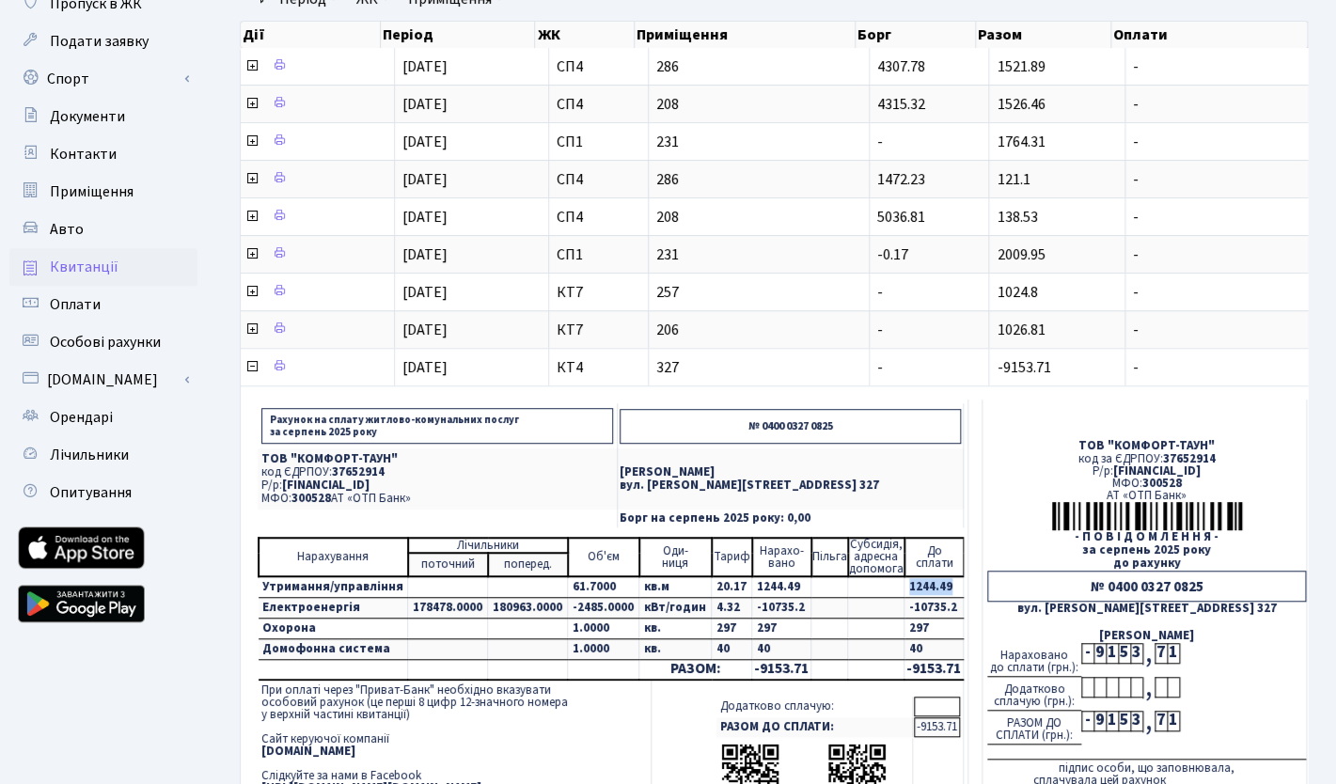
scroll to position [150, 0]
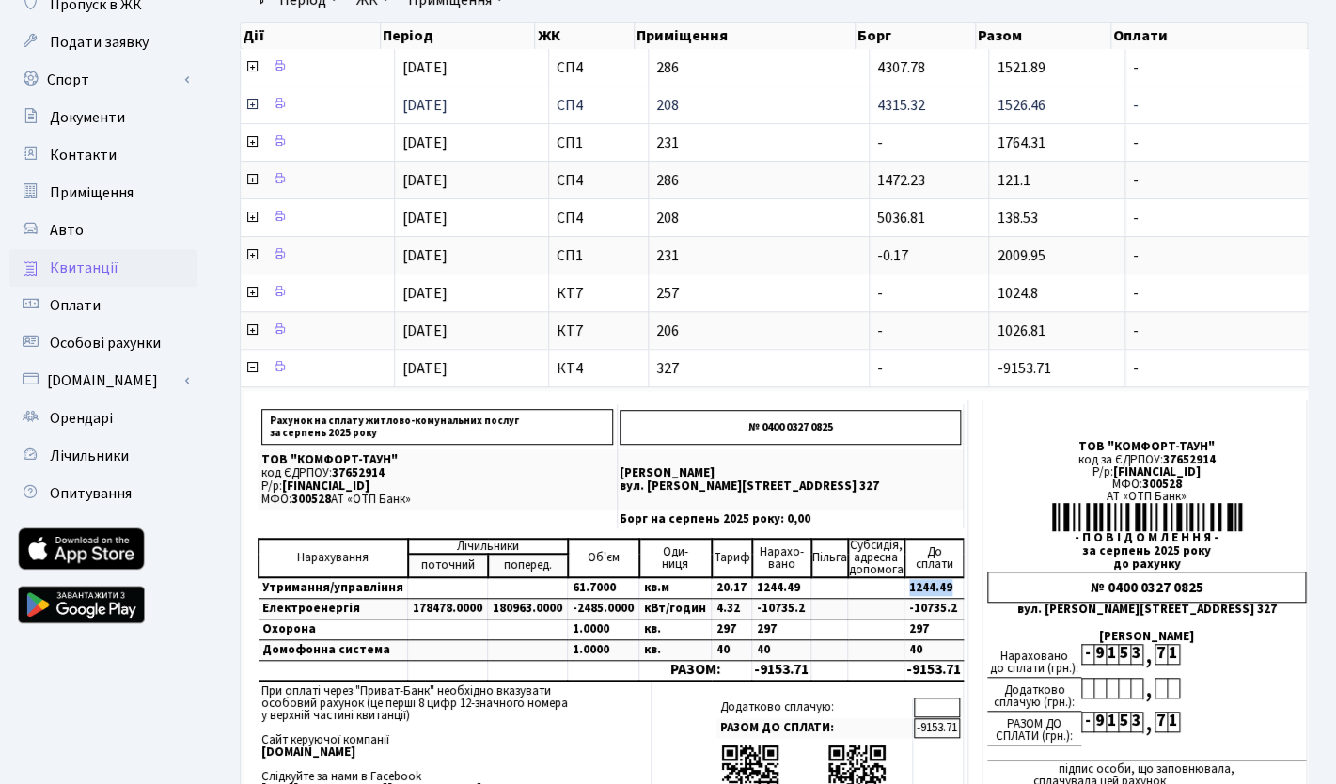
click at [247, 105] on icon at bounding box center [251, 104] width 15 height 15
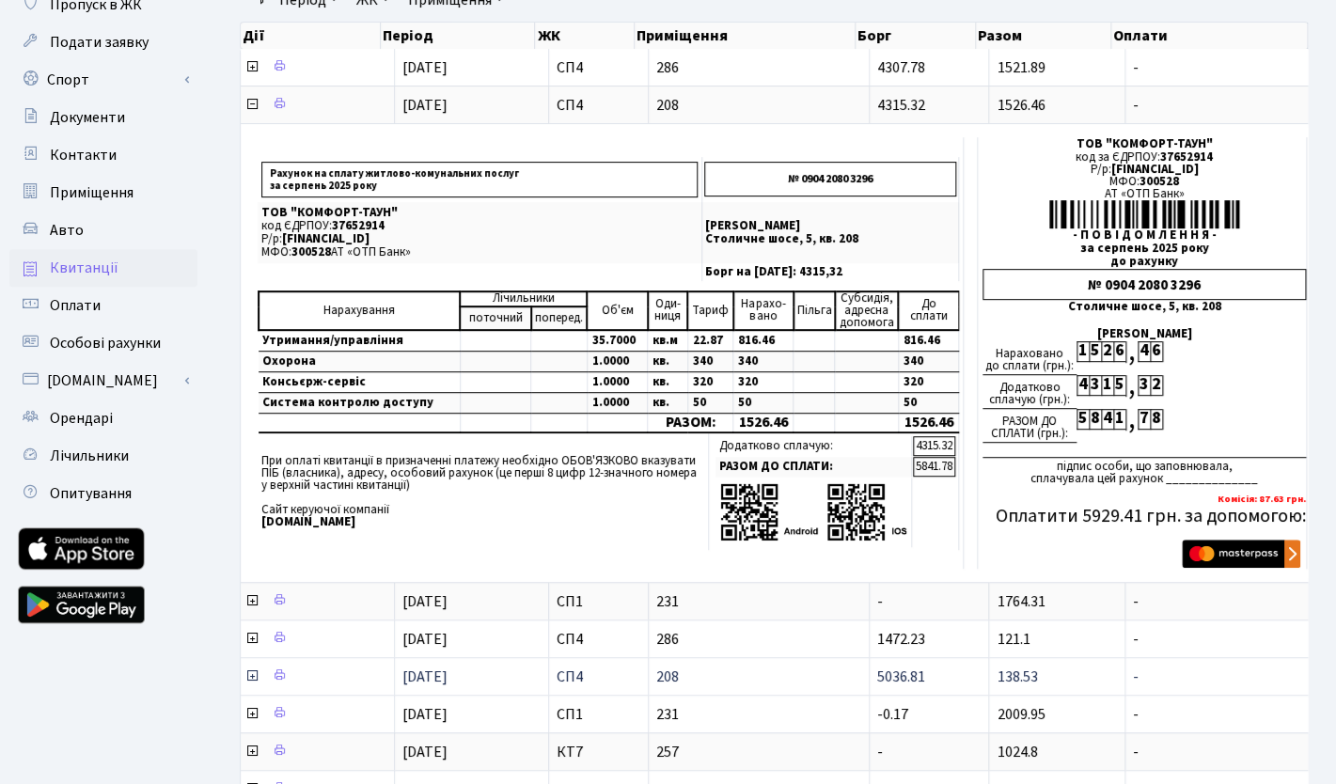
click at [254, 679] on icon at bounding box center [251, 675] width 15 height 15
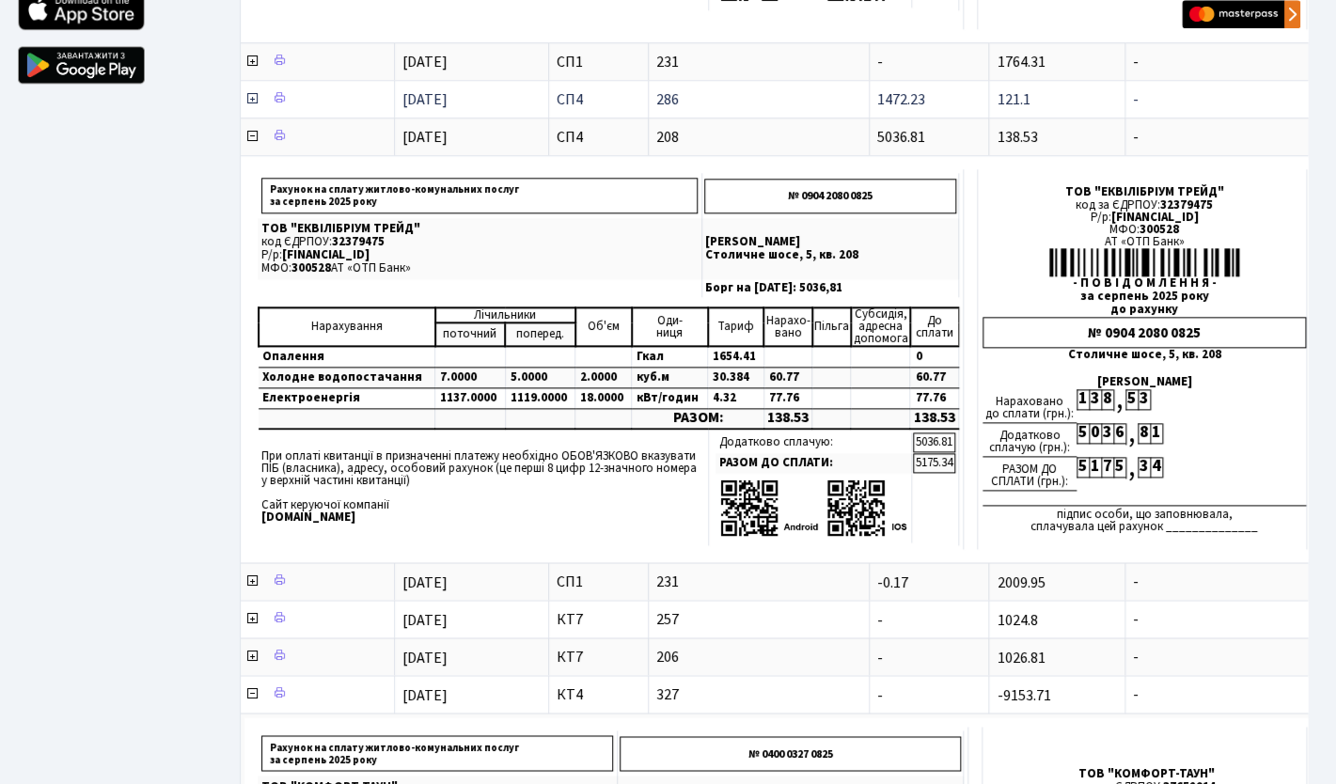
scroll to position [687, 0]
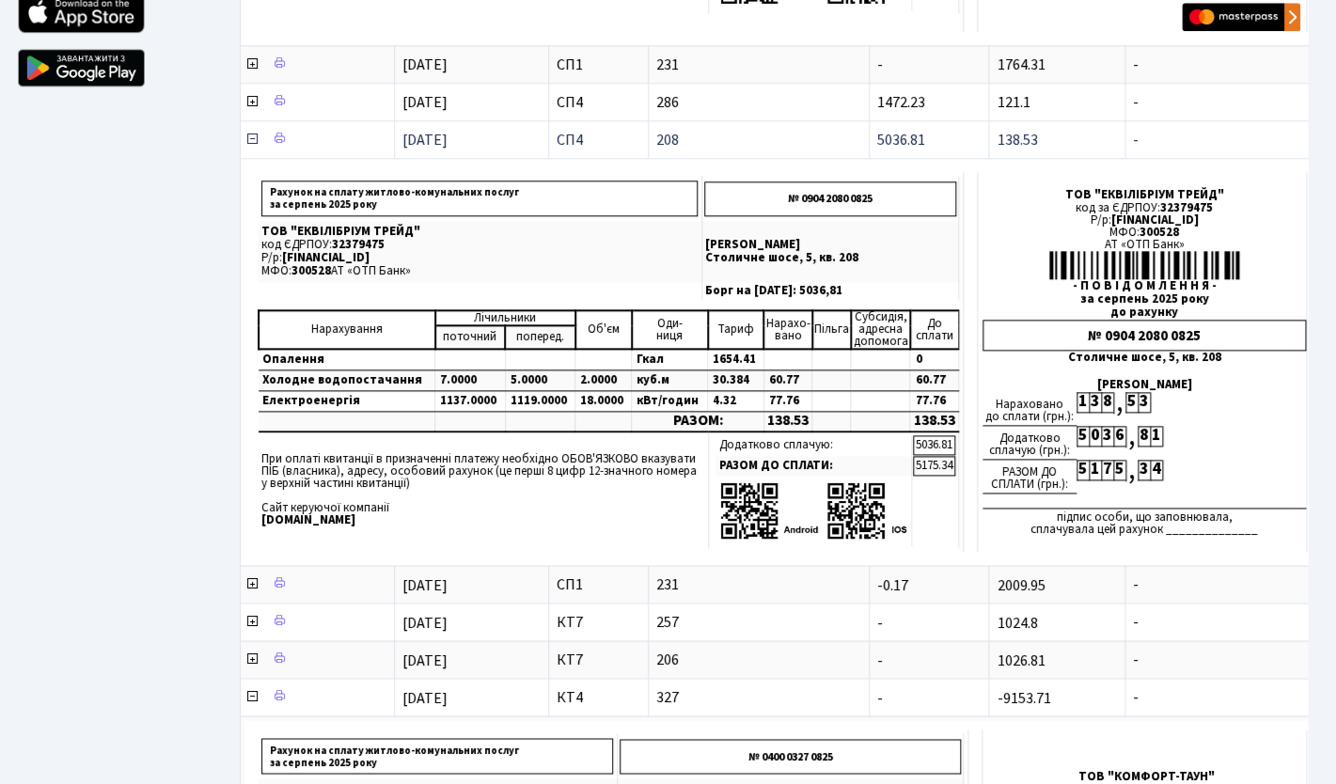
click at [254, 143] on icon at bounding box center [251, 139] width 15 height 15
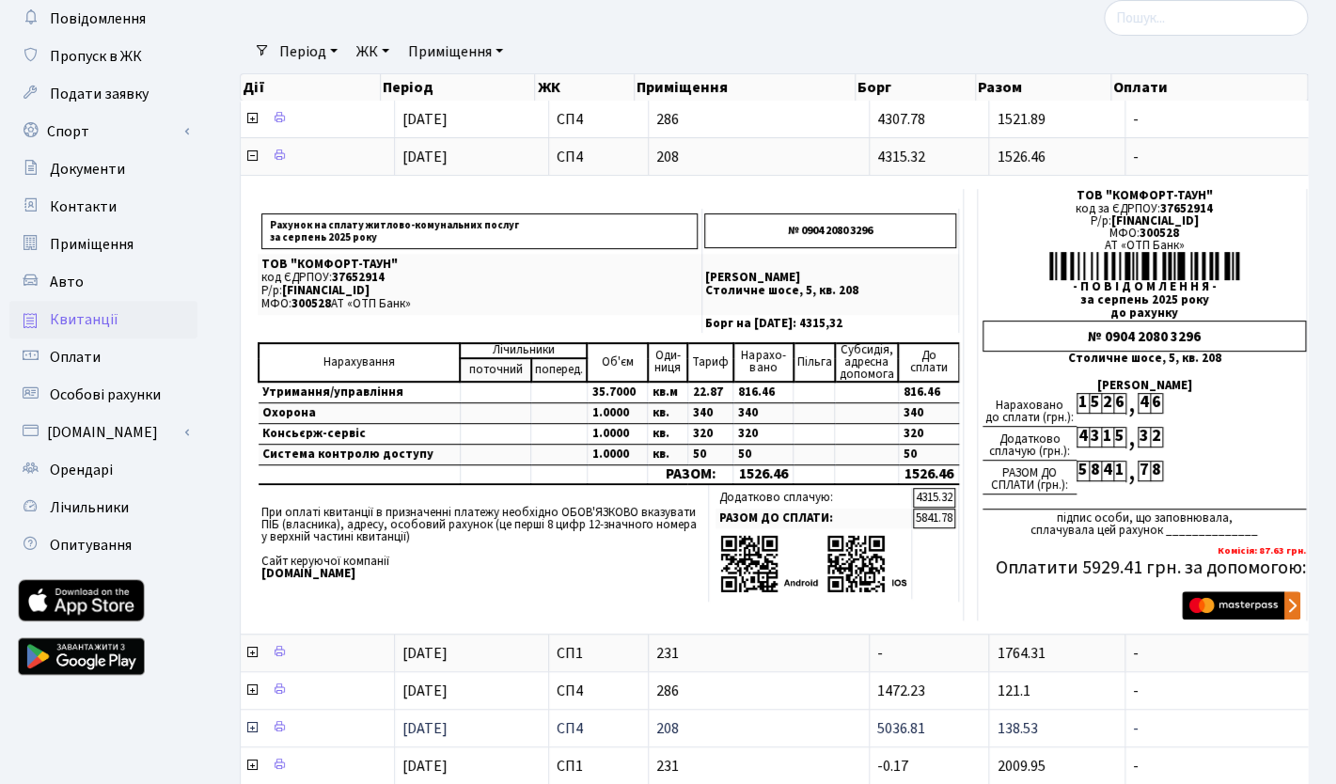
scroll to position [97, 0]
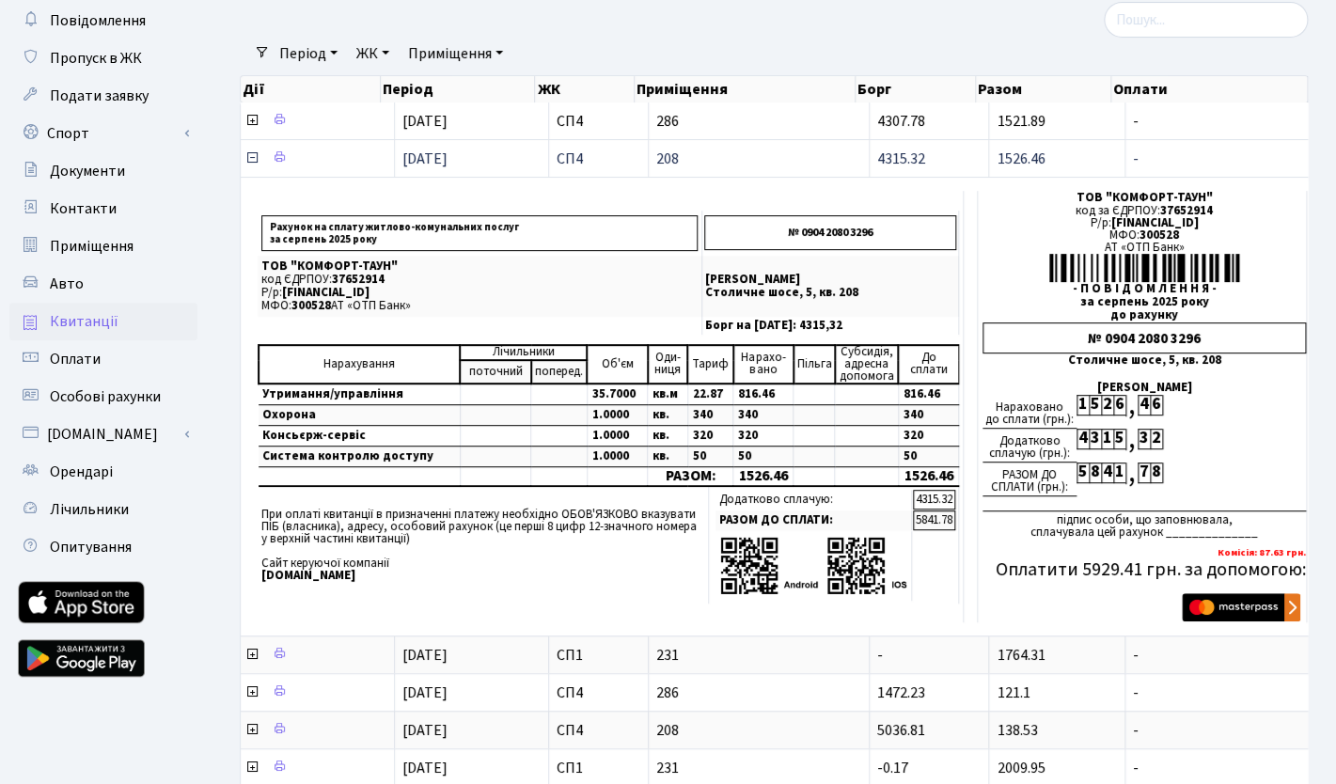
click at [251, 159] on icon at bounding box center [251, 157] width 15 height 15
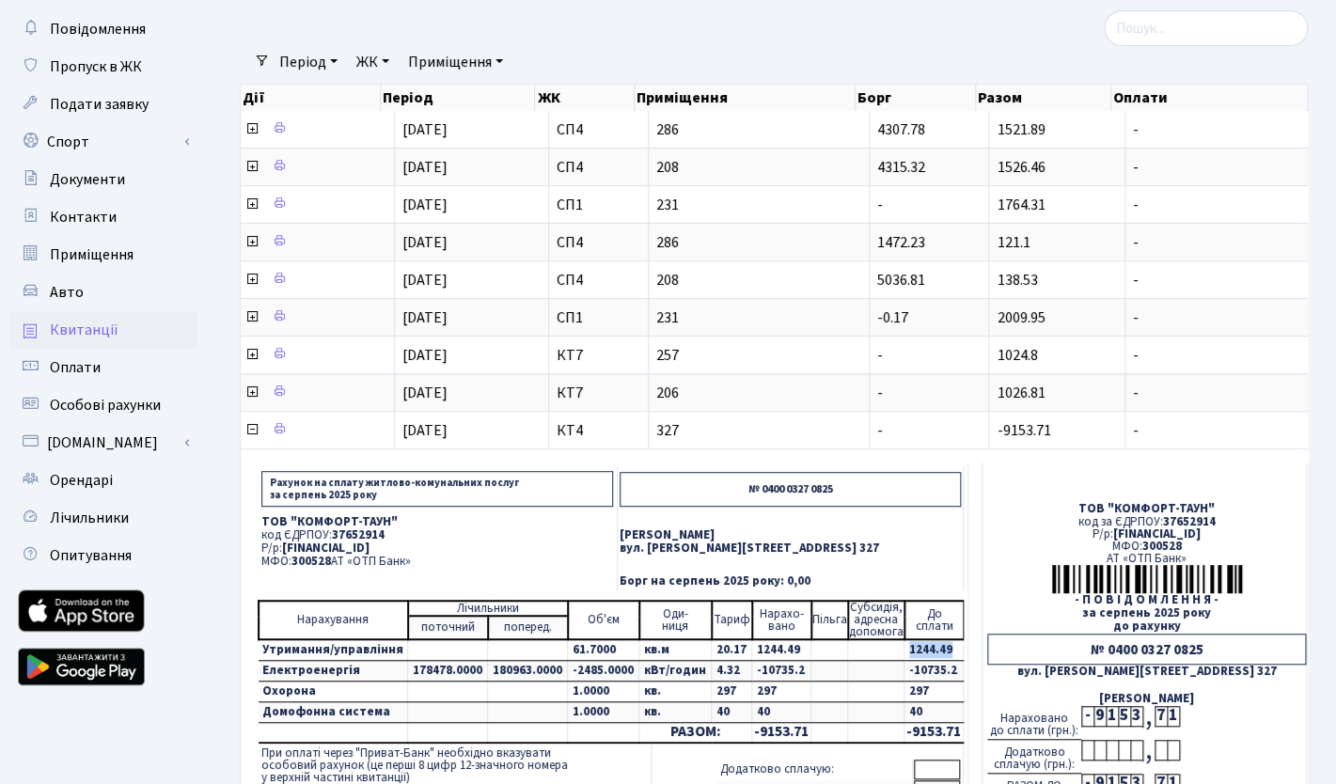
scroll to position [83, 0]
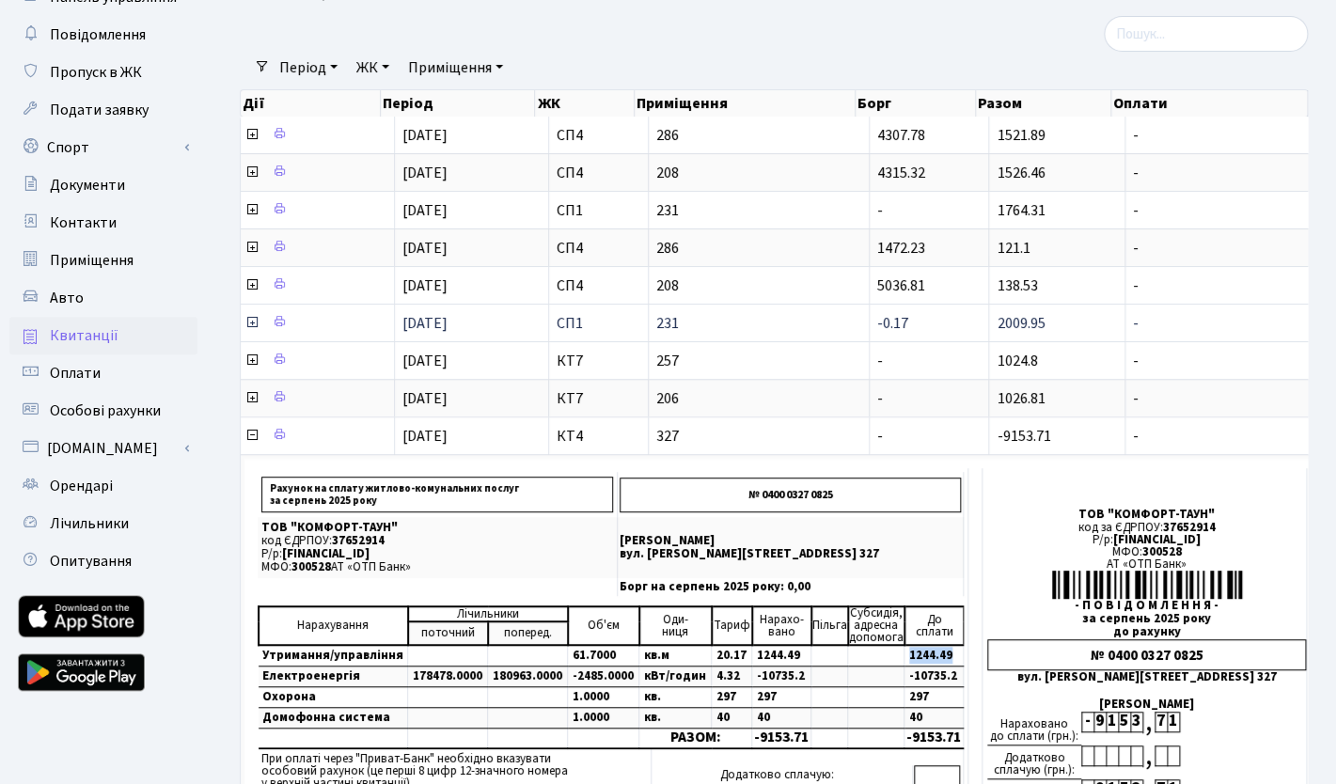
click at [248, 322] on icon at bounding box center [251, 322] width 15 height 15
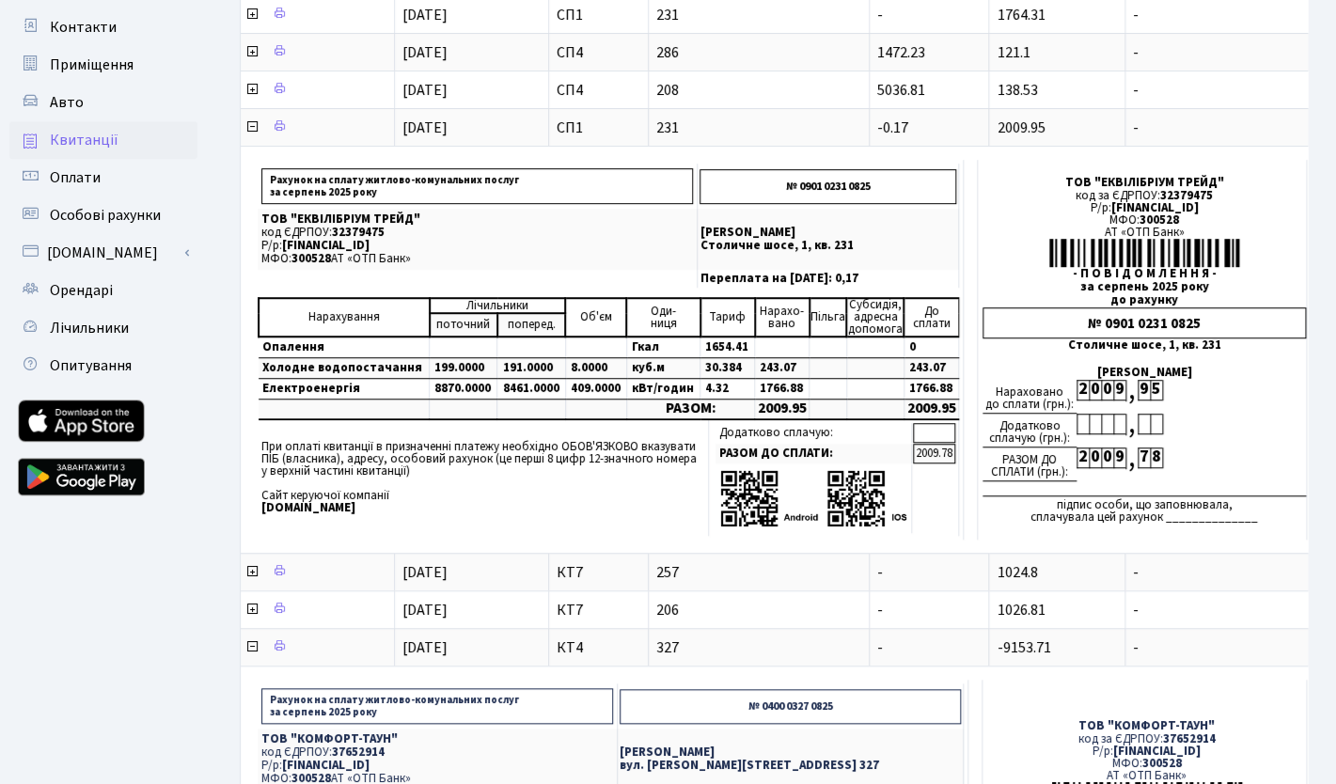
scroll to position [279, 0]
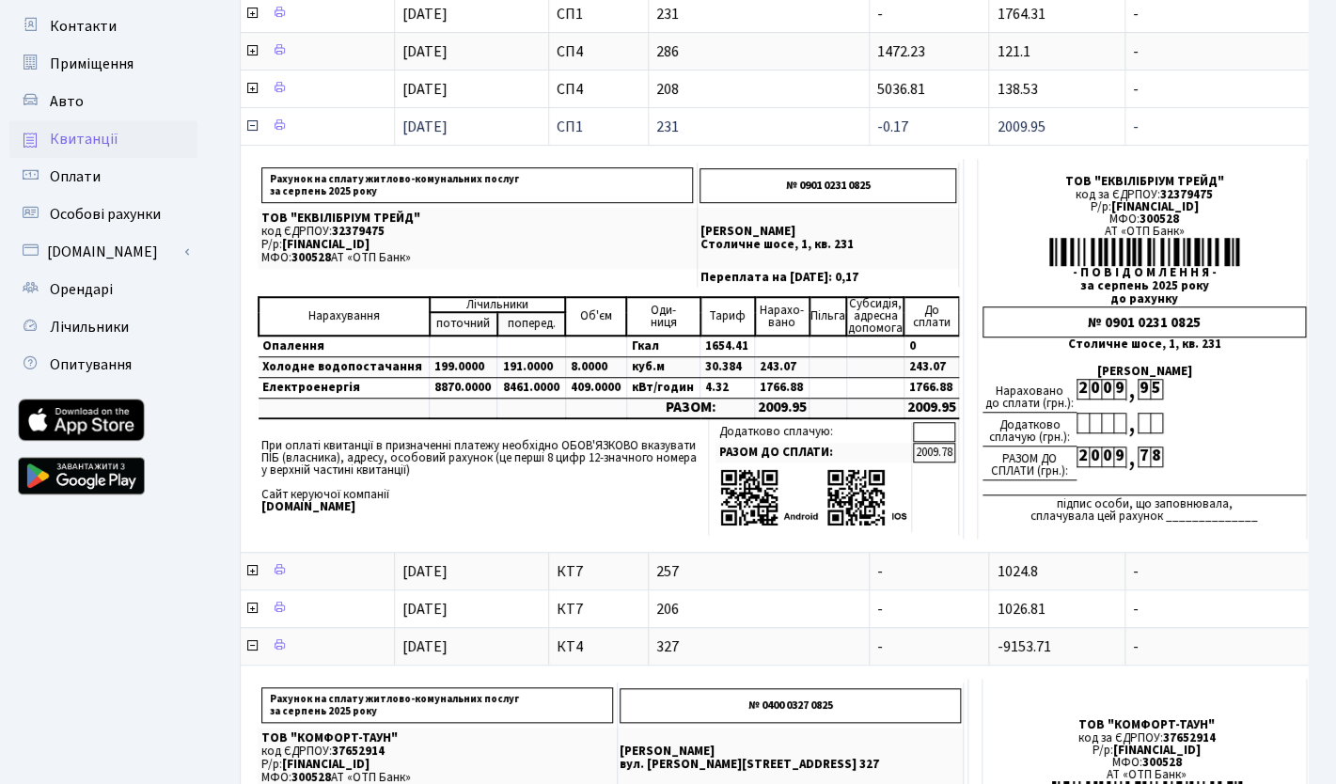
click at [251, 126] on icon at bounding box center [251, 125] width 15 height 15
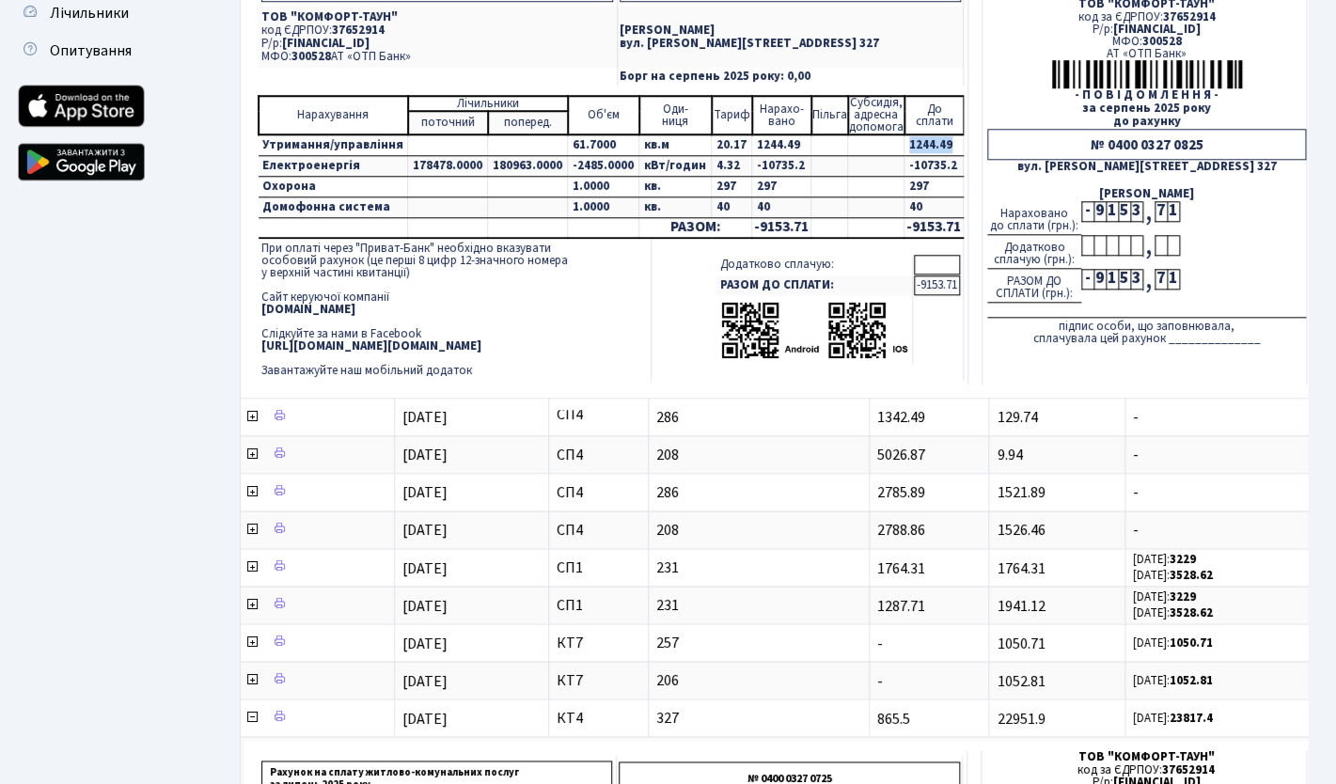
scroll to position [596, 0]
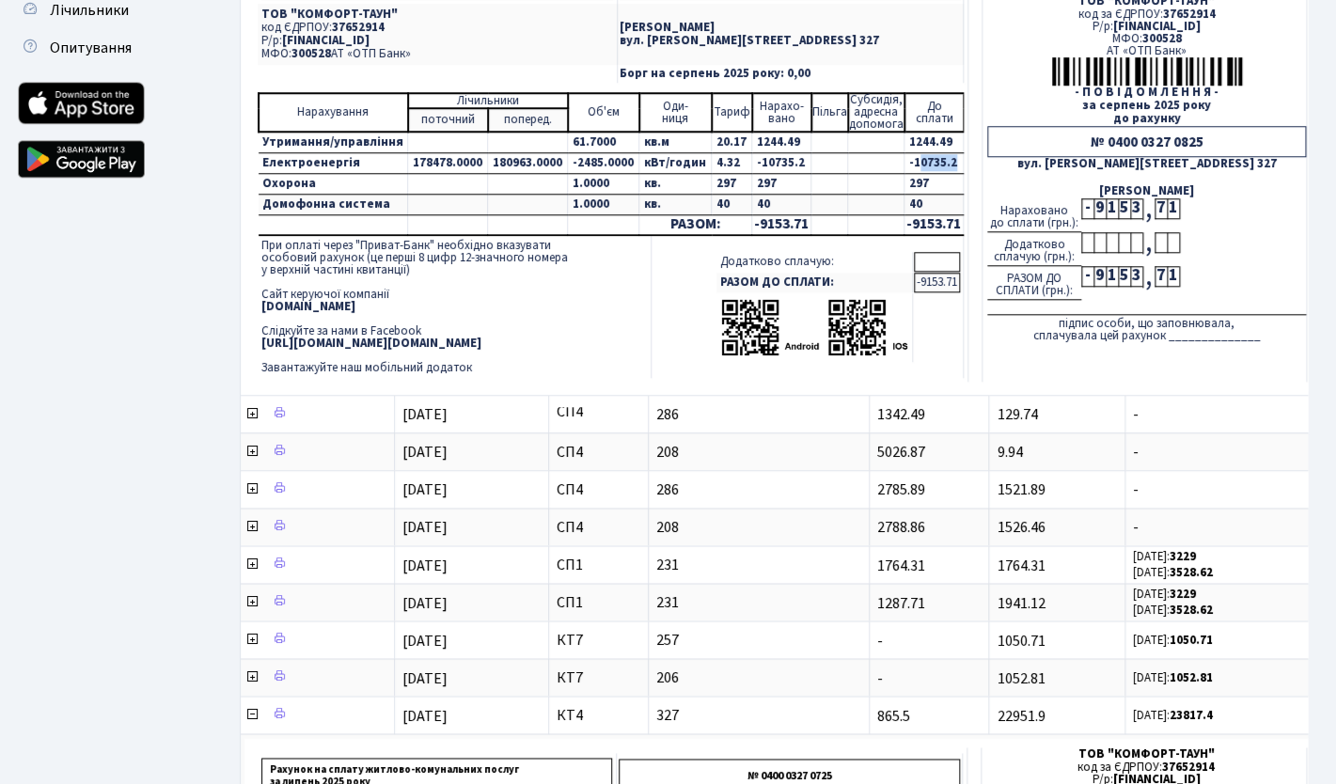
drag, startPoint x: 898, startPoint y: 160, endPoint x: 942, endPoint y: 161, distance: 44.2
click at [942, 161] on td "-10735.2" at bounding box center [933, 163] width 59 height 21
click at [906, 162] on td "-10735.2" at bounding box center [933, 163] width 59 height 21
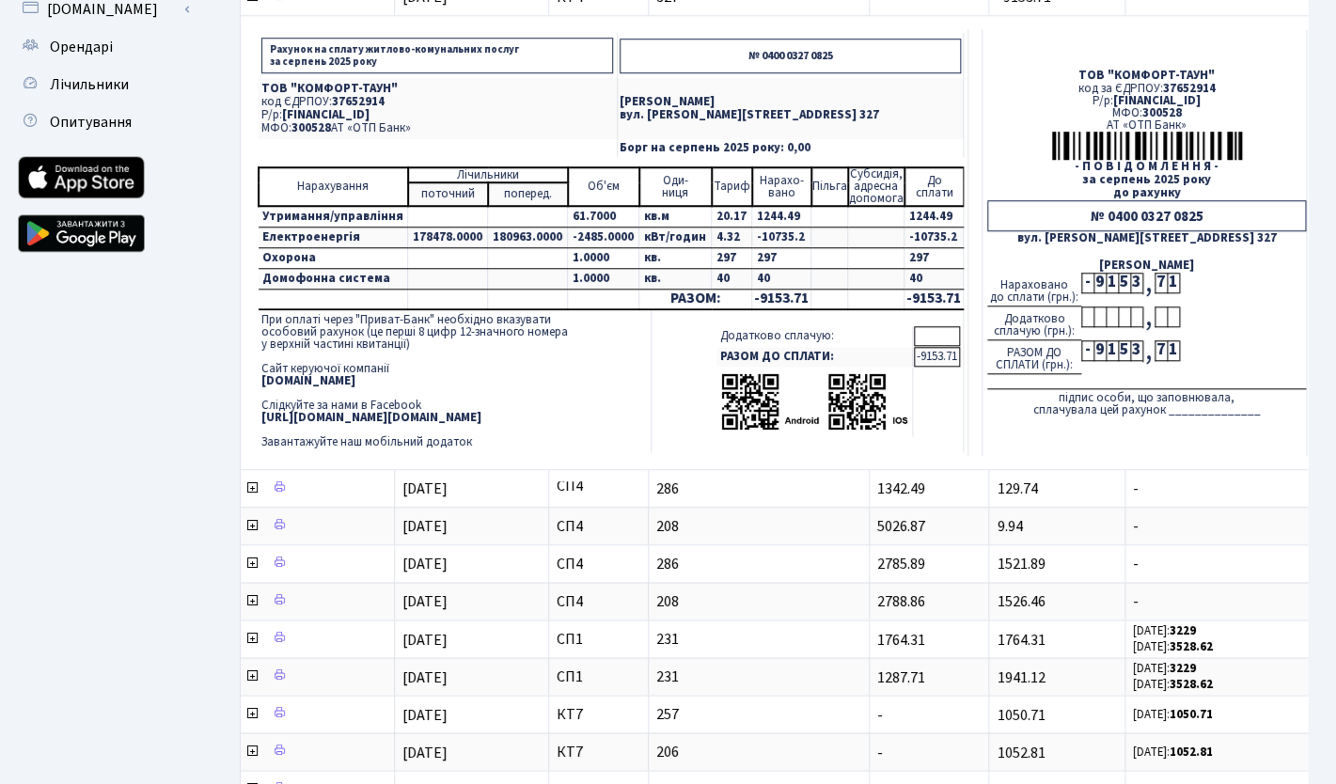
scroll to position [521, 0]
drag, startPoint x: 894, startPoint y: 241, endPoint x: 945, endPoint y: 241, distance: 50.8
click at [945, 241] on td "-10735.2" at bounding box center [933, 238] width 59 height 21
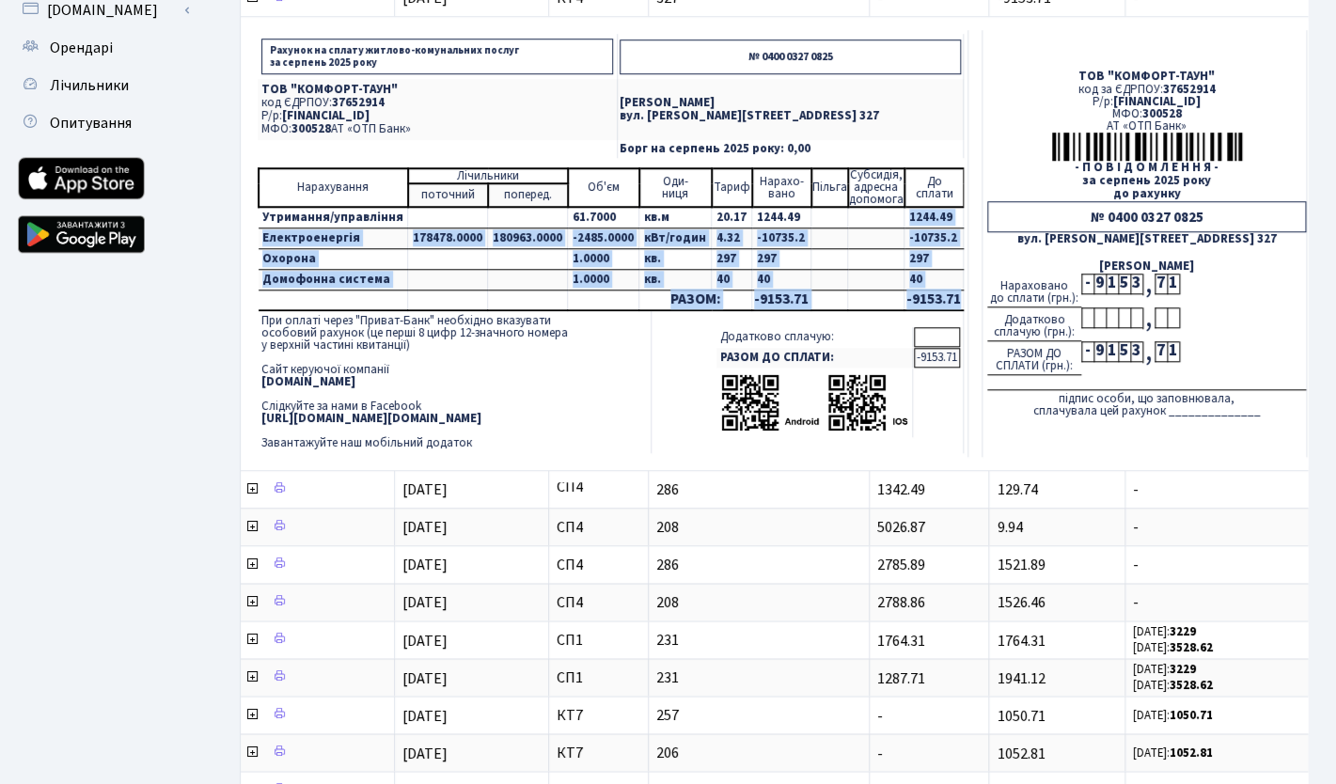
drag, startPoint x: 888, startPoint y: 211, endPoint x: 940, endPoint y: 297, distance: 101.3
click at [940, 297] on tbody "Нарахування Лічильники Об'єм Оди- ниця Тариф Нарахо- вано Пільга Субсидія, адре…" at bounding box center [611, 239] width 705 height 142
click at [907, 210] on td "1244.49" at bounding box center [933, 218] width 59 height 22
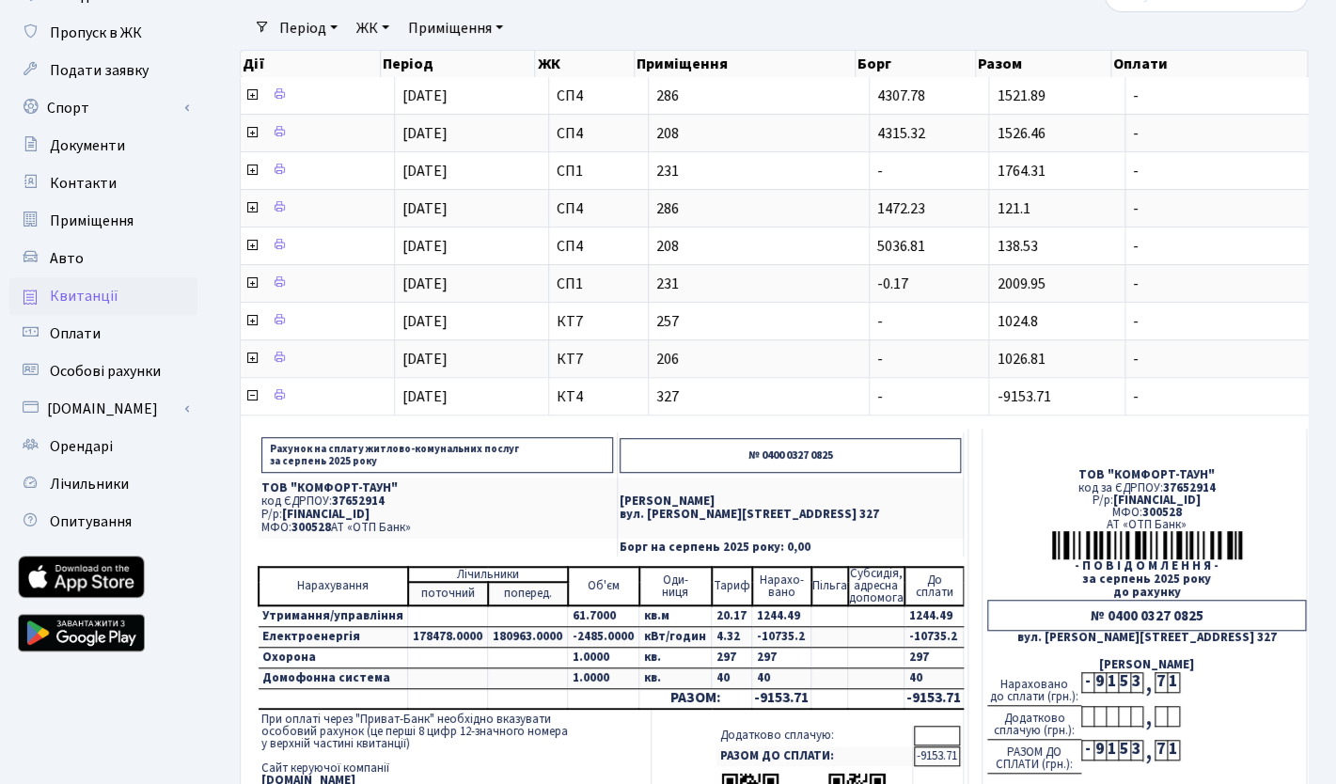
scroll to position [0, 0]
